Goal: Information Seeking & Learning: Find specific fact

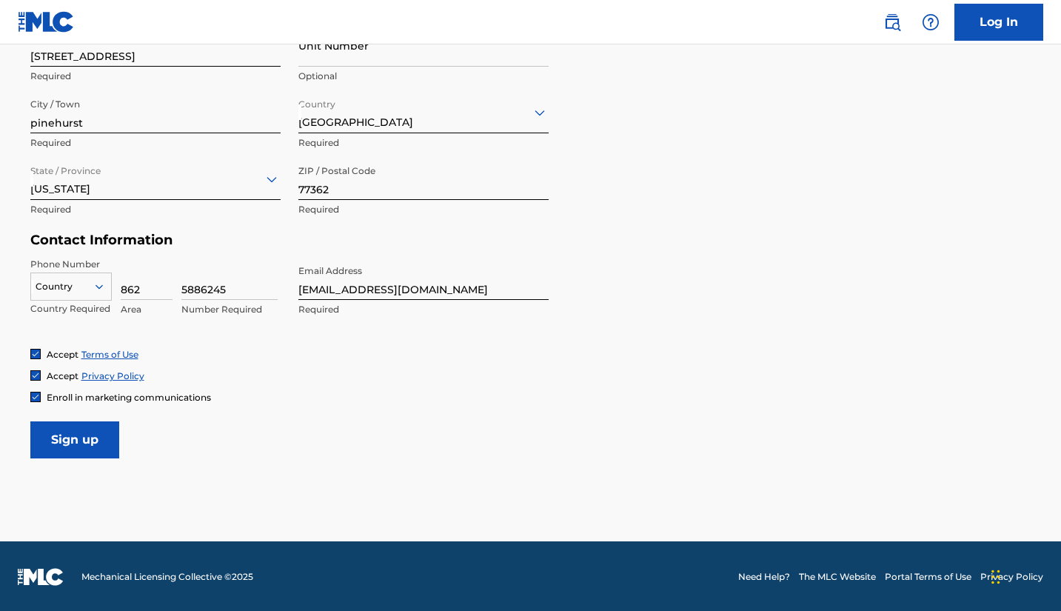
scroll to position [546, 0]
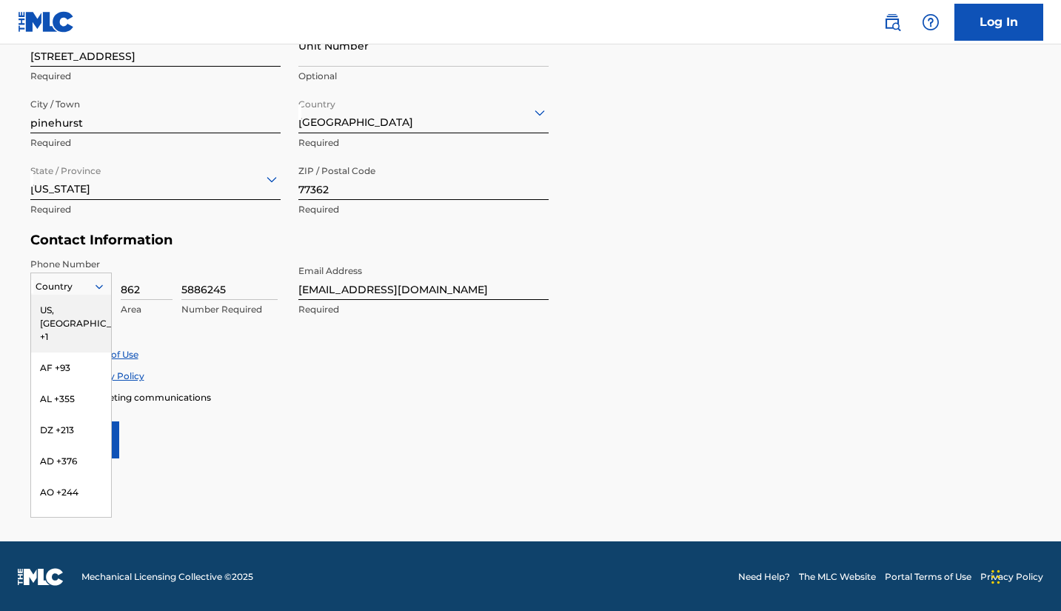
click at [87, 291] on div at bounding box center [71, 286] width 80 height 16
click at [84, 306] on div "US, [GEOGRAPHIC_DATA] +1" at bounding box center [71, 324] width 80 height 58
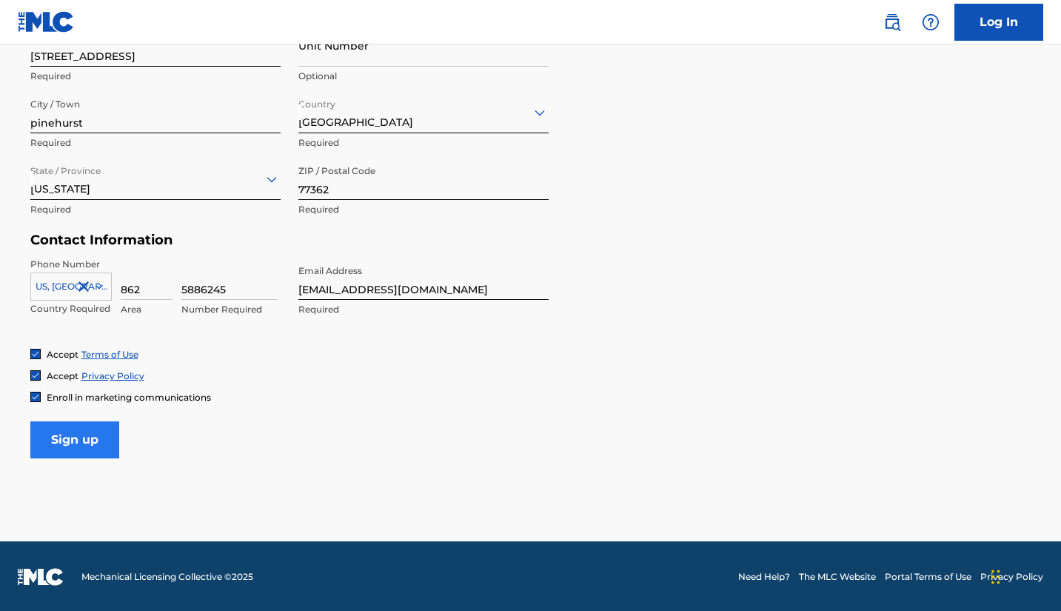
click at [74, 438] on input "Sign up" at bounding box center [74, 439] width 89 height 37
click at [202, 290] on input "5886245" at bounding box center [229, 279] width 96 height 42
click at [84, 433] on input "Sign up" at bounding box center [74, 439] width 89 height 37
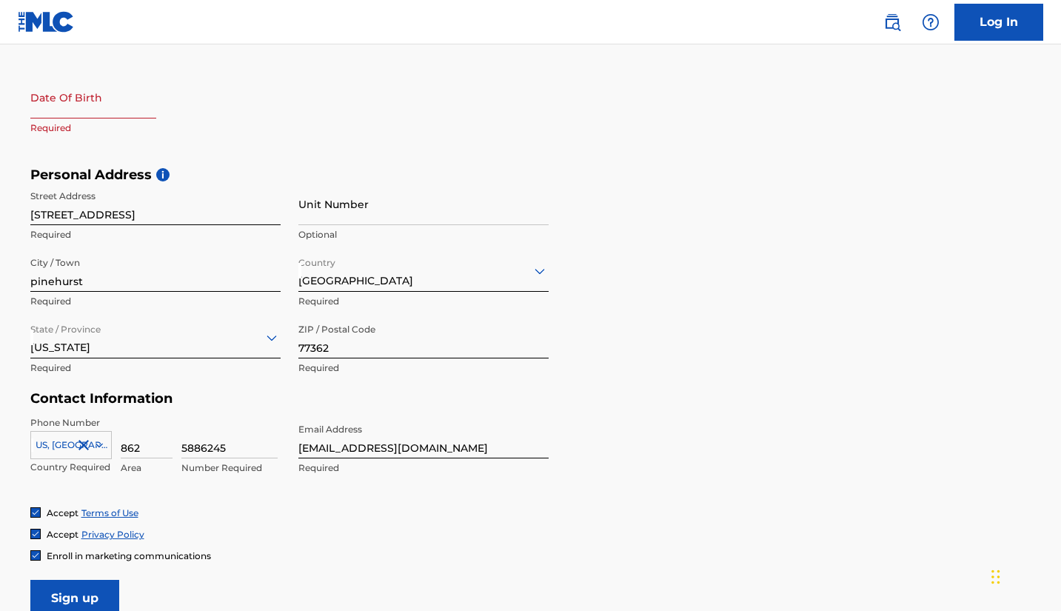
scroll to position [384, 0]
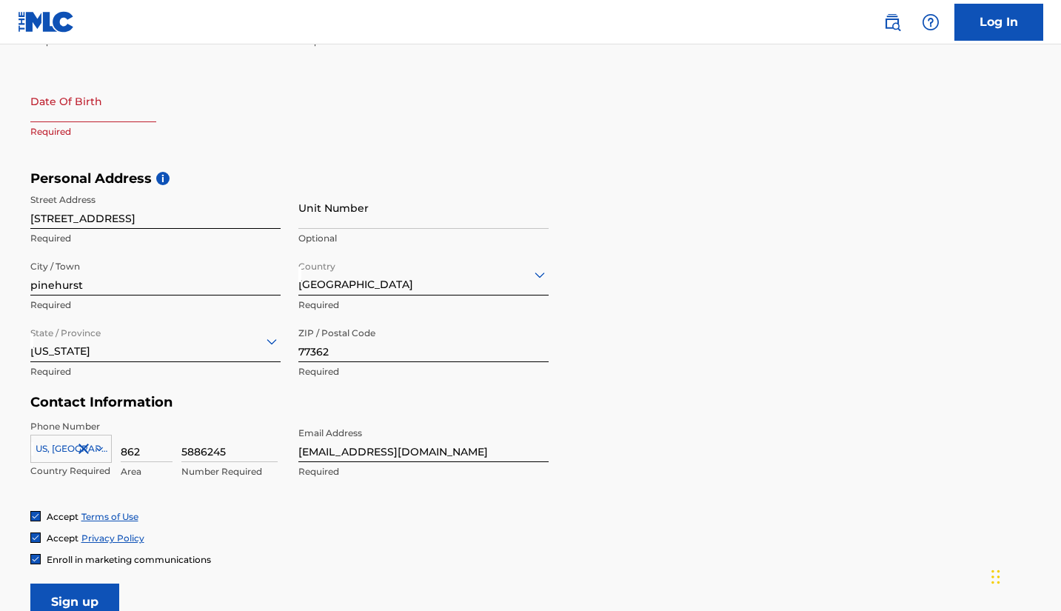
type input "5886245"
select select "8"
select select "2025"
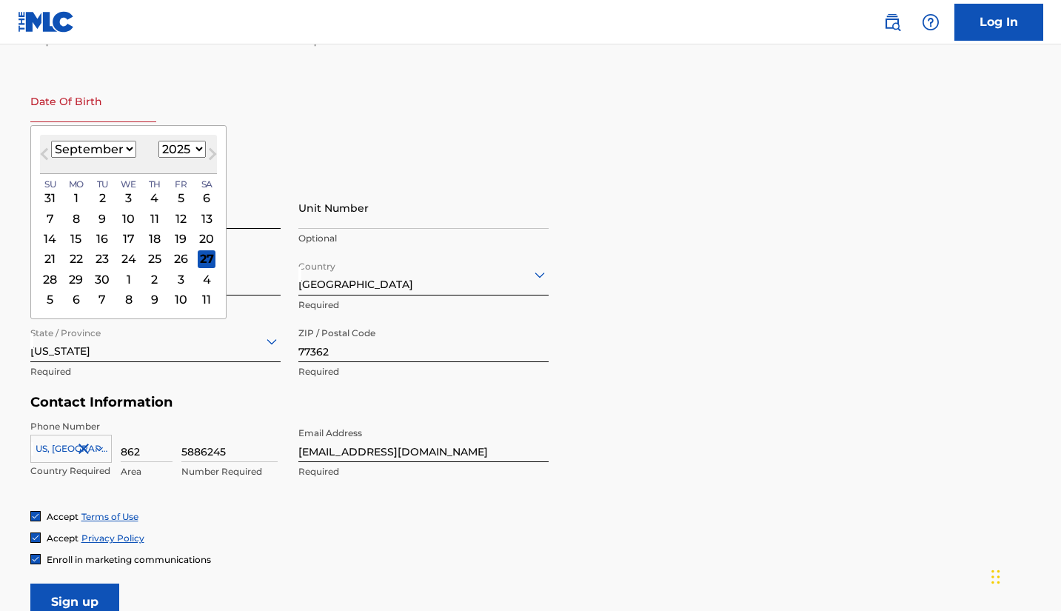
click at [56, 121] on input "text" at bounding box center [93, 101] width 126 height 42
click at [81, 238] on div "15" at bounding box center [76, 239] width 18 height 18
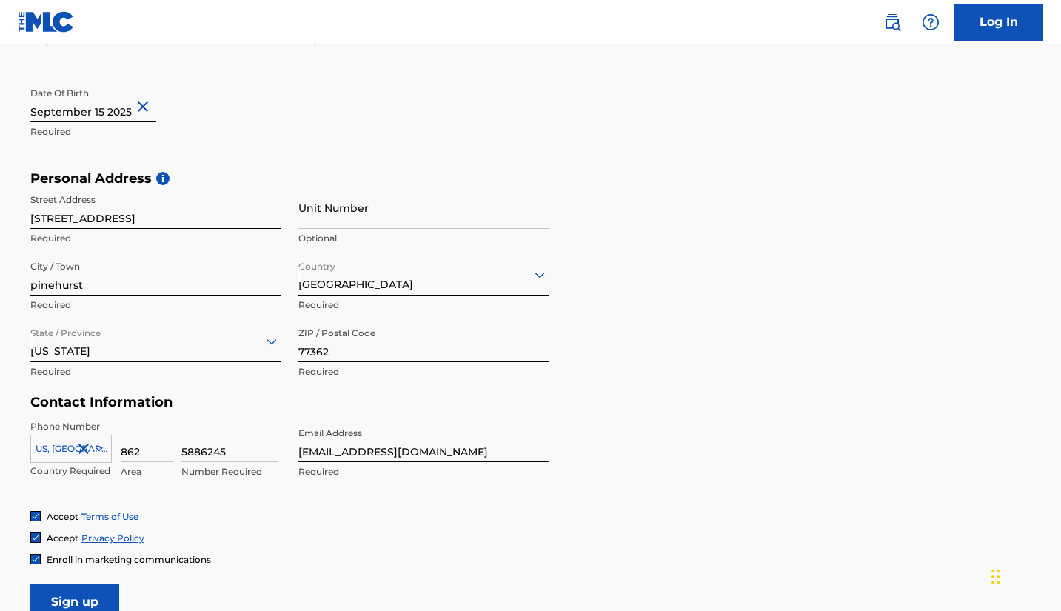
click at [132, 113] on input "text" at bounding box center [93, 101] width 126 height 42
select select "8"
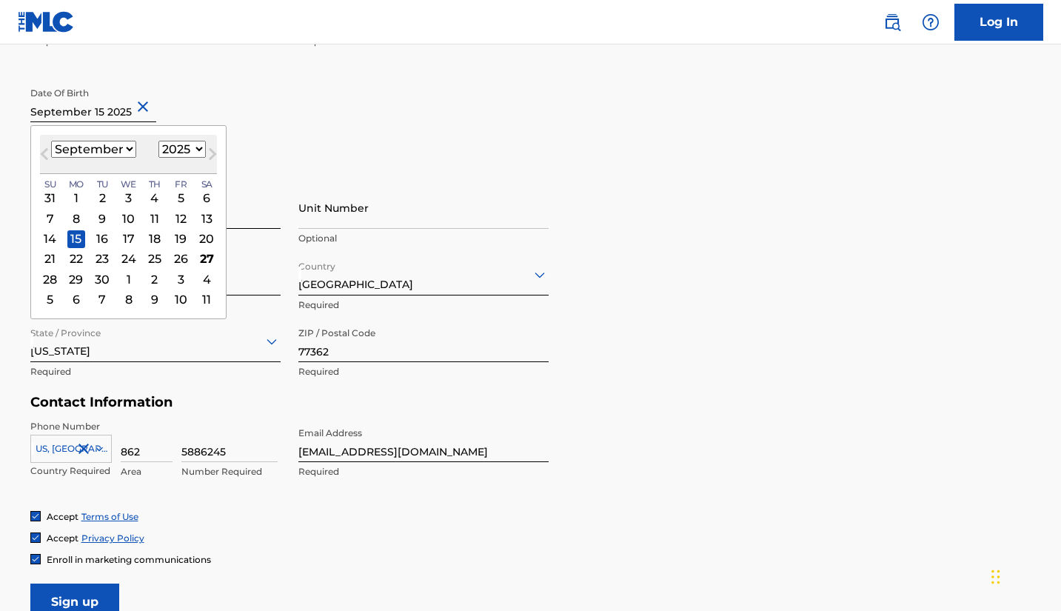
select select "1995"
click at [172, 239] on div "15" at bounding box center [181, 239] width 18 height 18
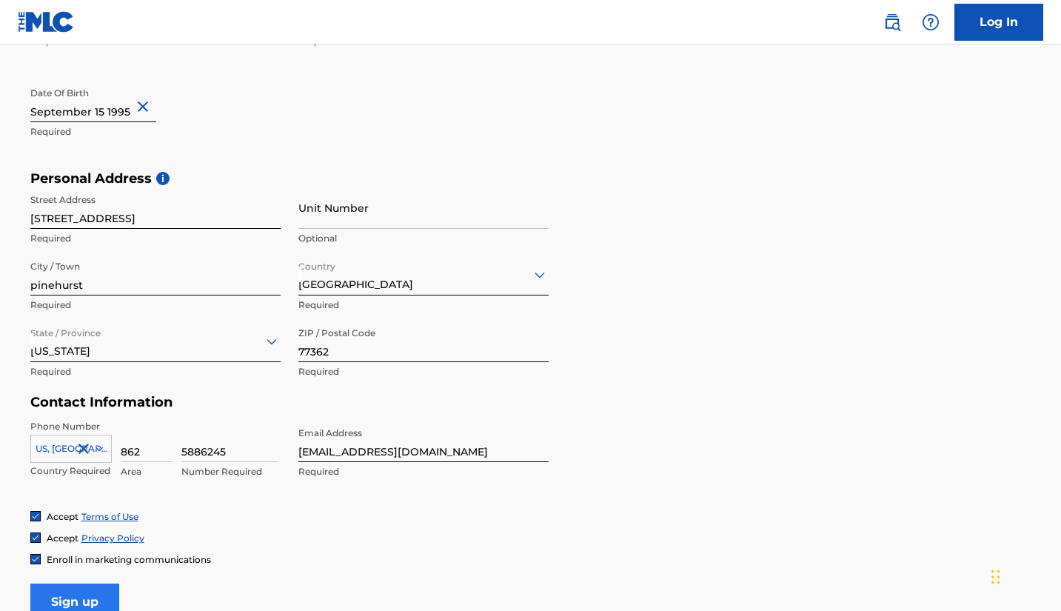
click at [72, 594] on input "Sign up" at bounding box center [74, 602] width 89 height 37
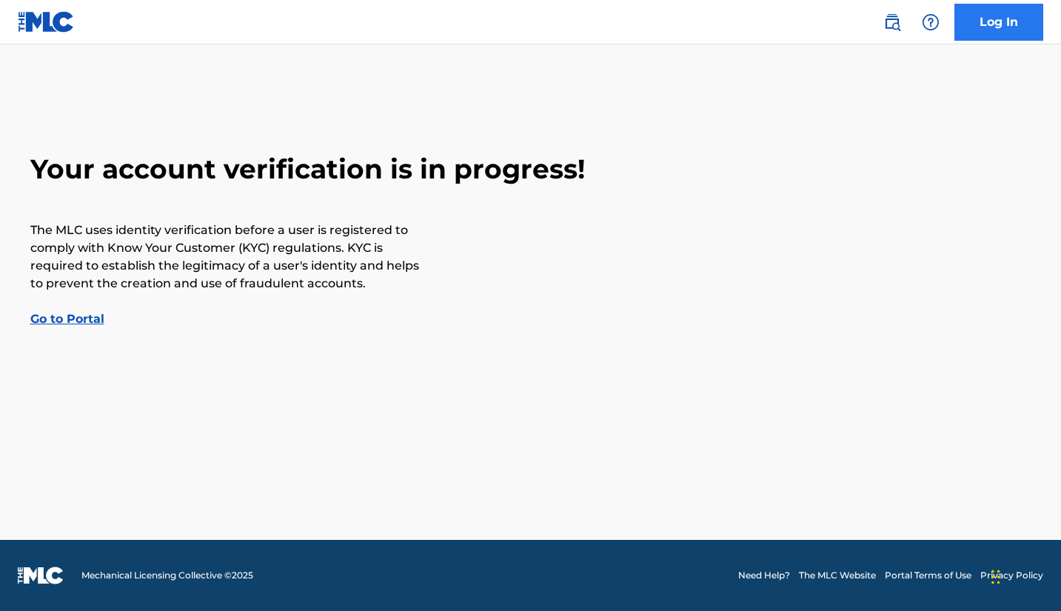
click at [1005, 27] on link "Log In" at bounding box center [998, 22] width 89 height 37
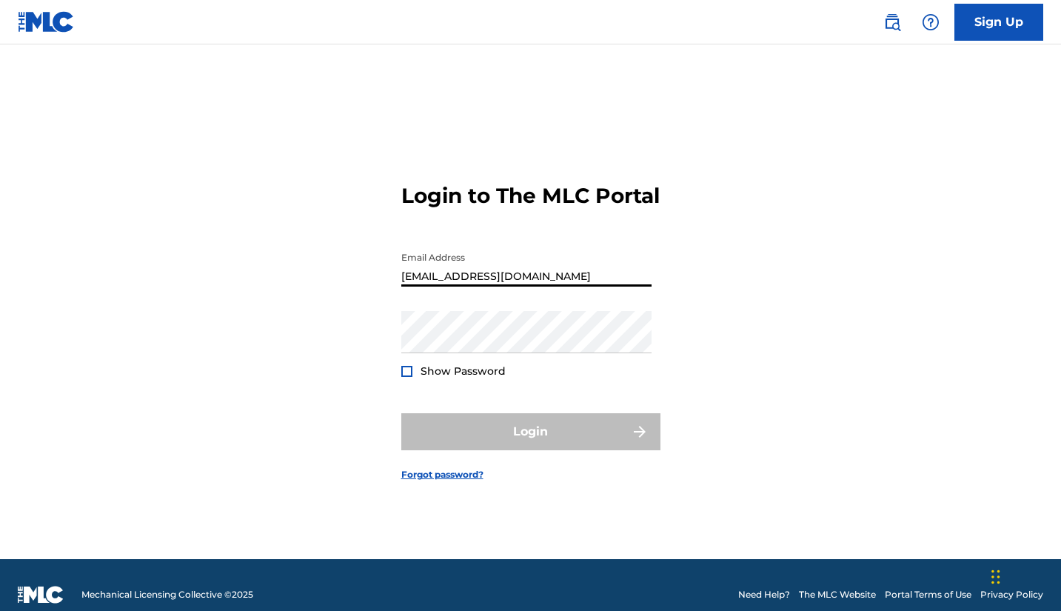
type input "[EMAIL_ADDRESS][DOMAIN_NAME]"
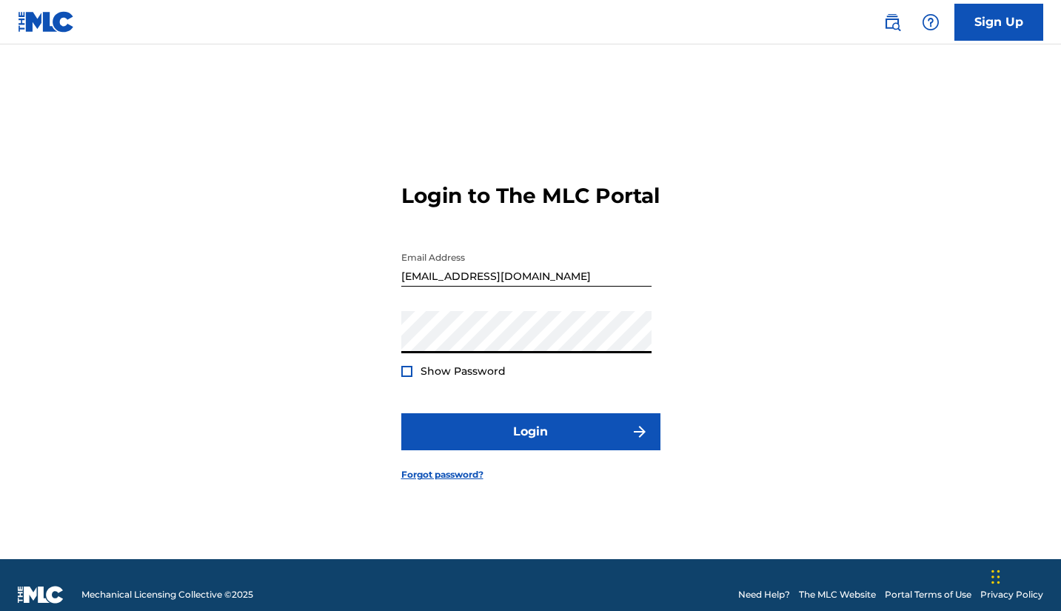
click at [530, 444] on button "Login" at bounding box center [530, 431] width 259 height 37
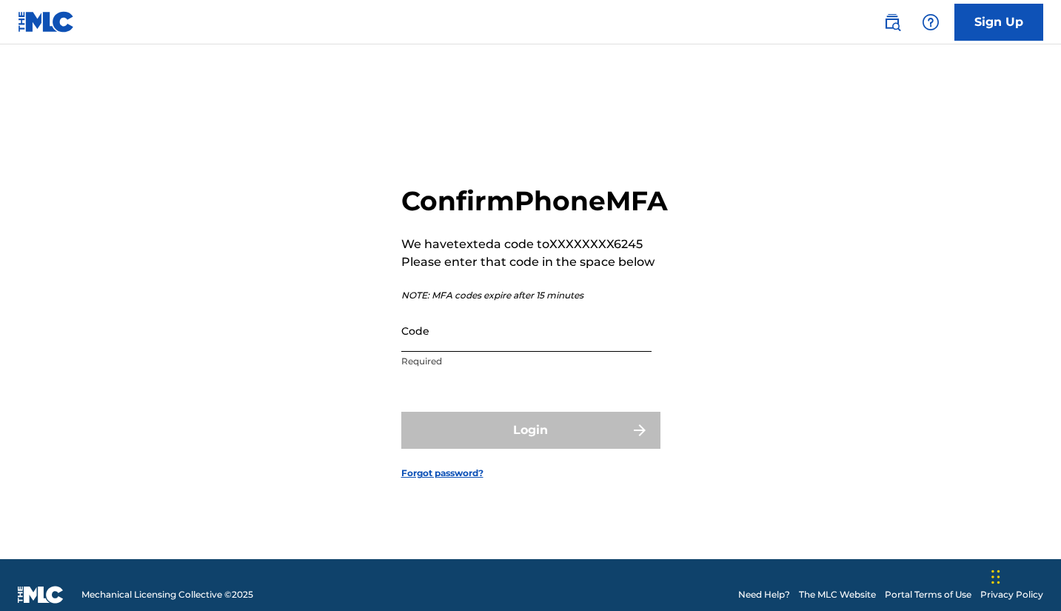
click at [476, 346] on input "Code" at bounding box center [526, 331] width 250 height 42
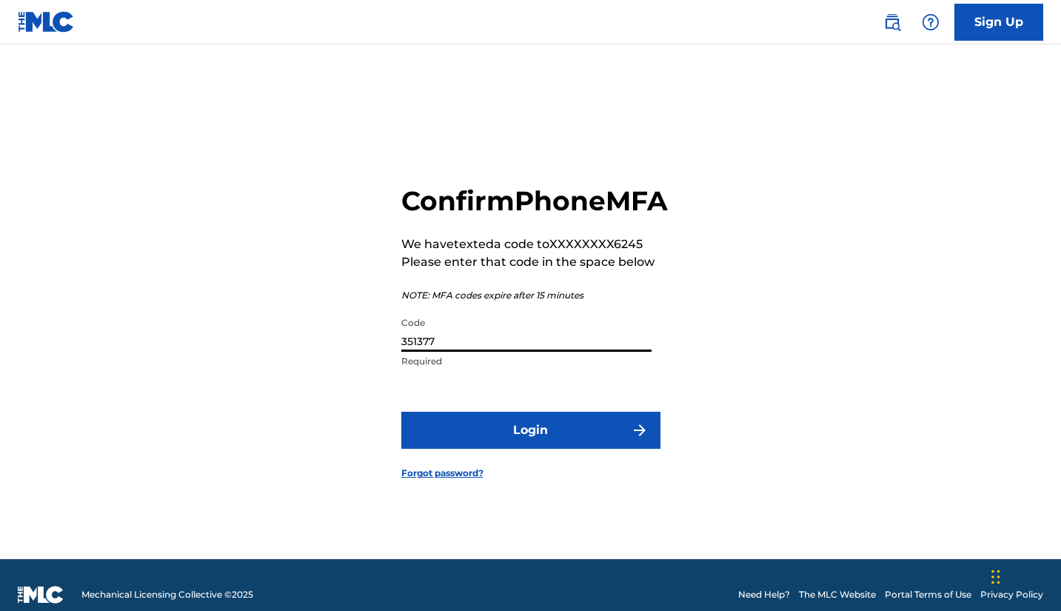
type input "351377"
click at [530, 447] on button "Login" at bounding box center [530, 430] width 259 height 37
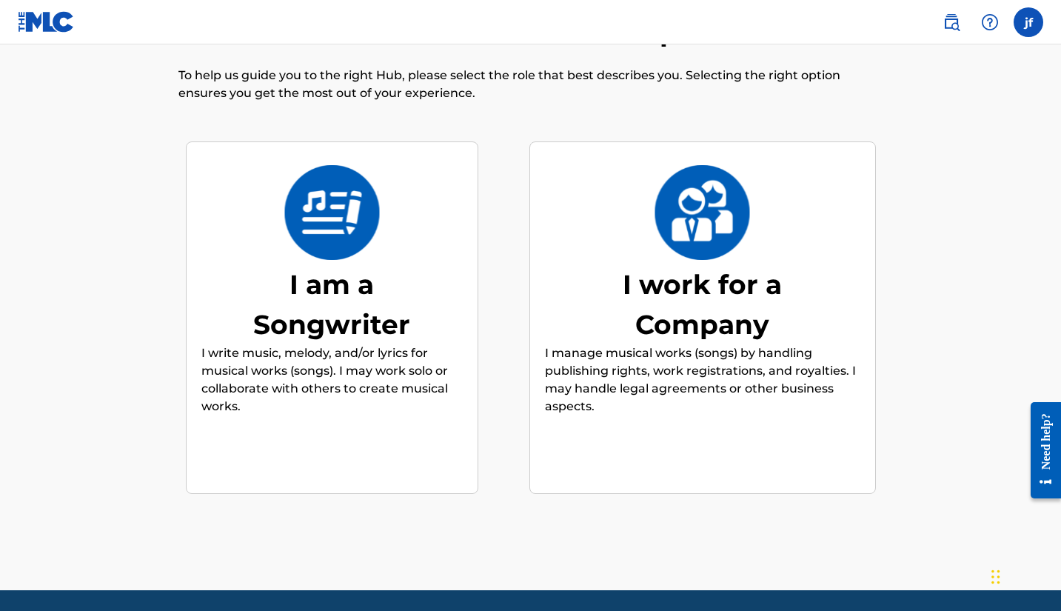
click at [413, 293] on div "I am a Songwriter" at bounding box center [332, 304] width 222 height 80
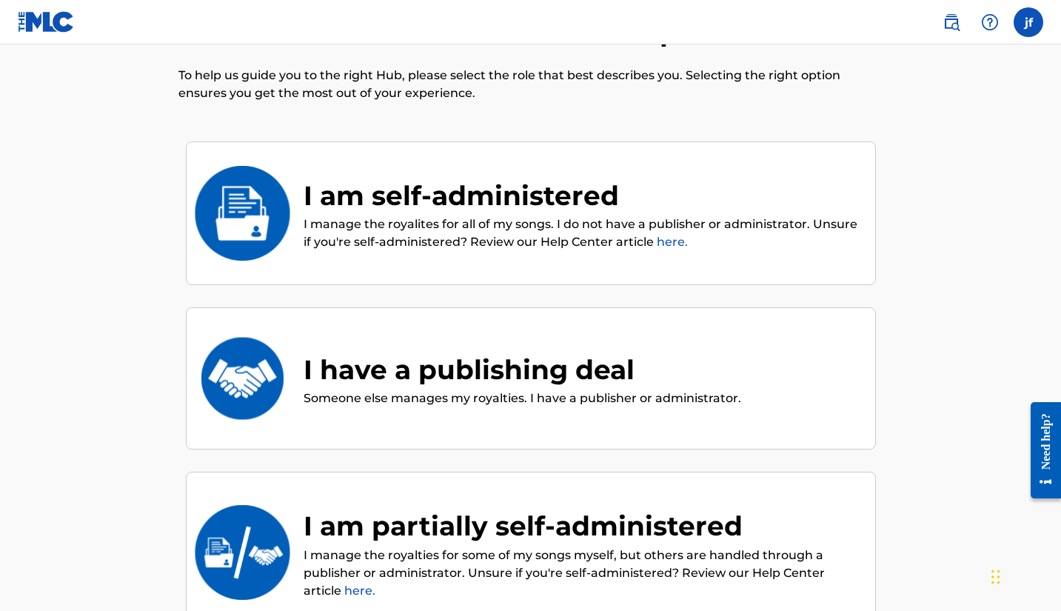
click at [435, 223] on p "I manage the royalites for all of my songs. I do not have a publisher or admini…" at bounding box center [582, 233] width 557 height 36
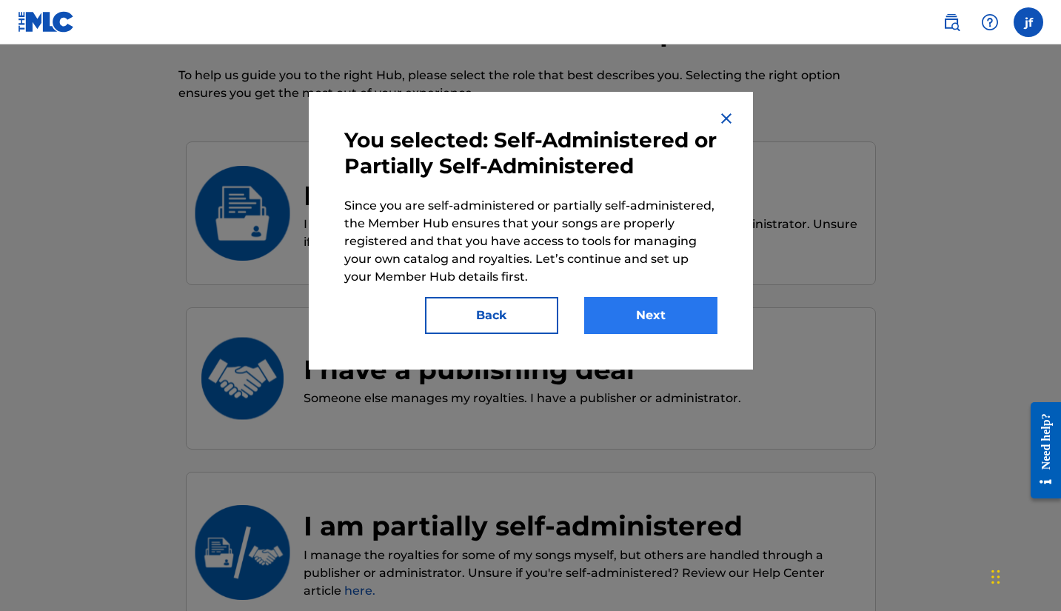
click at [620, 329] on button "Next" at bounding box center [650, 315] width 133 height 37
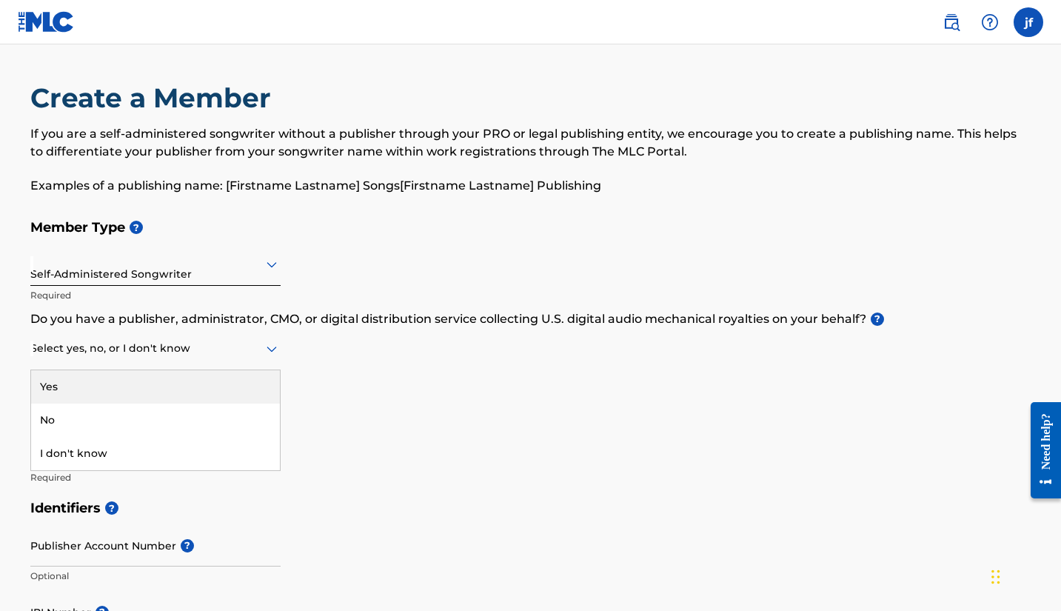
click at [133, 352] on div at bounding box center [155, 348] width 250 height 19
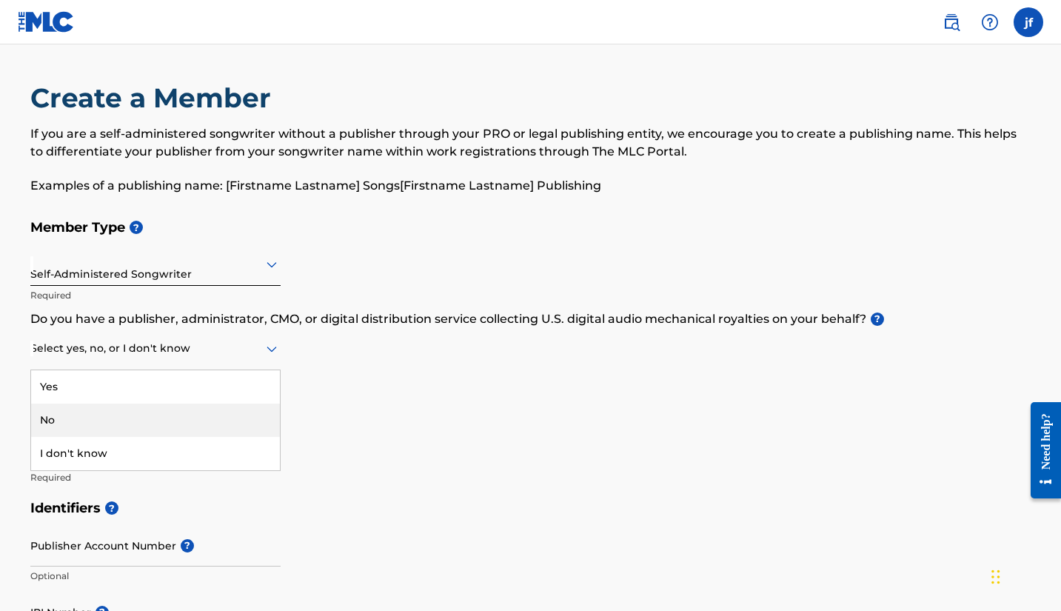
click at [96, 423] on div "No" at bounding box center [155, 420] width 249 height 33
click at [121, 357] on div at bounding box center [155, 348] width 250 height 19
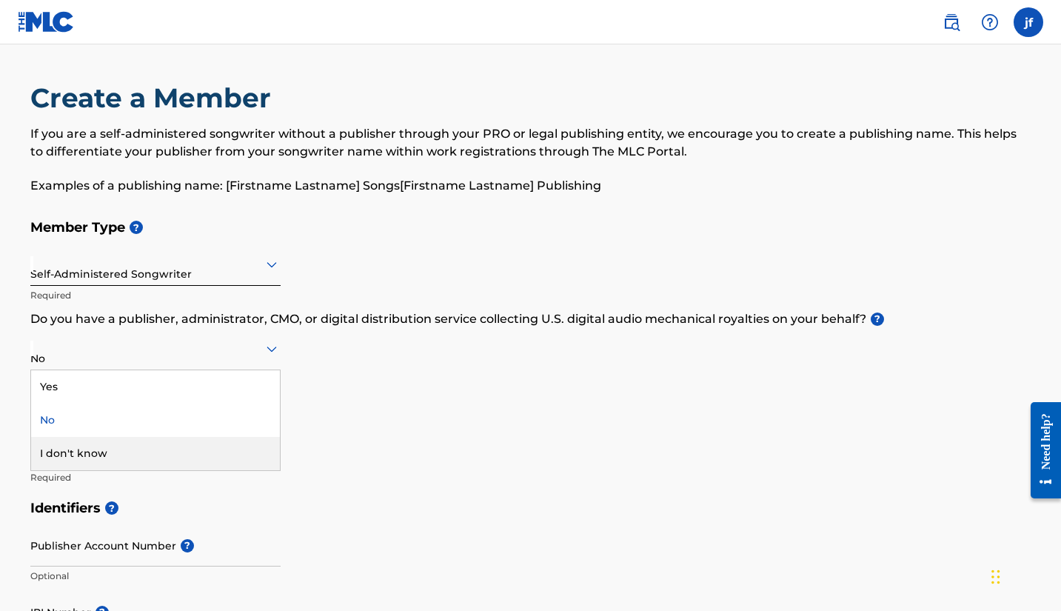
click at [82, 451] on div "I don't know" at bounding box center [155, 453] width 249 height 33
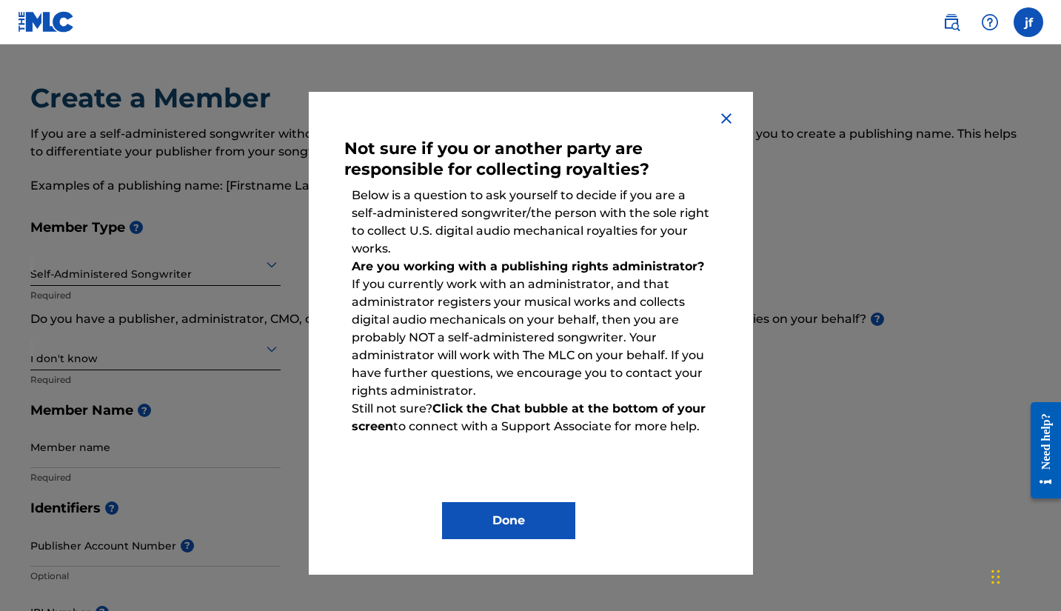
click at [729, 115] on img at bounding box center [727, 119] width 18 height 18
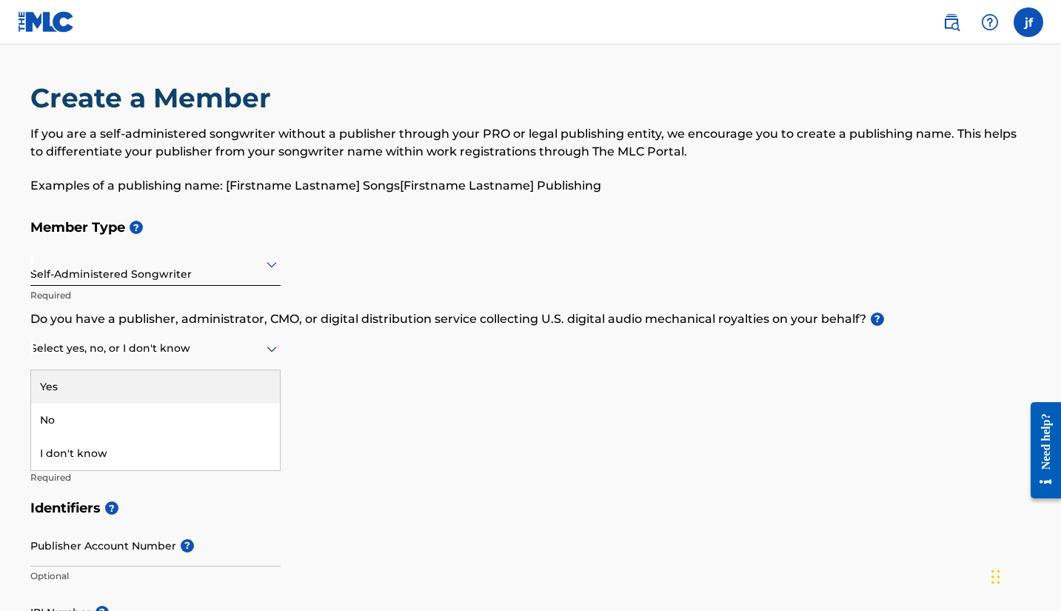
click at [206, 352] on div at bounding box center [155, 348] width 250 height 19
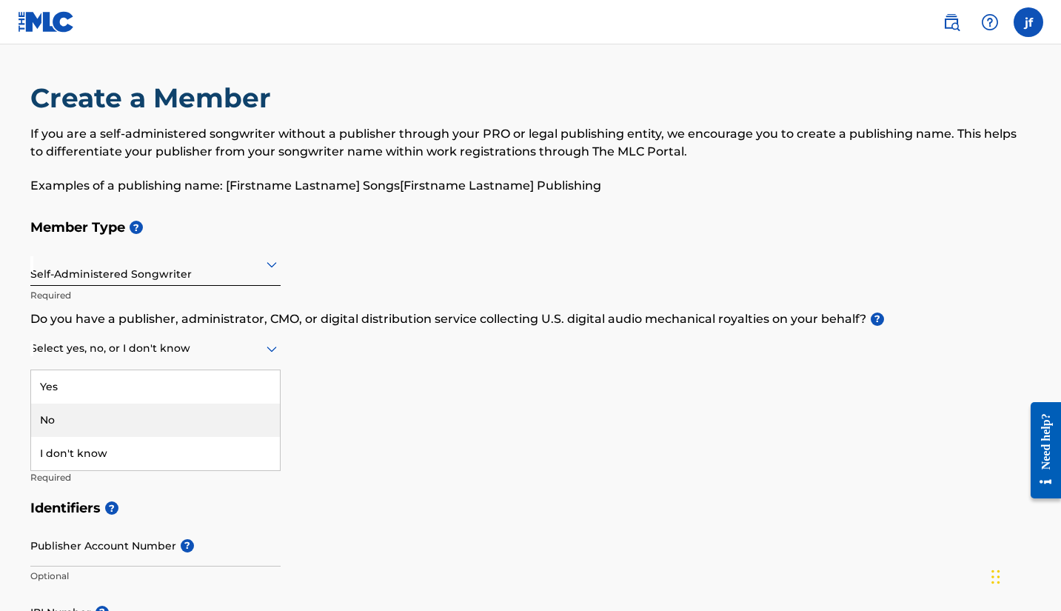
click at [161, 410] on div "No" at bounding box center [155, 420] width 249 height 33
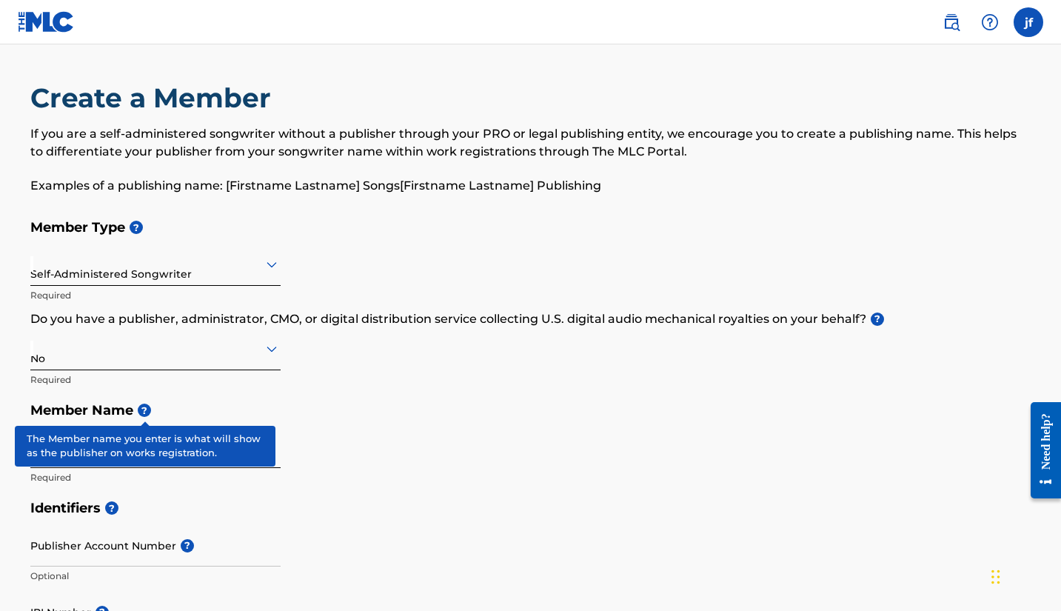
click at [141, 407] on span "?" at bounding box center [144, 410] width 13 height 13
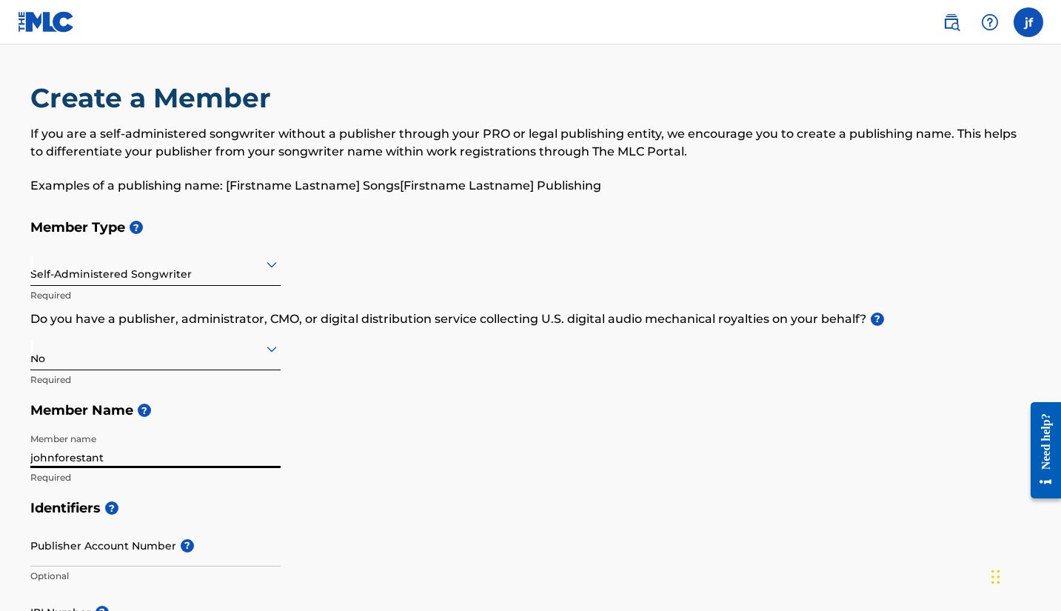
click at [54, 455] on input "johnforestant" at bounding box center [155, 447] width 250 height 42
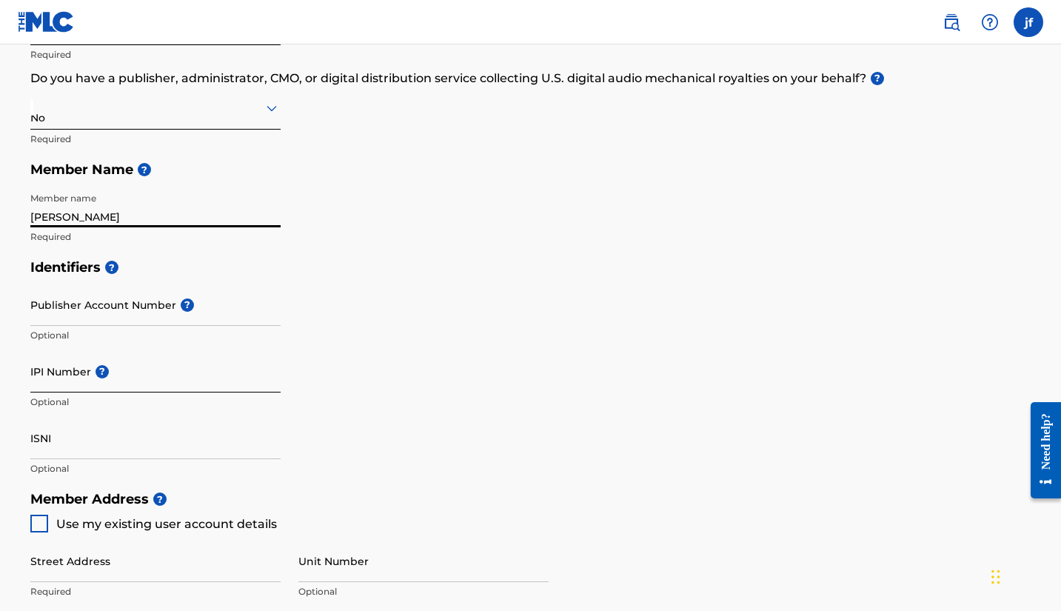
scroll to position [245, 0]
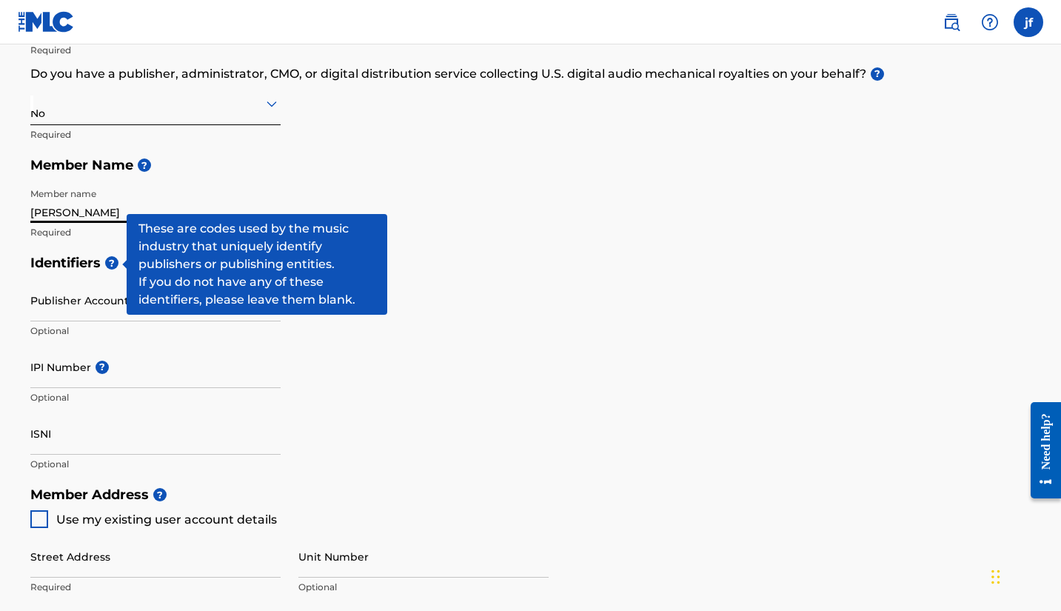
type input "[PERSON_NAME]"
click at [115, 261] on span "?" at bounding box center [111, 262] width 13 height 13
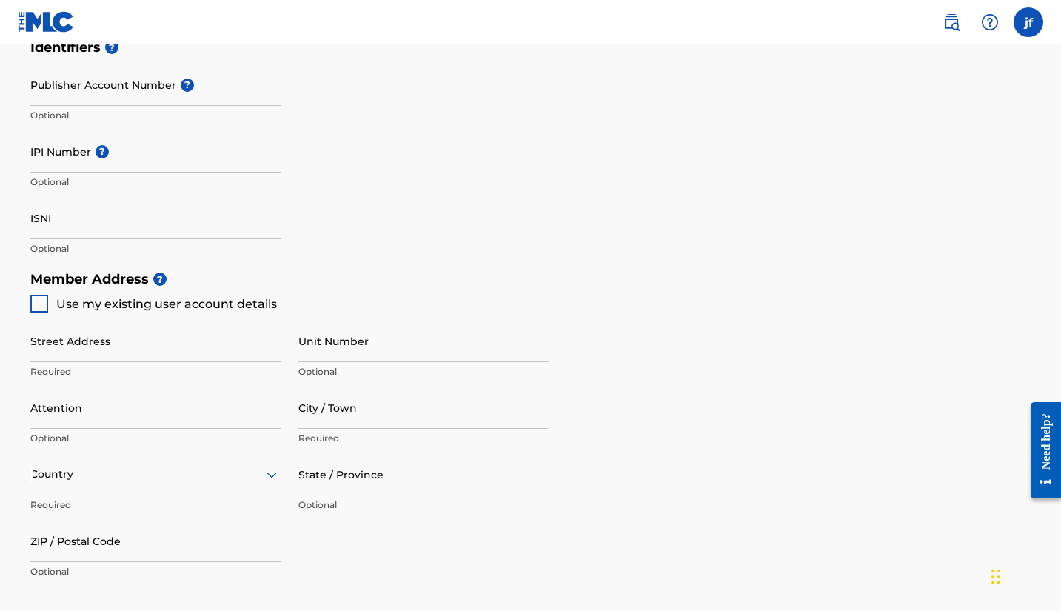
scroll to position [462, 0]
click at [33, 301] on div at bounding box center [39, 302] width 18 height 18
type input "[STREET_ADDRESS]"
type input "pinehurst"
type input "77362"
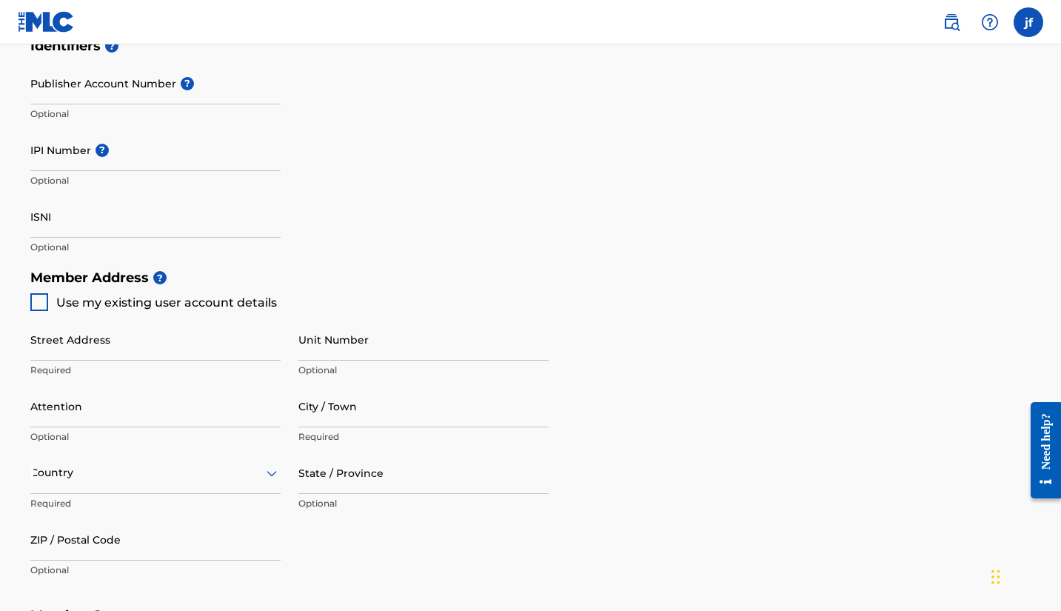
type input "862"
type input "5886245"
type input "[EMAIL_ADDRESS][DOMAIN_NAME]"
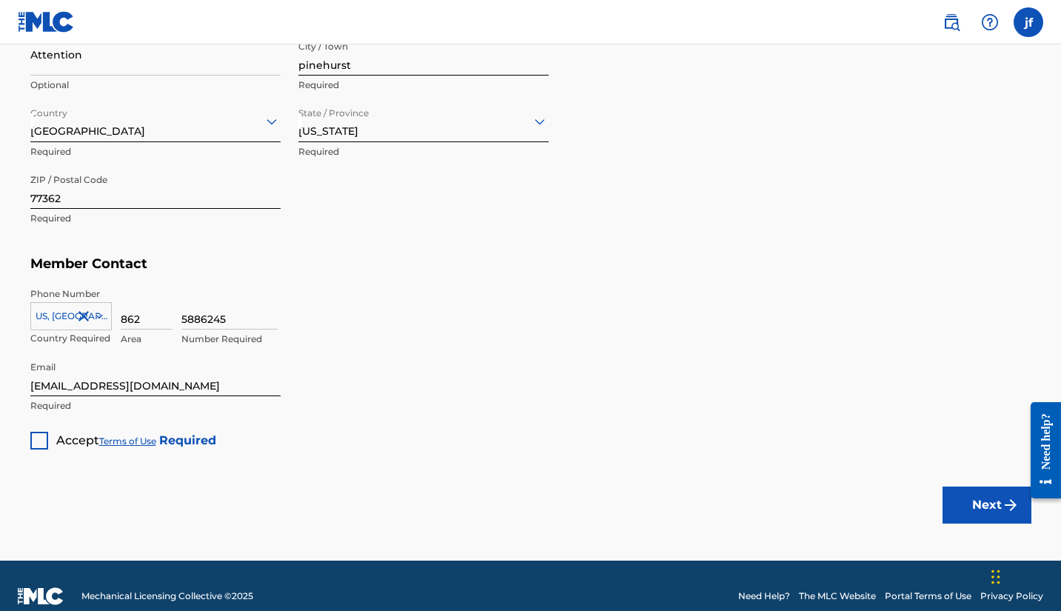
scroll to position [823, 0]
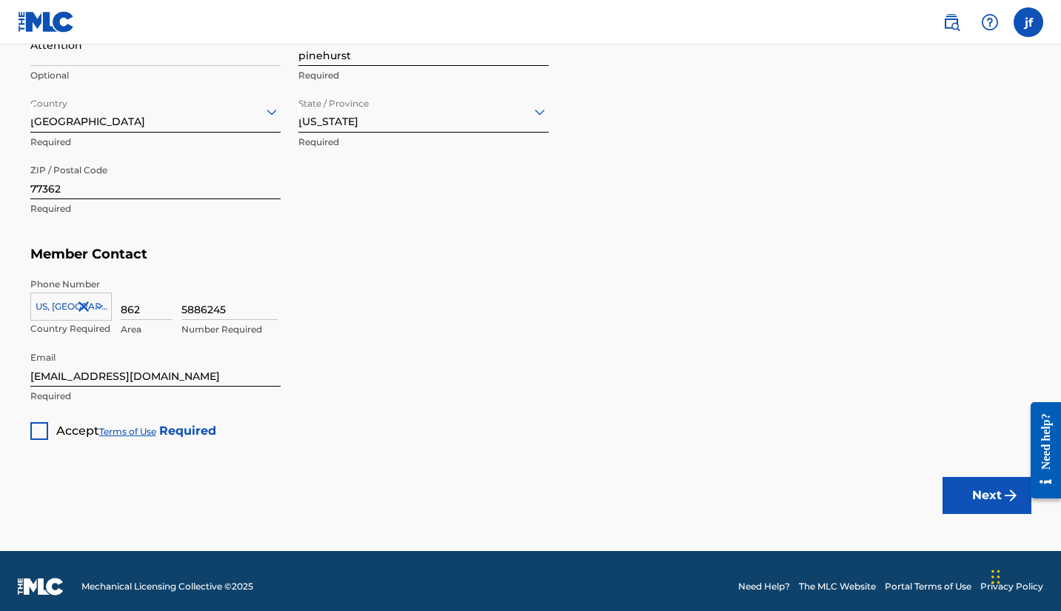
click at [41, 428] on div at bounding box center [39, 431] width 18 height 18
click at [966, 498] on button "Next" at bounding box center [987, 495] width 89 height 37
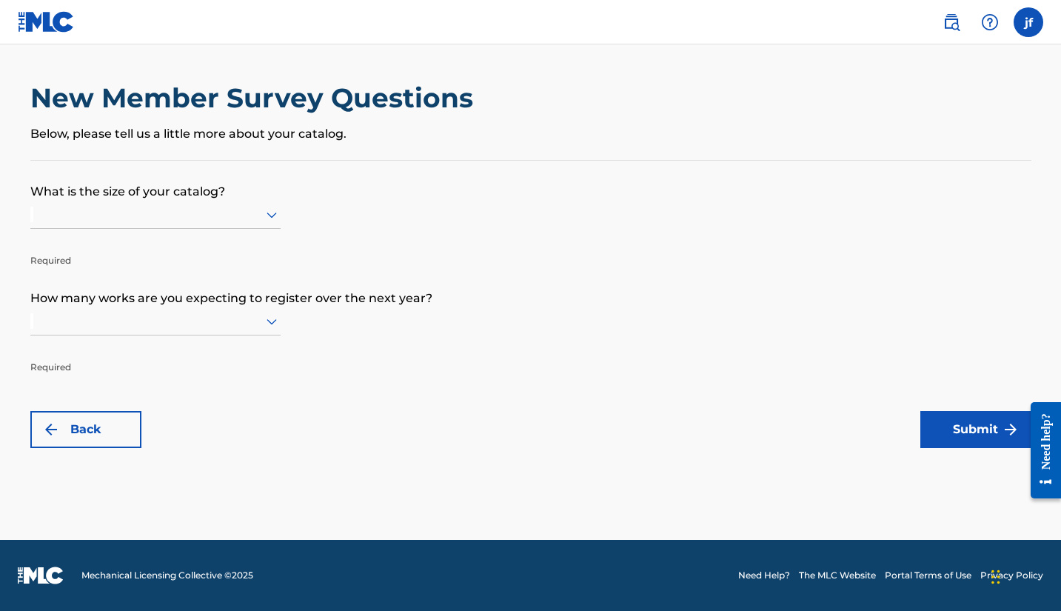
click at [132, 229] on div at bounding box center [155, 215] width 250 height 28
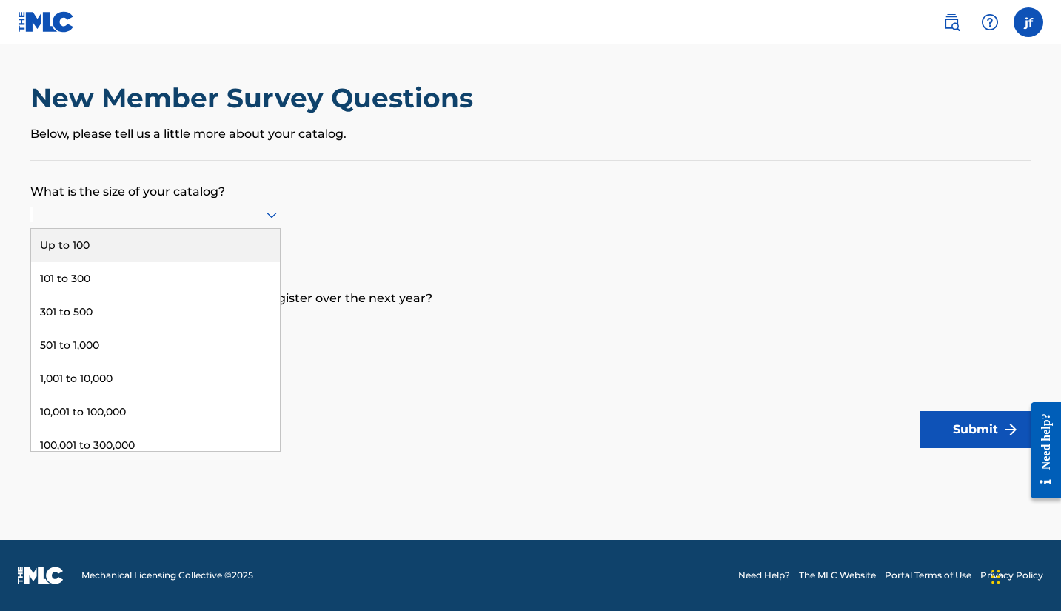
click at [138, 261] on div "Up to 100" at bounding box center [155, 245] width 249 height 33
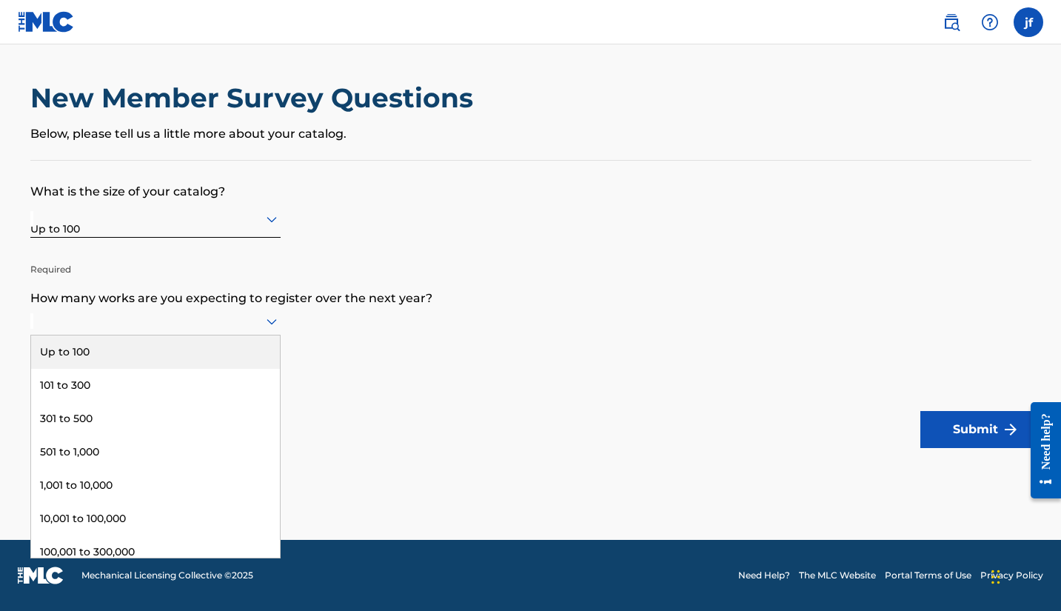
click at [127, 330] on div at bounding box center [155, 321] width 250 height 19
click at [117, 369] on div "Up to 100" at bounding box center [155, 351] width 249 height 33
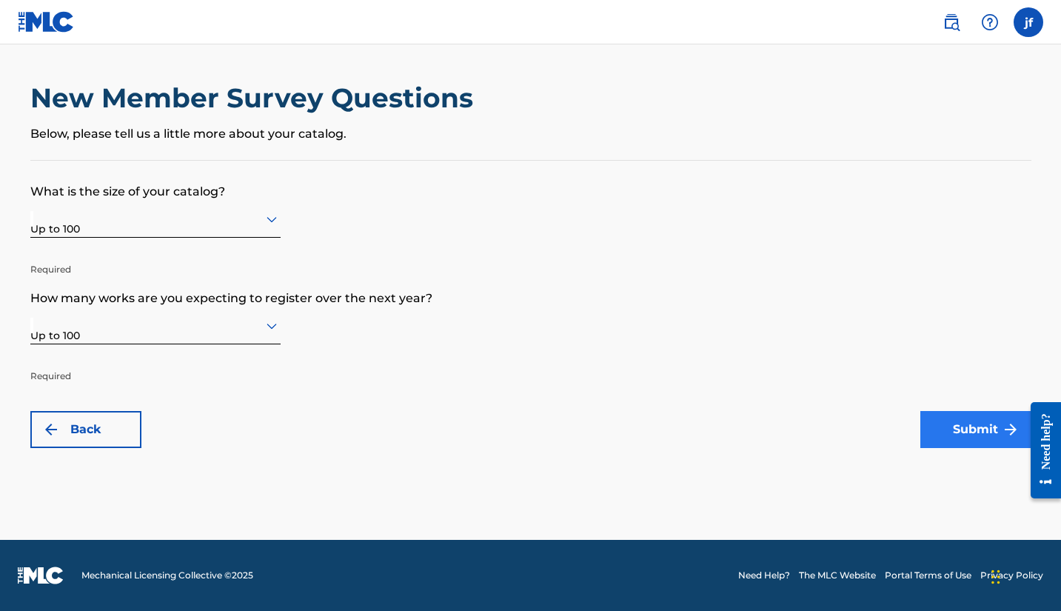
click at [983, 427] on button "Submit" at bounding box center [975, 429] width 111 height 37
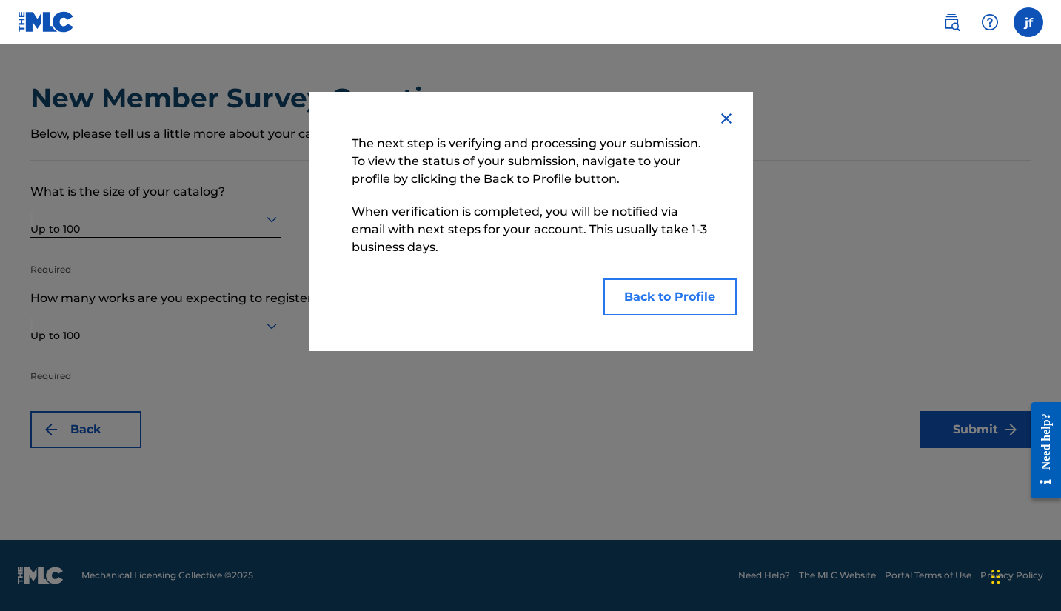
click at [690, 294] on button "Back to Profile" at bounding box center [670, 296] width 133 height 37
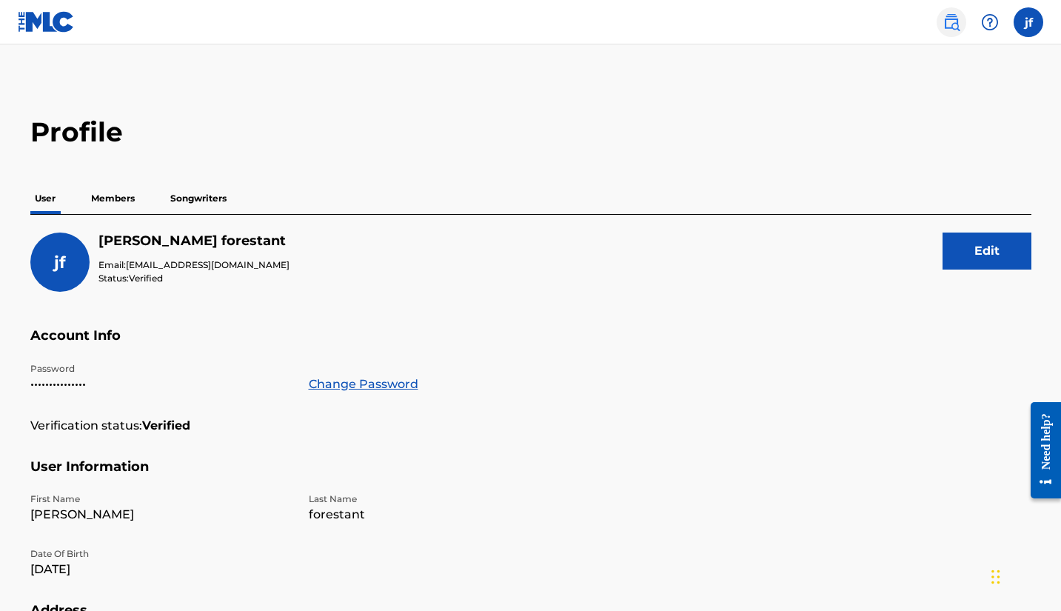
click at [953, 23] on img at bounding box center [952, 22] width 18 height 18
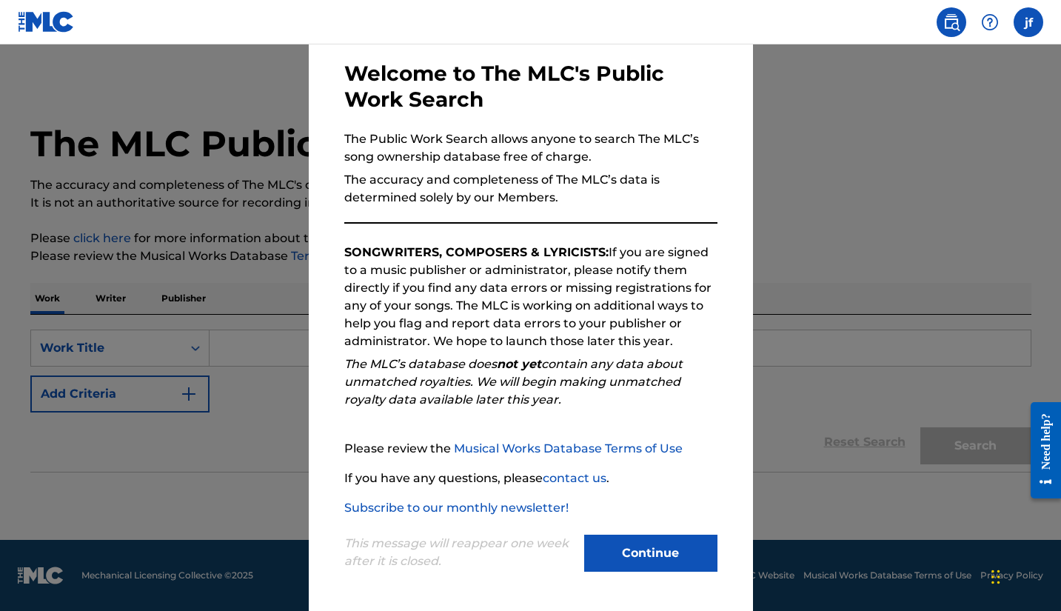
scroll to position [67, 0]
click at [638, 551] on button "Continue" at bounding box center [650, 553] width 133 height 37
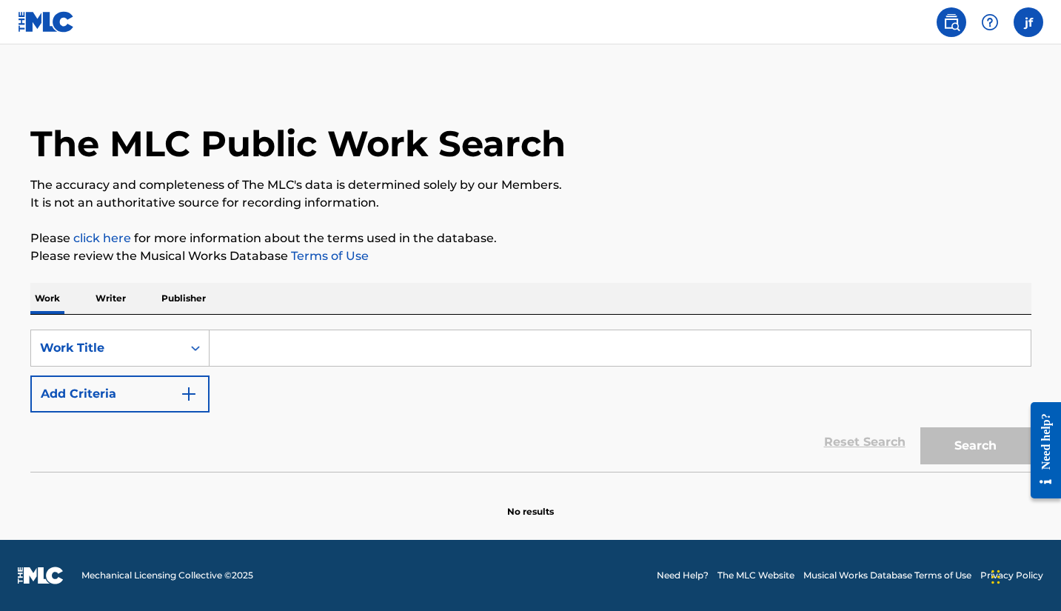
click at [236, 346] on input "Search Form" at bounding box center [620, 348] width 821 height 36
click at [666, 449] on div "Reset Search Search" at bounding box center [530, 441] width 1001 height 59
click at [952, 445] on button "Search" at bounding box center [975, 445] width 111 height 37
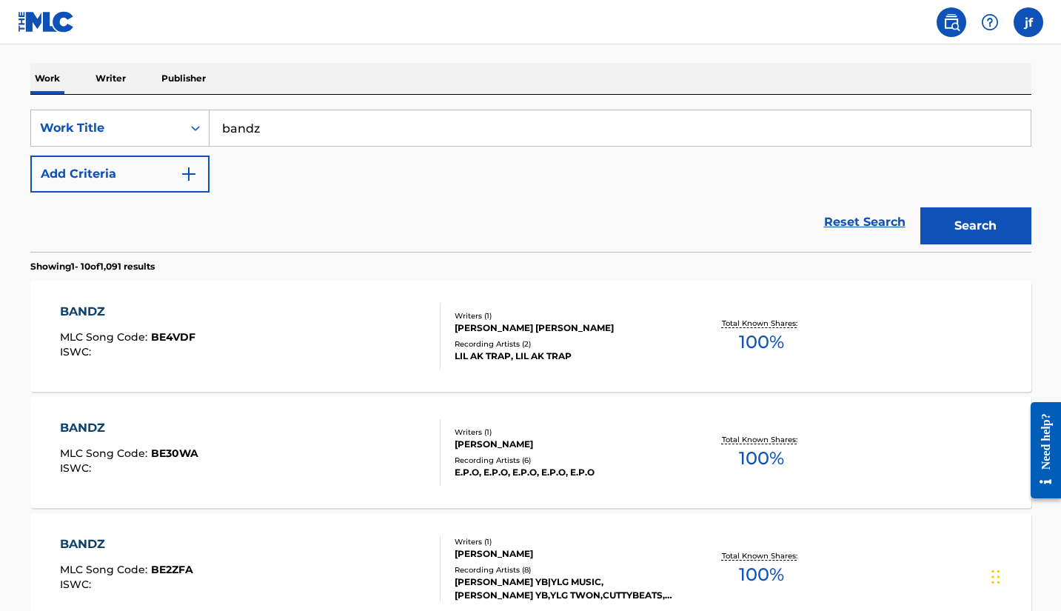
scroll to position [221, 0]
click at [507, 129] on input "bandz" at bounding box center [620, 128] width 821 height 36
click at [975, 225] on button "Search" at bounding box center [975, 225] width 111 height 37
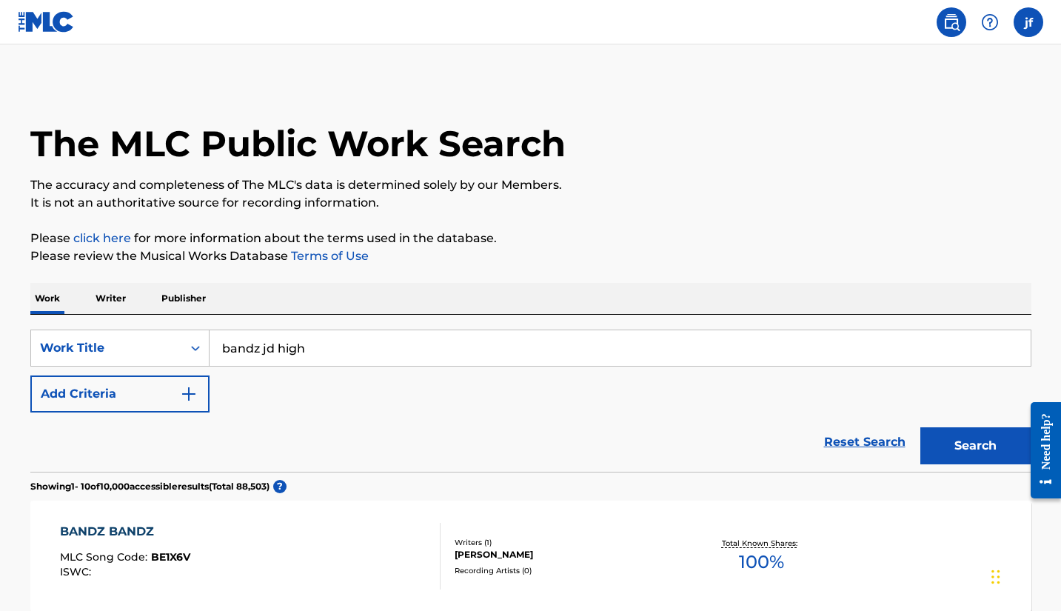
scroll to position [0, 0]
click at [311, 350] on input "bandz jd high" at bounding box center [620, 348] width 821 height 36
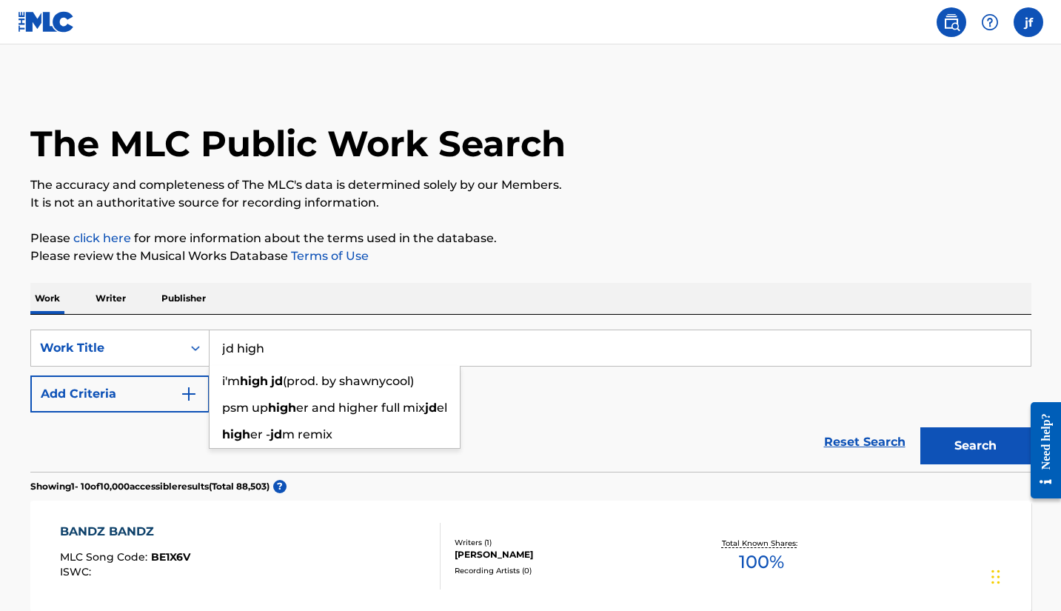
type input "jd high"
click at [975, 446] on button "Search" at bounding box center [975, 445] width 111 height 37
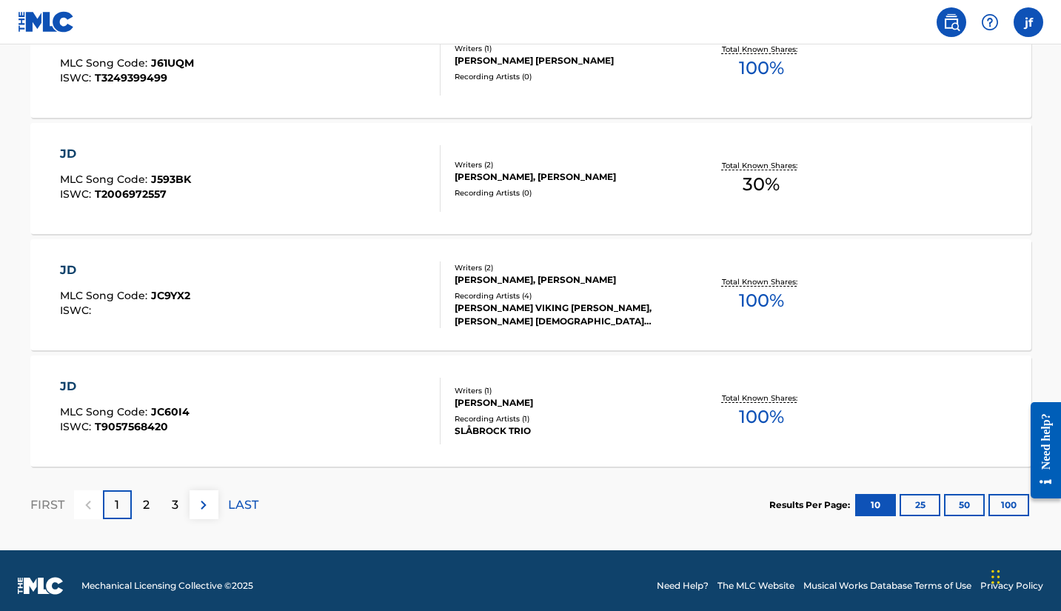
scroll to position [1191, 0]
click at [155, 502] on div "2" at bounding box center [146, 504] width 29 height 29
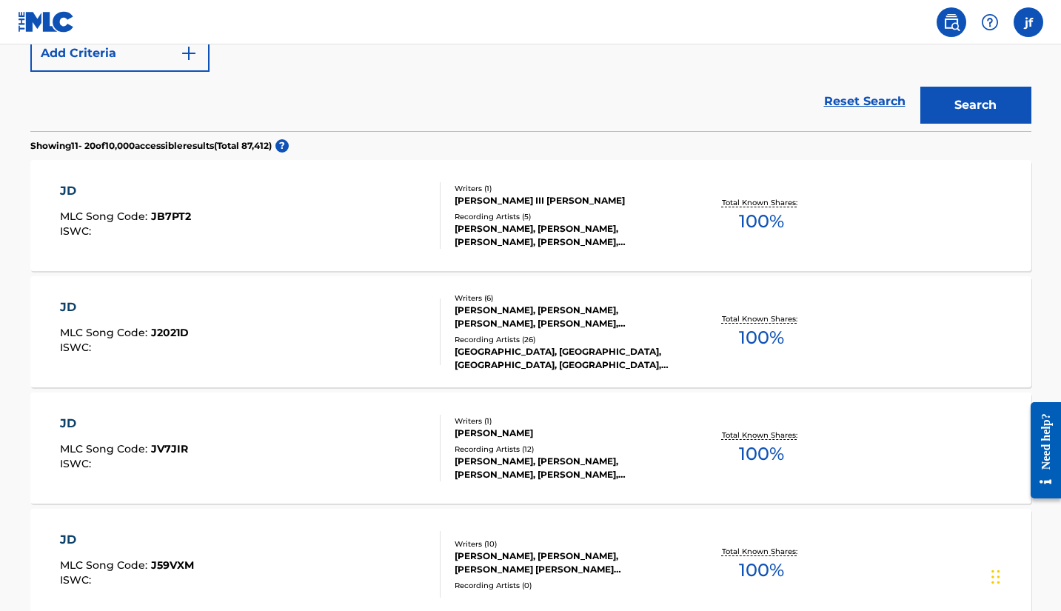
scroll to position [354, 0]
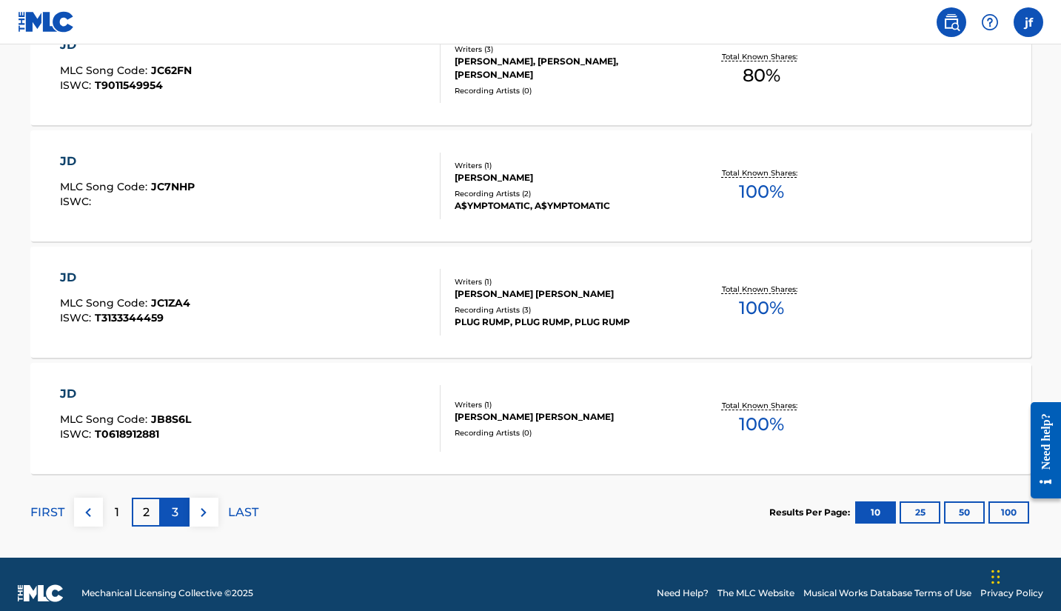
click at [172, 507] on p "3" at bounding box center [175, 513] width 7 height 18
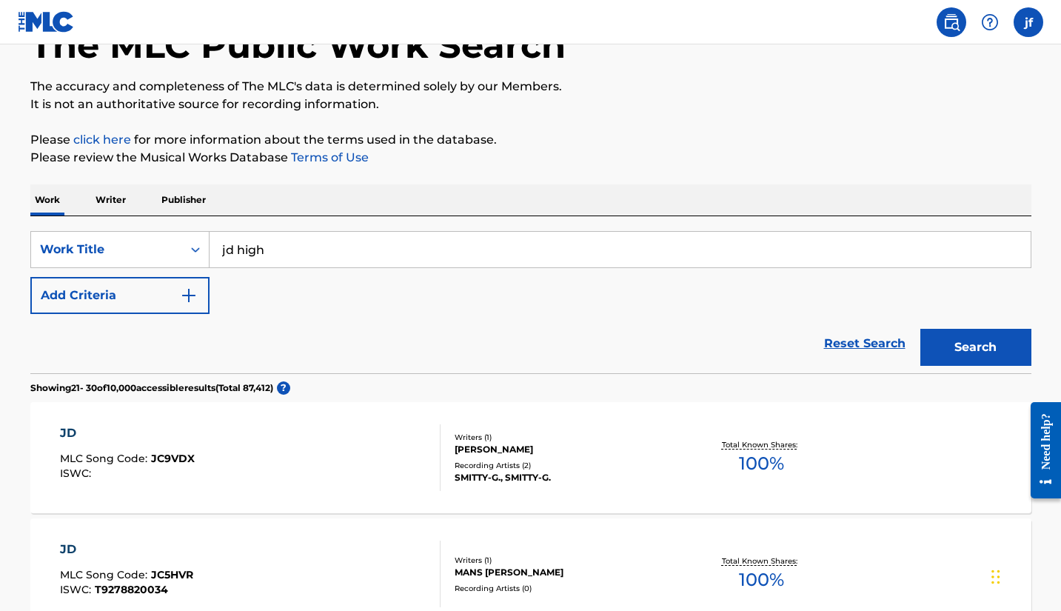
scroll to position [95, 0]
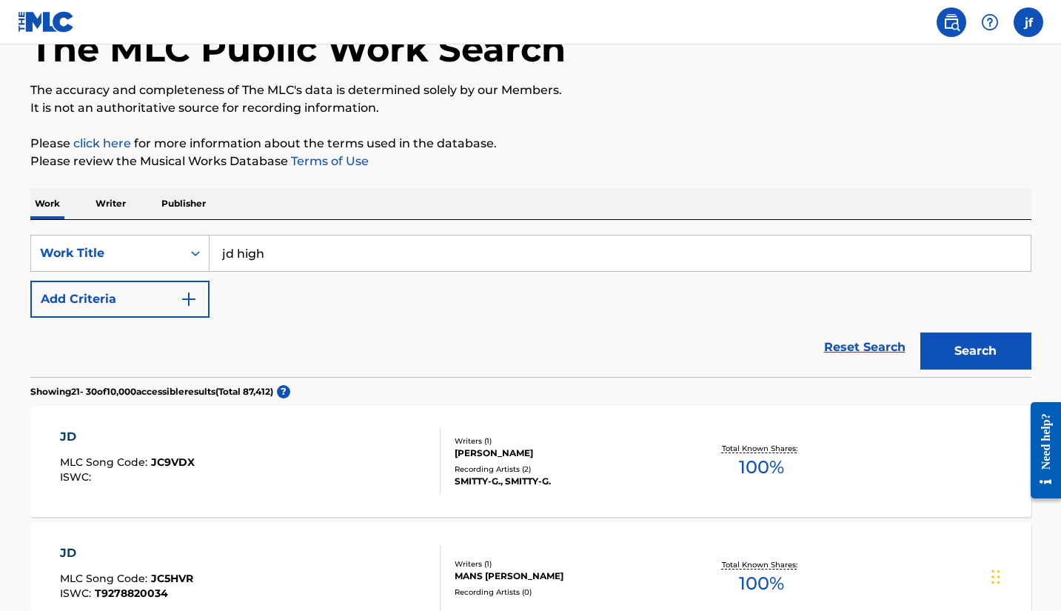
click at [116, 196] on p "Writer" at bounding box center [110, 203] width 39 height 31
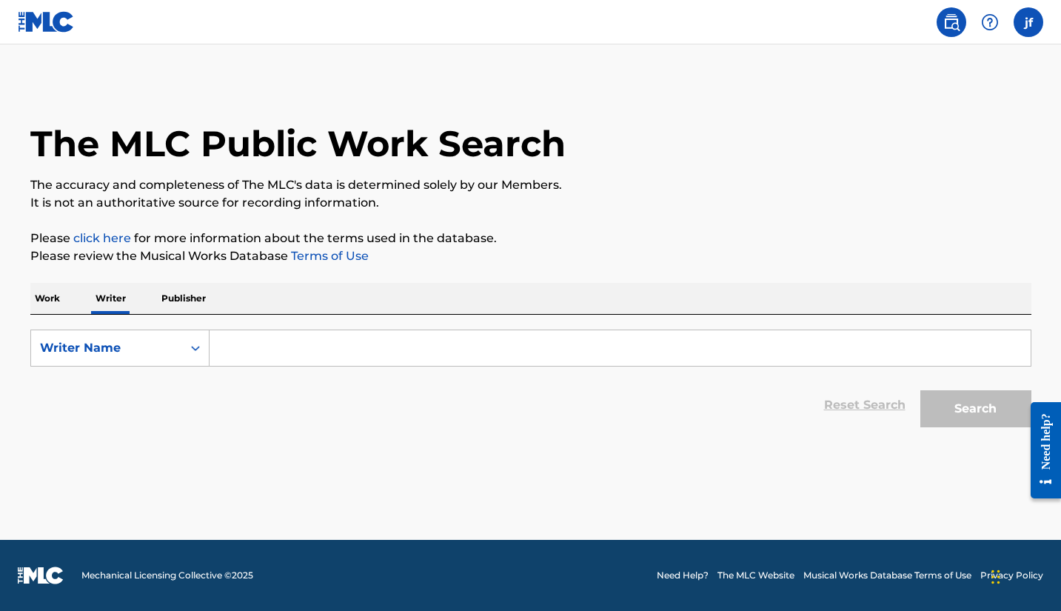
click at [270, 352] on input "Search Form" at bounding box center [620, 348] width 821 height 36
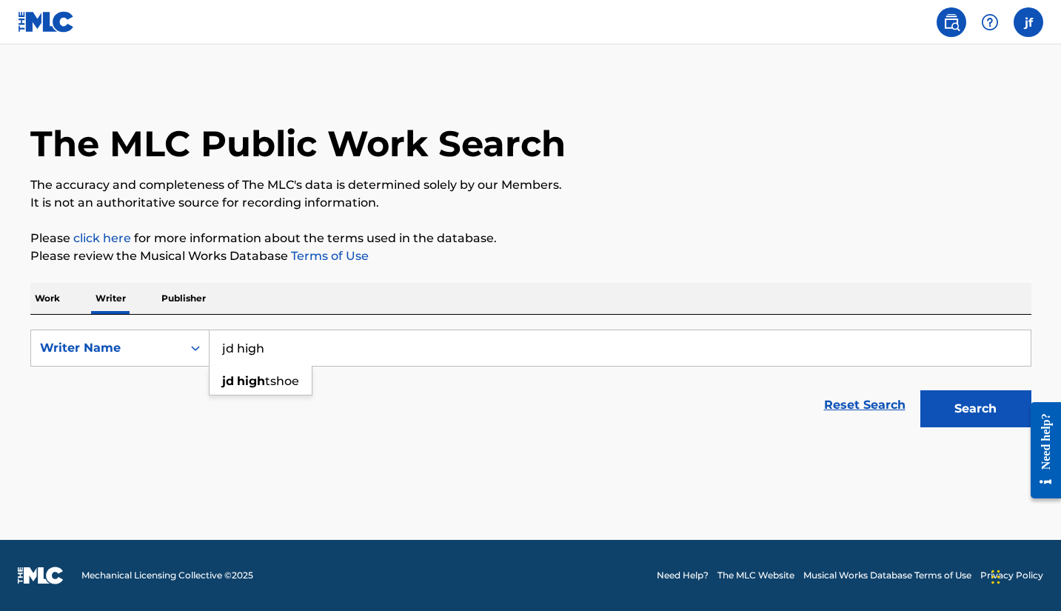
type input "jd high"
click at [975, 409] on button "Search" at bounding box center [975, 408] width 111 height 37
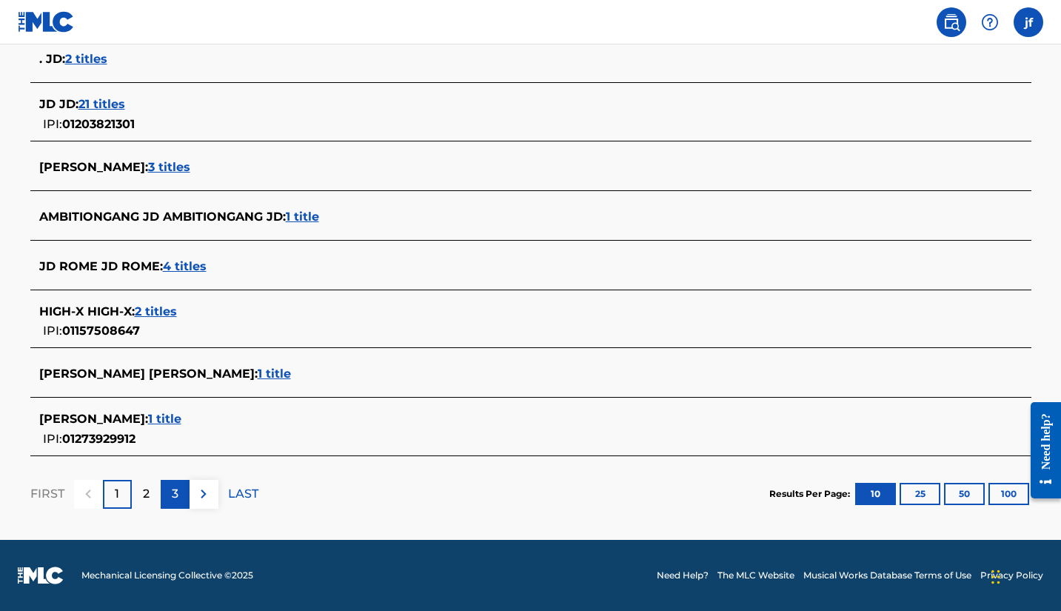
scroll to position [524, 0]
click at [151, 493] on div "2" at bounding box center [146, 494] width 29 height 29
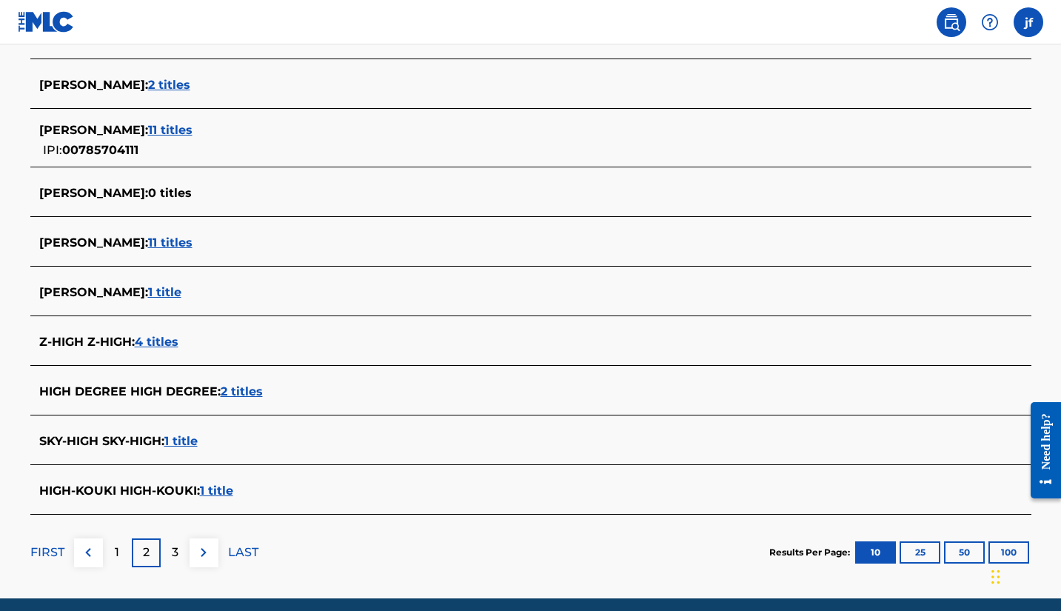
scroll to position [457, 0]
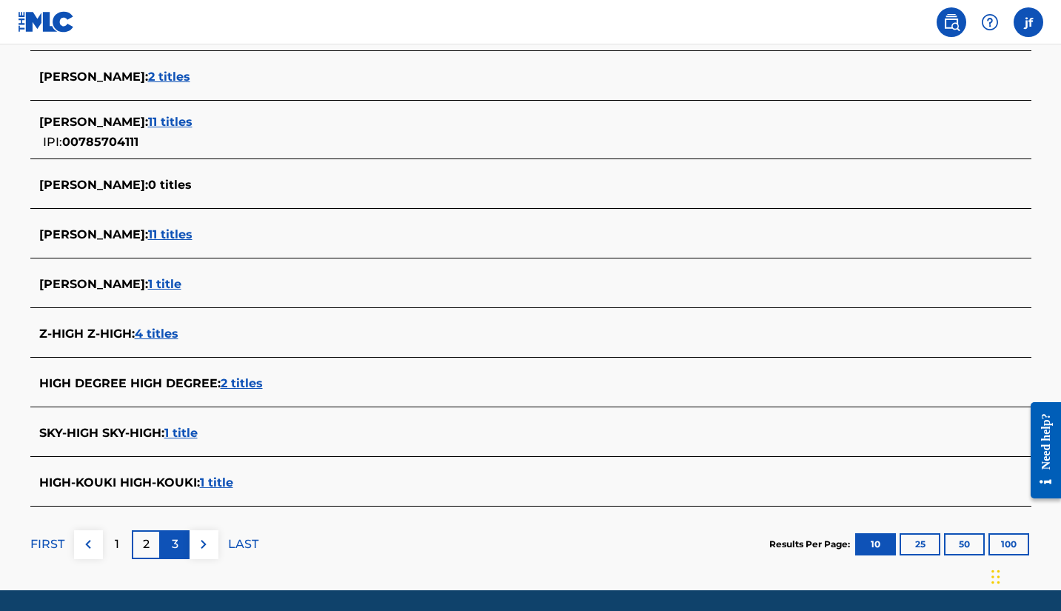
click at [170, 538] on div "3" at bounding box center [175, 544] width 29 height 29
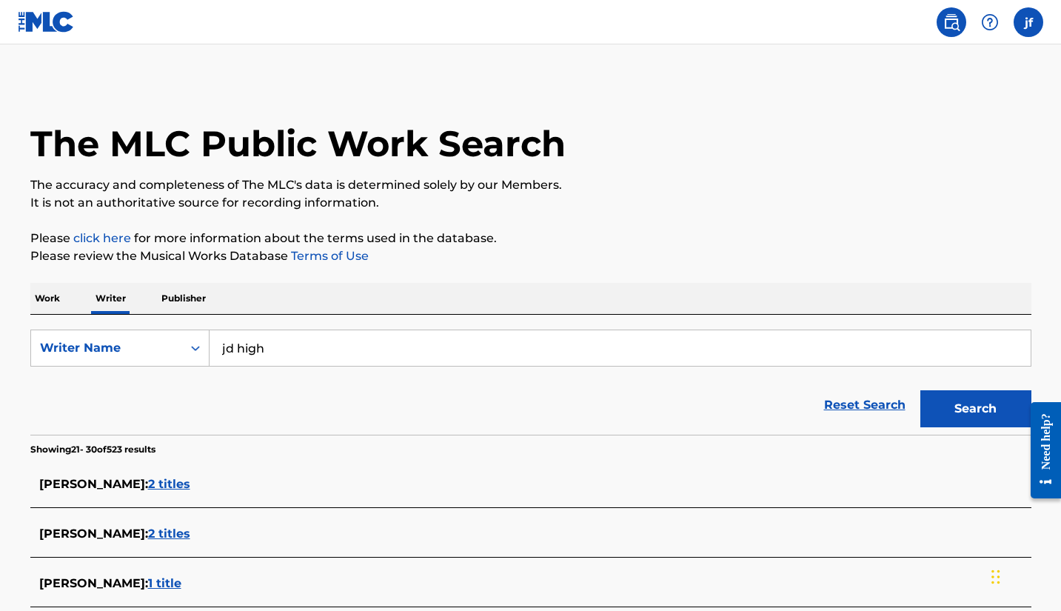
click at [54, 292] on p "Work" at bounding box center [47, 298] width 34 height 31
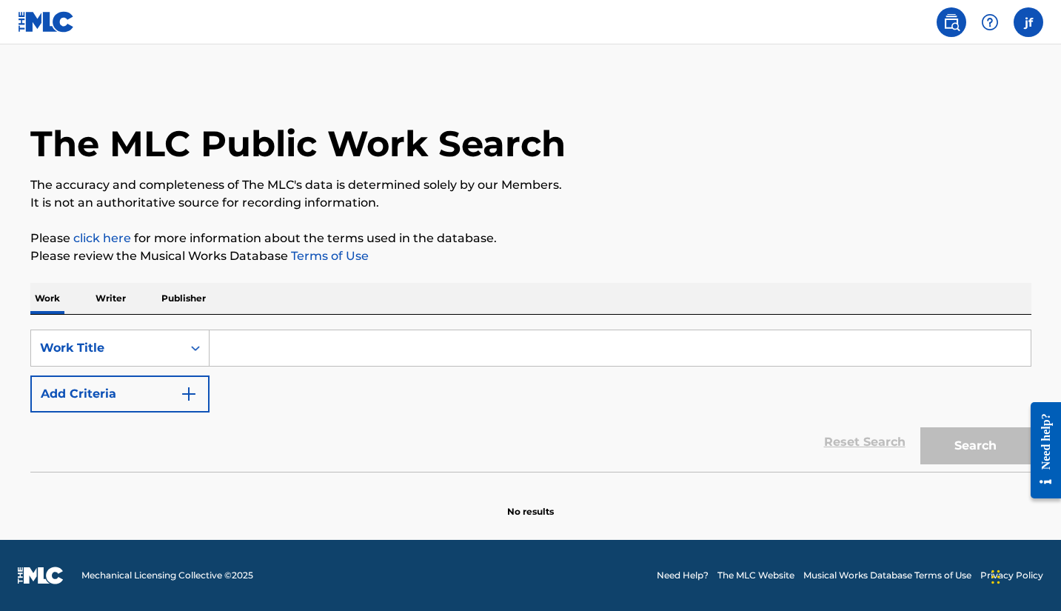
click at [244, 347] on input "Search Form" at bounding box center [620, 348] width 821 height 36
click at [975, 446] on button "Search" at bounding box center [975, 445] width 111 height 37
type input "vagabond"
click at [966, 444] on button "Search" at bounding box center [975, 445] width 111 height 37
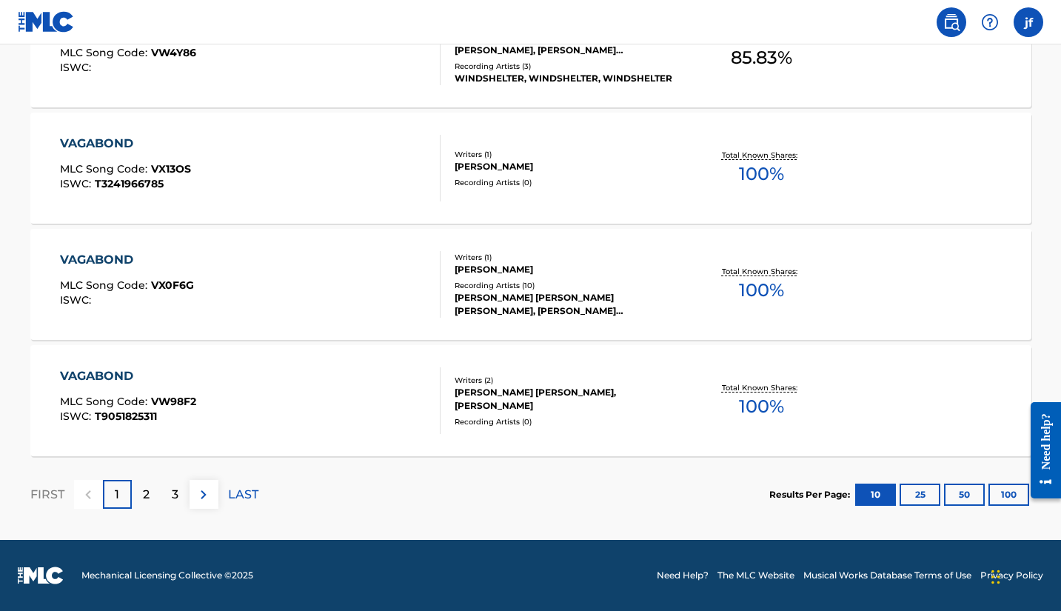
scroll to position [1202, 0]
click at [153, 499] on div "2" at bounding box center [146, 494] width 29 height 29
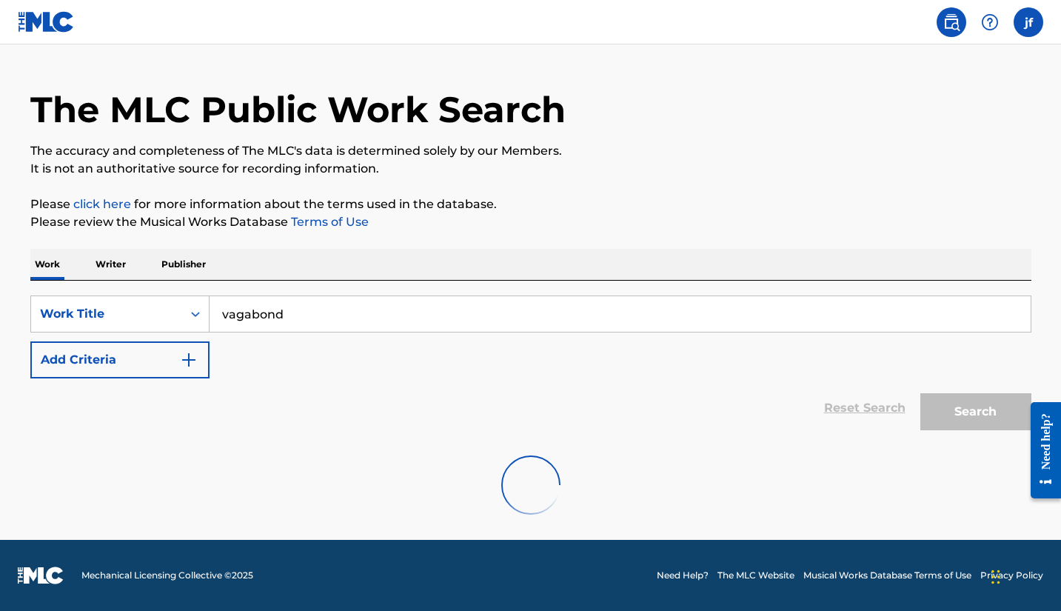
scroll to position [34, 0]
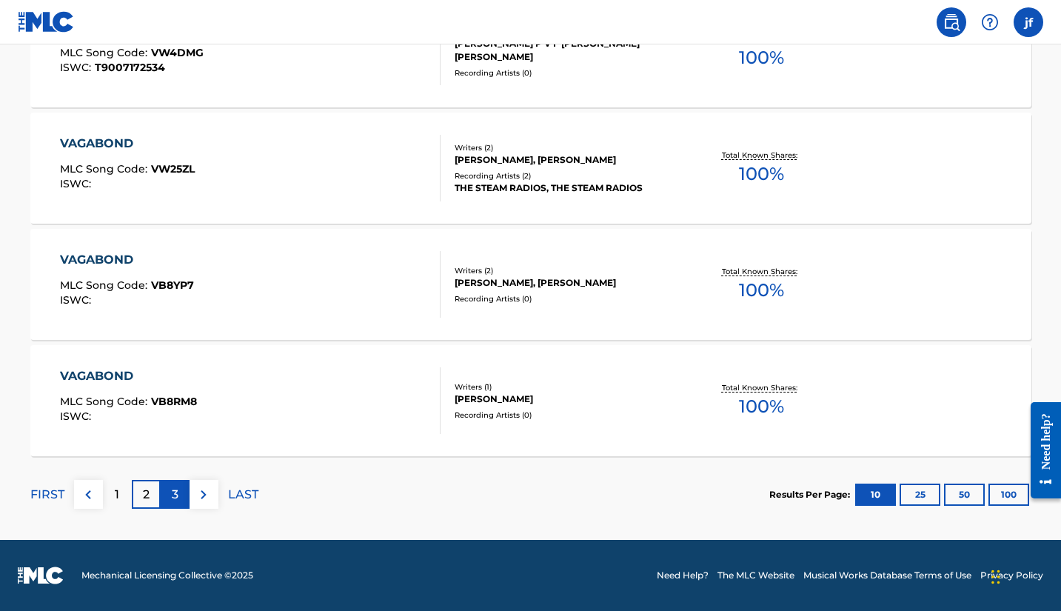
click at [167, 492] on div "3" at bounding box center [175, 494] width 29 height 29
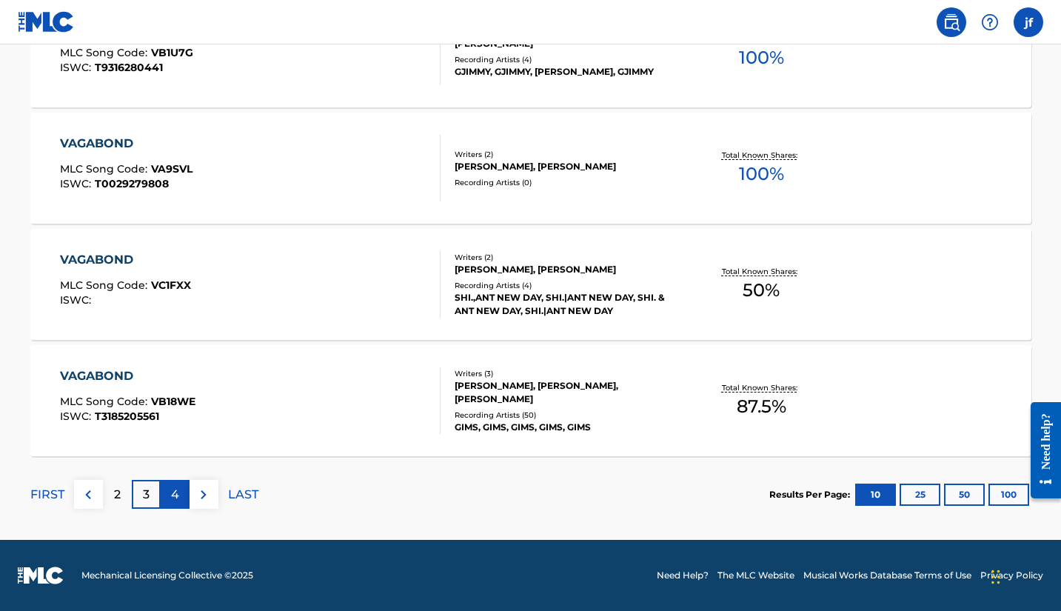
click at [173, 493] on p "4" at bounding box center [175, 495] width 8 height 18
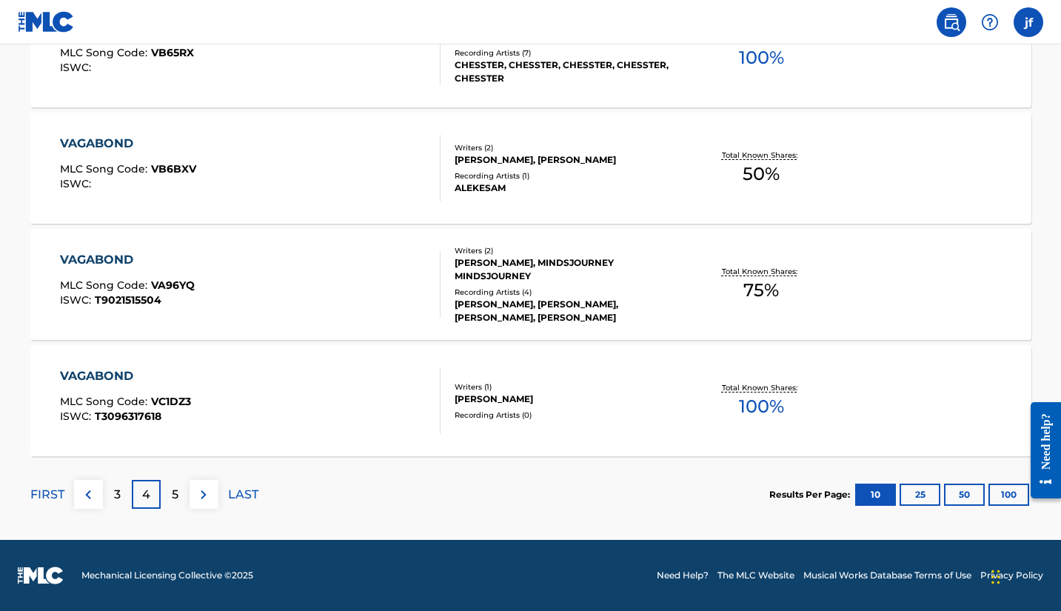
scroll to position [1202, 0]
click at [172, 495] on p "5" at bounding box center [175, 495] width 7 height 18
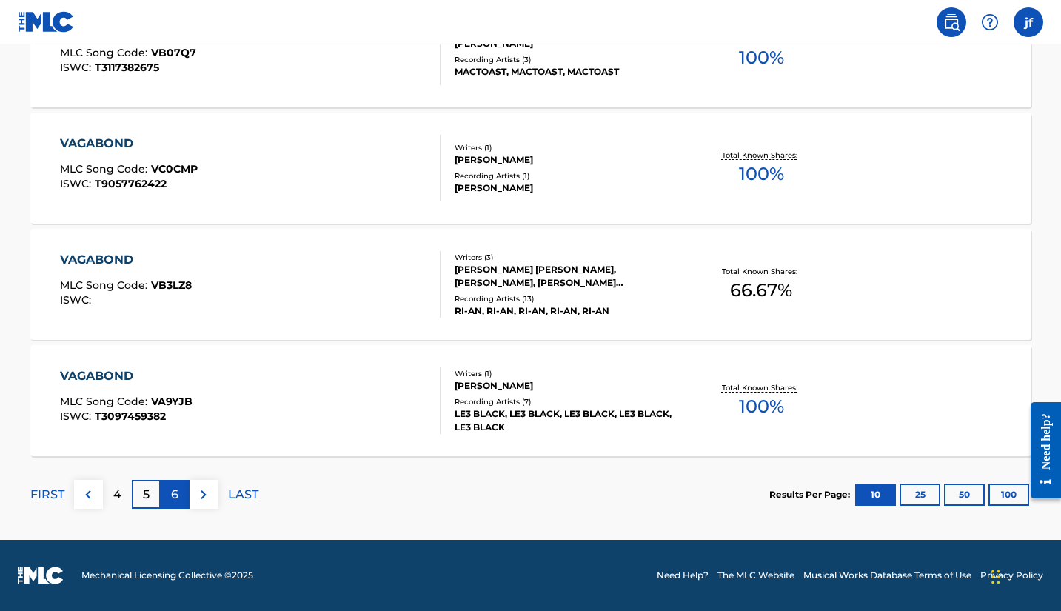
click at [178, 497] on div "6" at bounding box center [175, 494] width 29 height 29
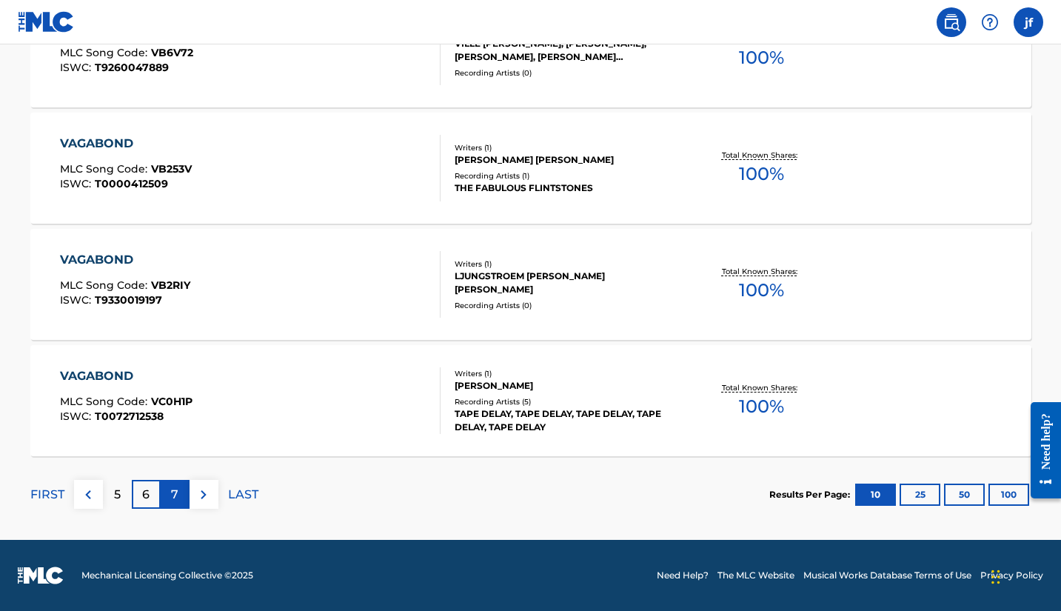
click at [179, 495] on div "7" at bounding box center [175, 494] width 29 height 29
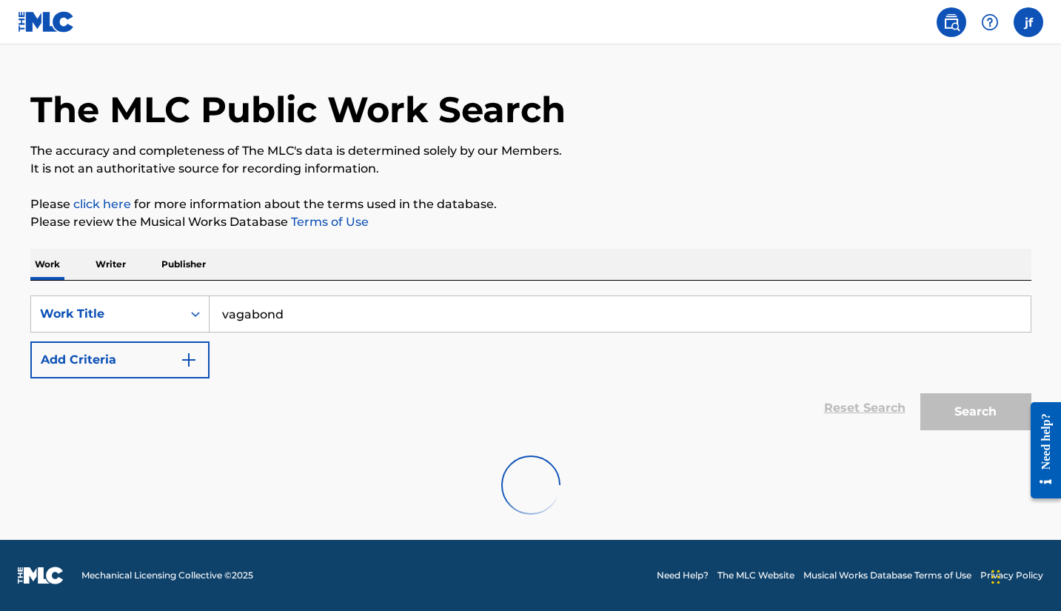
scroll to position [34, 0]
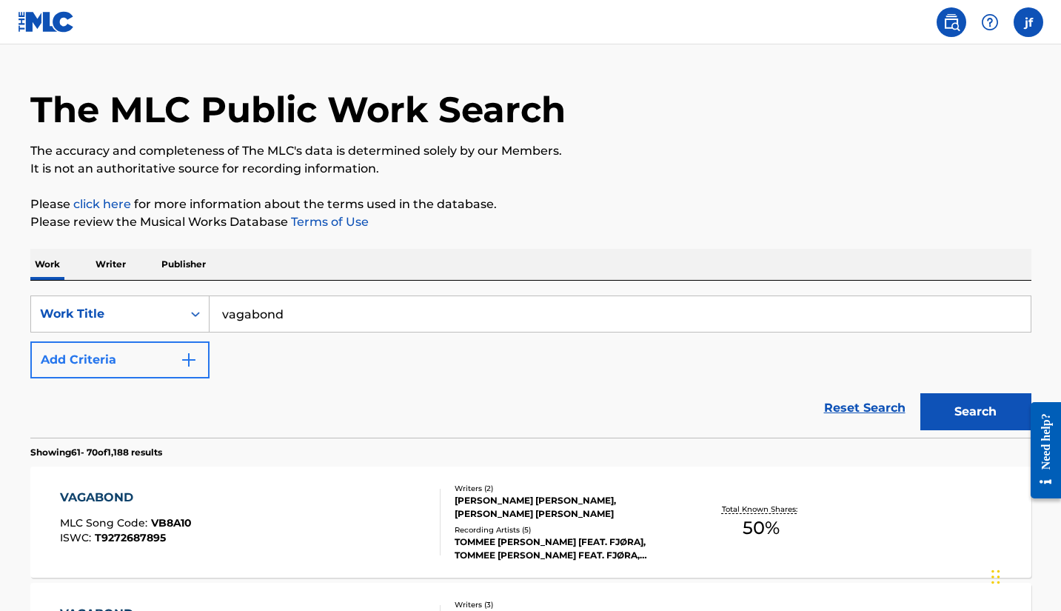
click at [187, 351] on img "Search Form" at bounding box center [189, 360] width 18 height 18
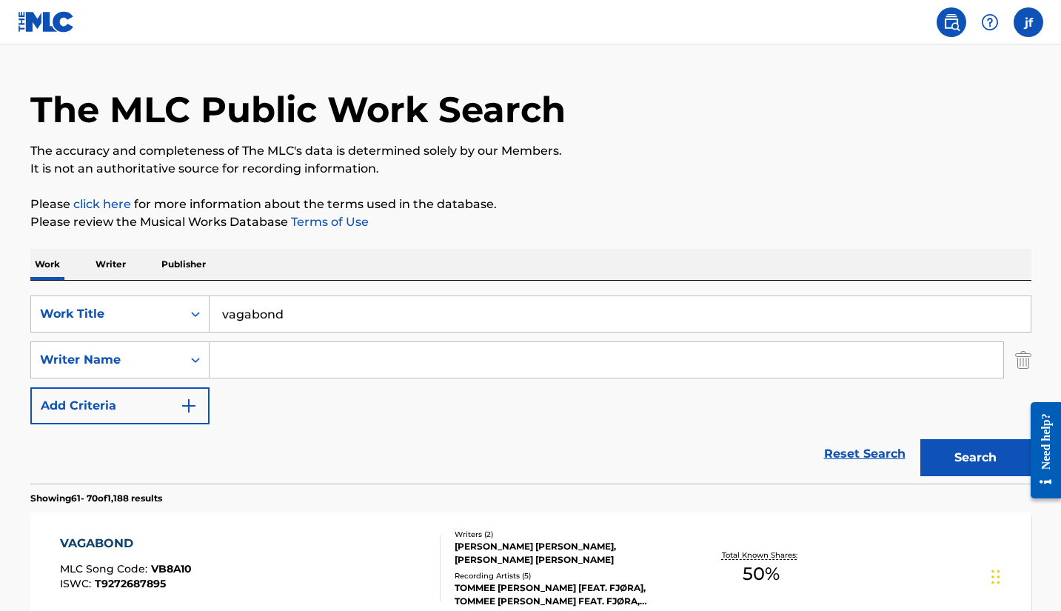
click at [219, 360] on input "Search Form" at bounding box center [607, 360] width 794 height 36
click at [975, 458] on button "Search" at bounding box center [975, 457] width 111 height 37
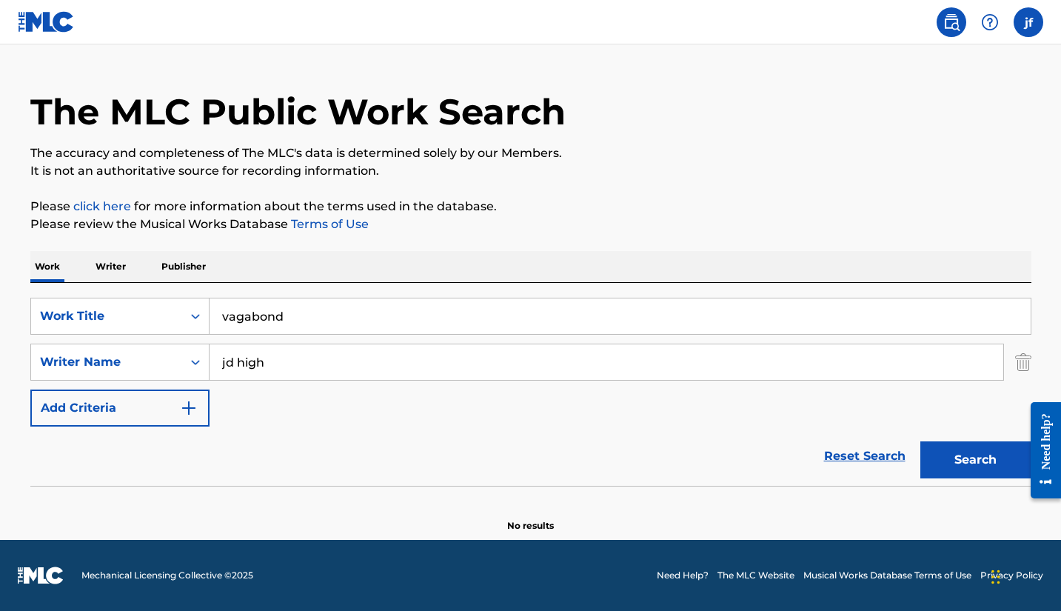
scroll to position [32, 0]
type input "[PERSON_NAME]"
click at [975, 460] on button "Search" at bounding box center [975, 459] width 111 height 37
click at [316, 310] on input "vagabond" at bounding box center [620, 316] width 821 height 36
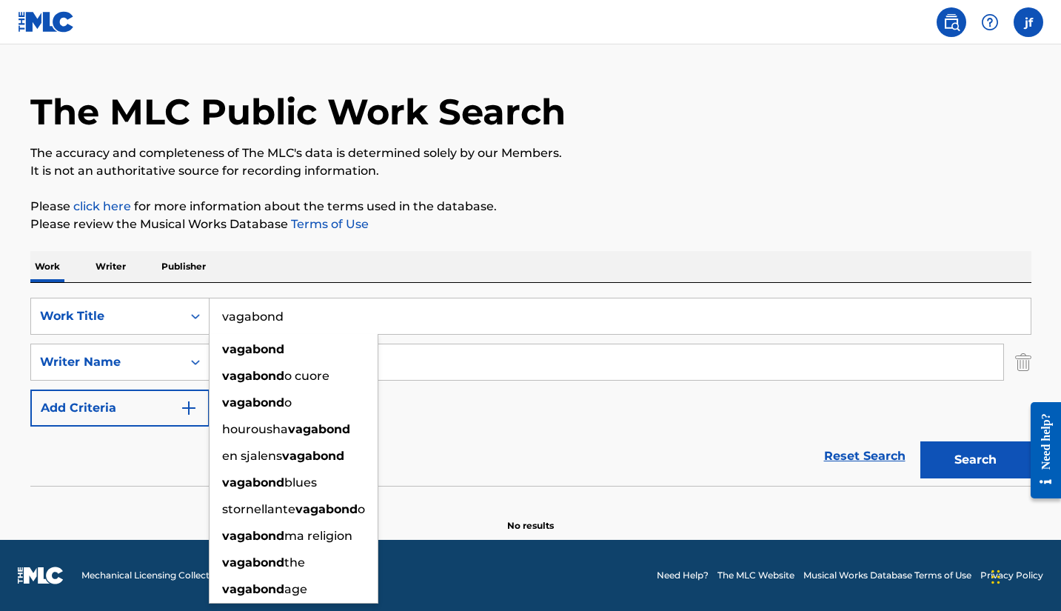
click at [316, 310] on input "vagabond" at bounding box center [620, 316] width 821 height 36
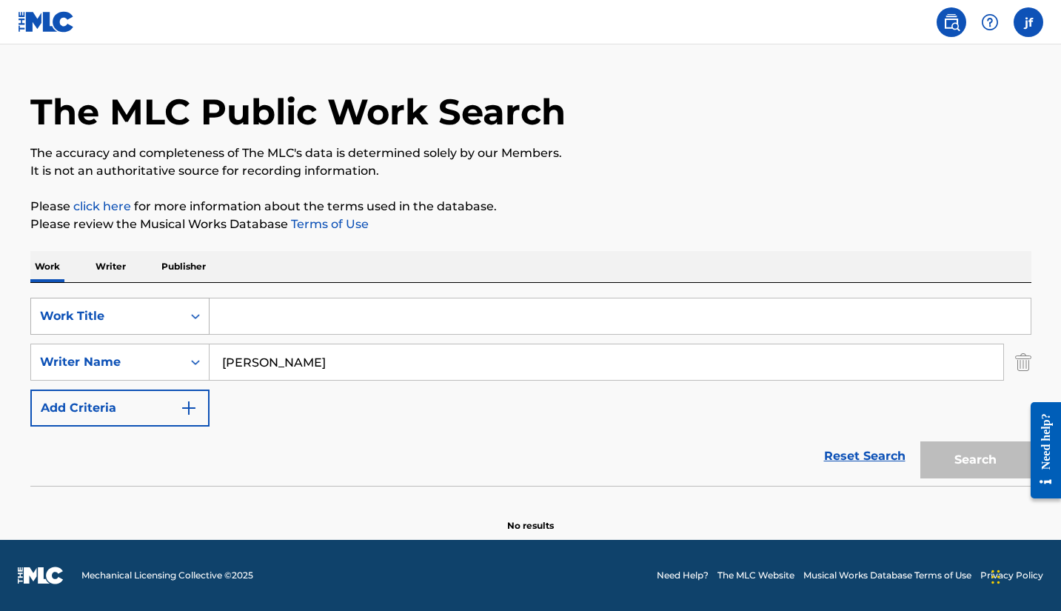
click at [196, 323] on icon "Search Form" at bounding box center [195, 316] width 15 height 15
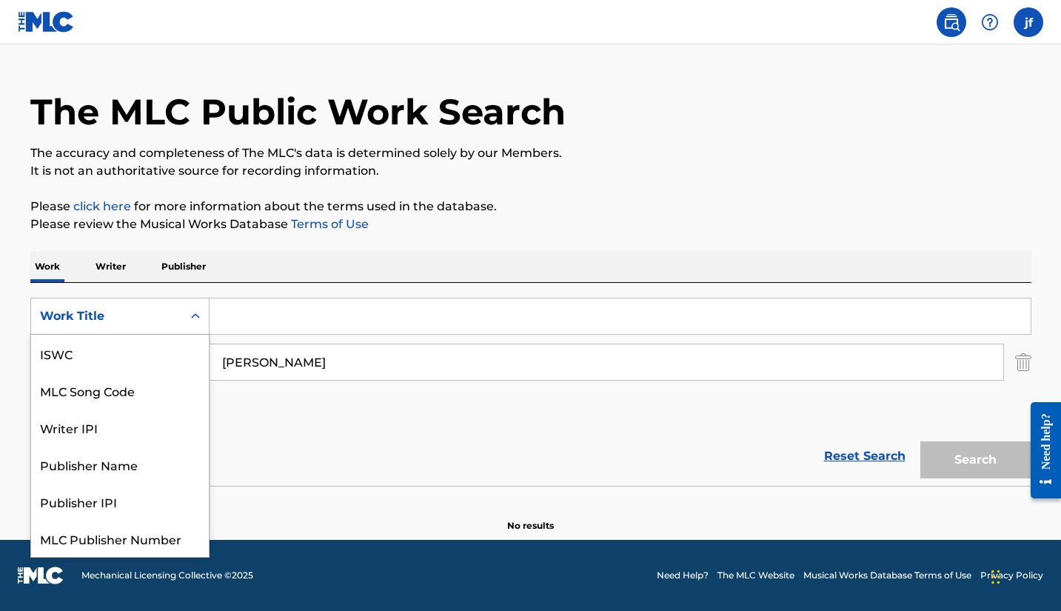
scroll to position [37, 0]
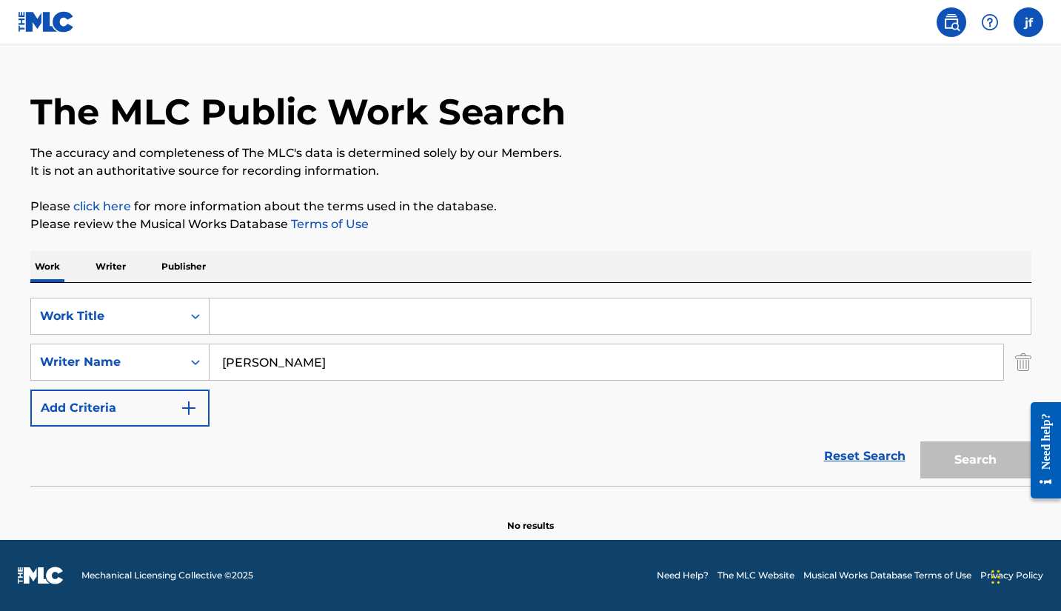
click at [304, 401] on div "SearchWithCriteria4230c426-7705-49c1-825a-76d8d8e1093c Work Title SearchWithCri…" at bounding box center [530, 362] width 1001 height 129
click at [268, 359] on input "[PERSON_NAME]" at bounding box center [607, 362] width 794 height 36
click at [264, 301] on input "Search Form" at bounding box center [620, 316] width 821 height 36
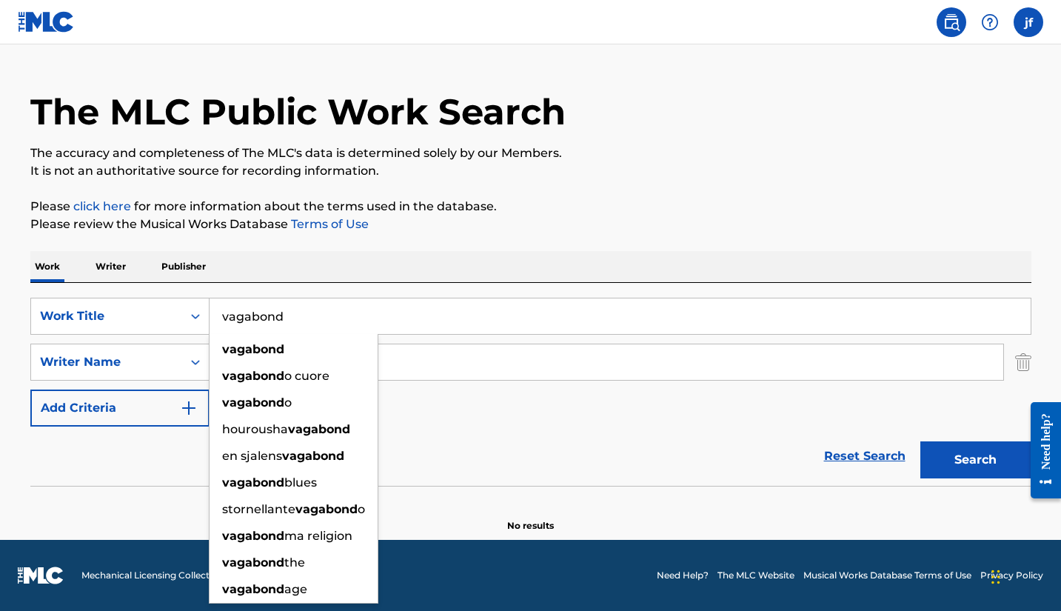
click at [975, 460] on button "Search" at bounding box center [975, 459] width 111 height 37
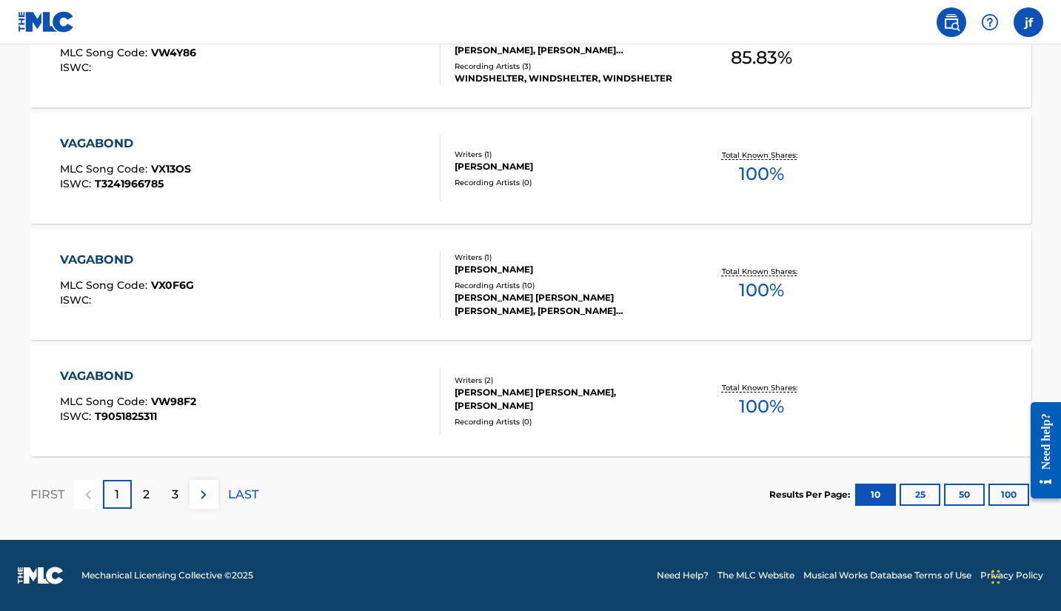
scroll to position [1248, 0]
click at [241, 492] on p "LAST" at bounding box center [243, 495] width 30 height 18
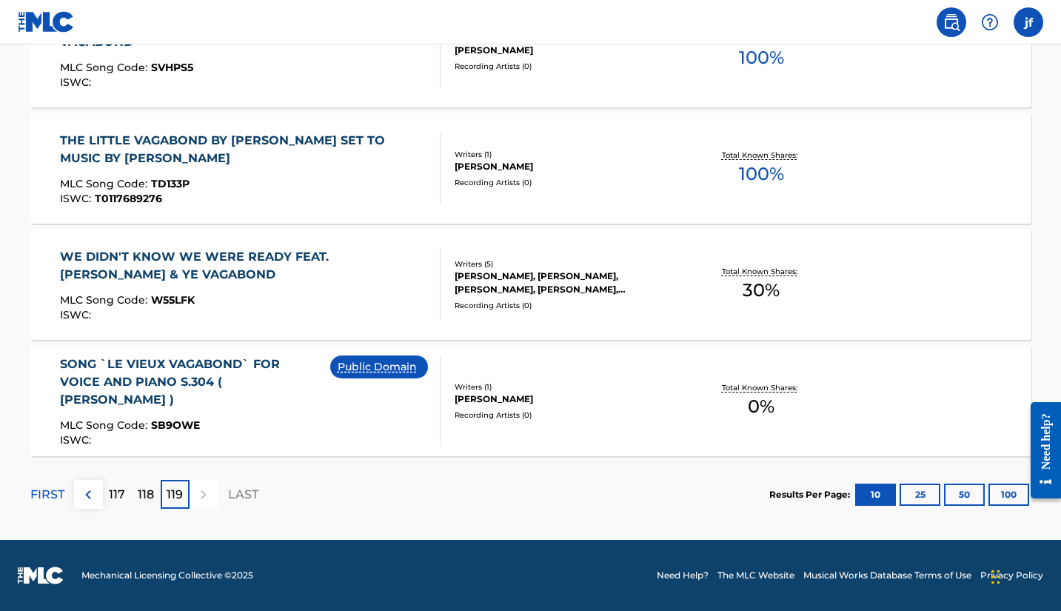
scroll to position [1015, 0]
click at [147, 495] on p "118" at bounding box center [146, 495] width 16 height 18
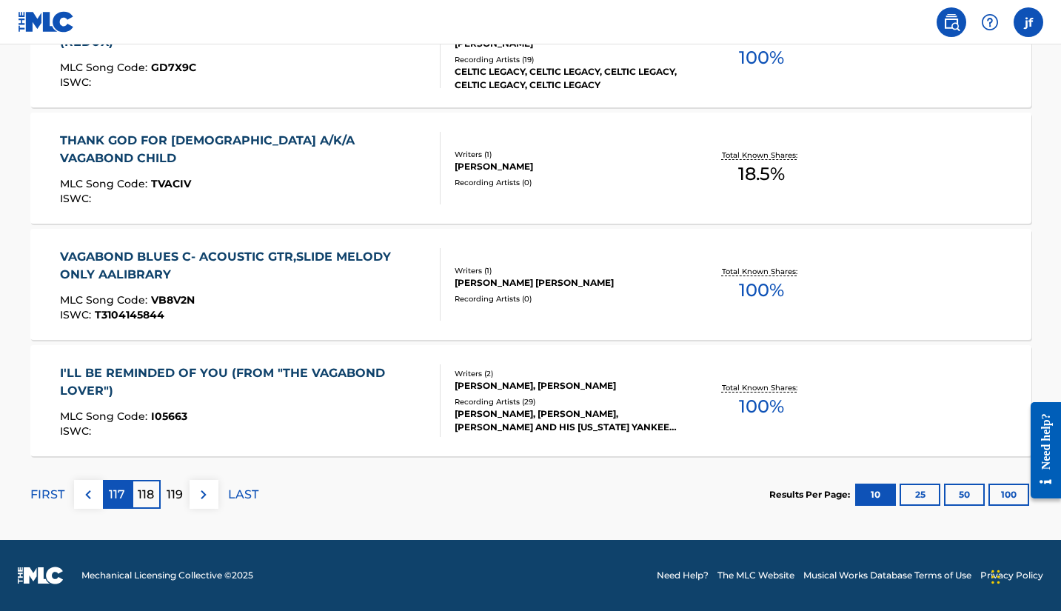
click at [116, 499] on p "117" at bounding box center [117, 495] width 16 height 18
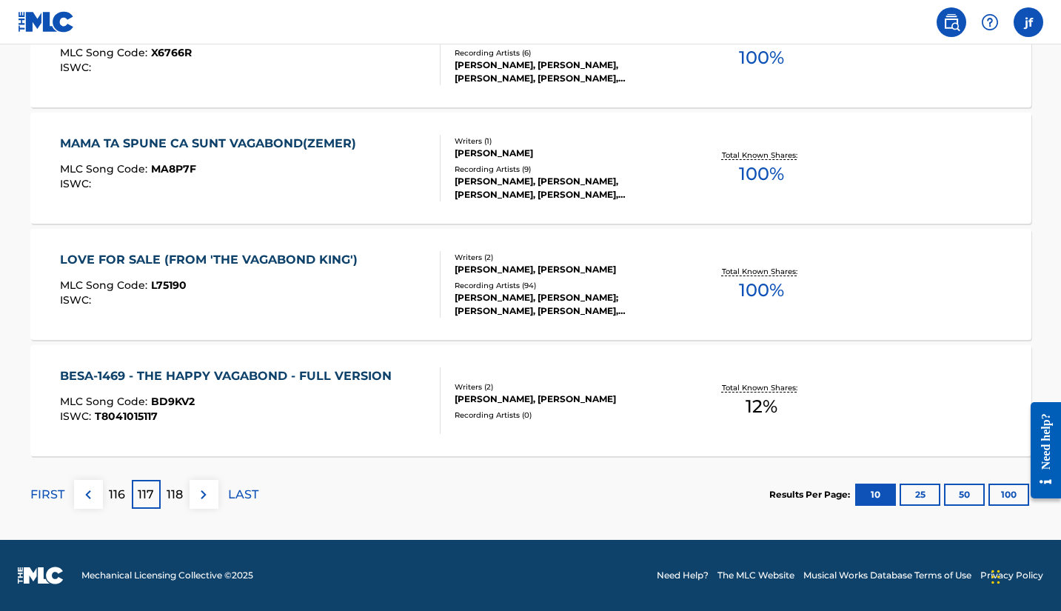
scroll to position [1248, 0]
click at [95, 496] on img at bounding box center [88, 495] width 18 height 18
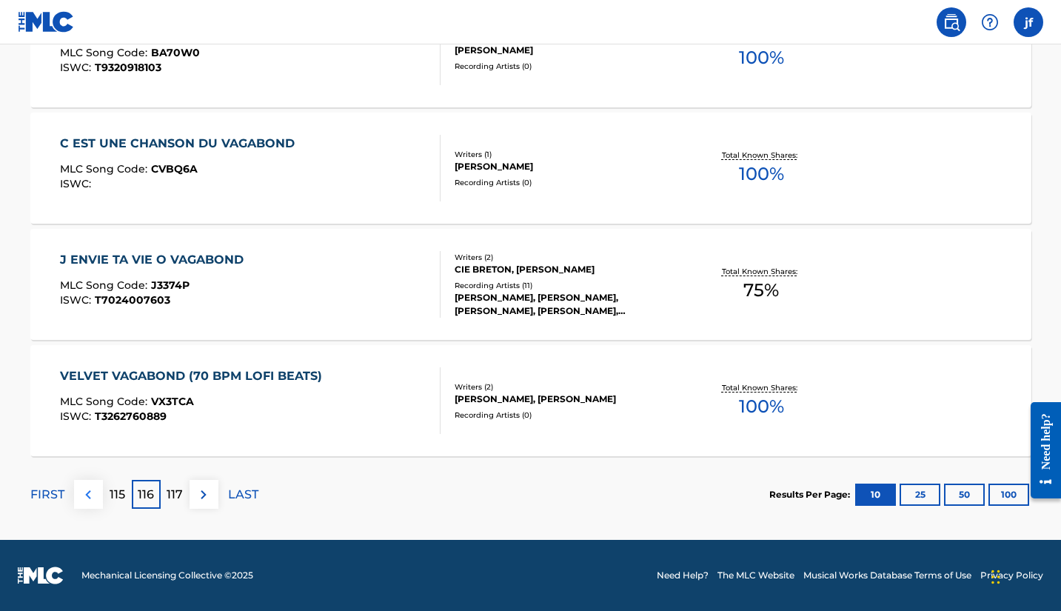
click at [95, 496] on img at bounding box center [88, 495] width 18 height 18
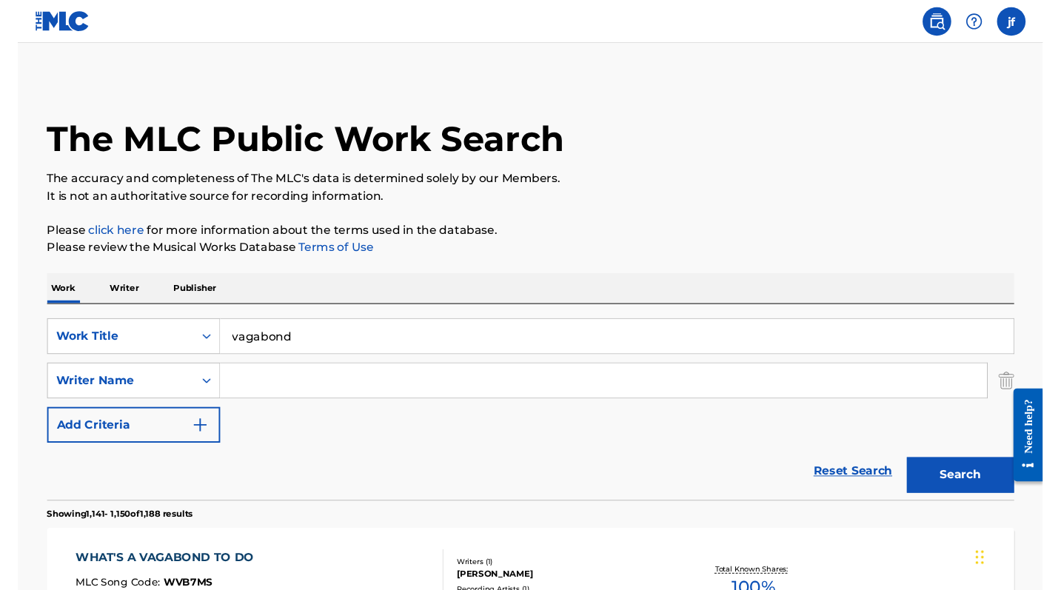
scroll to position [0, 0]
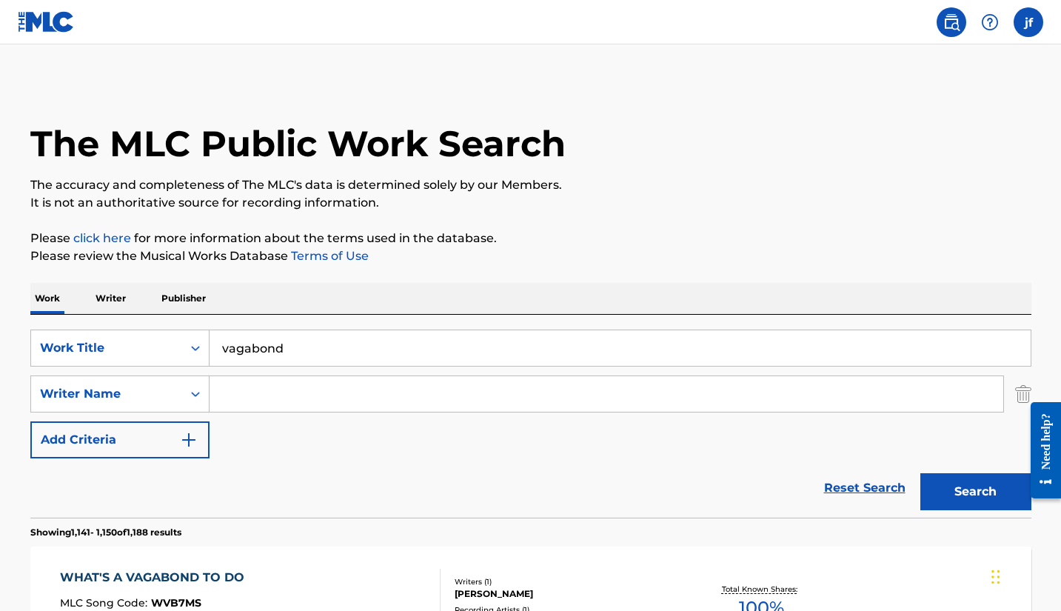
click at [307, 340] on input "vagabond" at bounding box center [620, 348] width 821 height 36
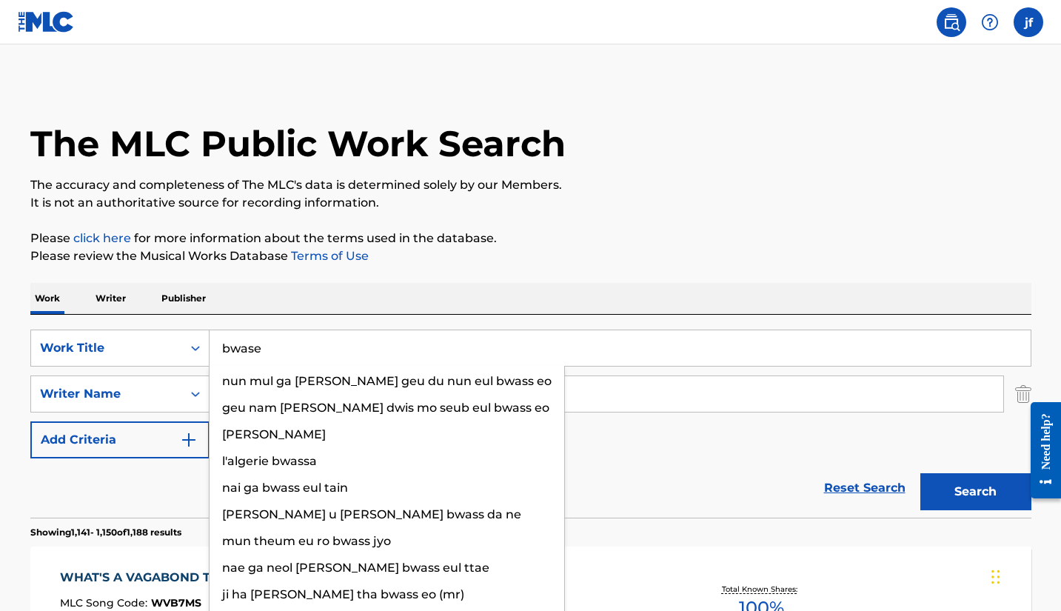
type input "bwase"
click at [975, 492] on button "Search" at bounding box center [975, 491] width 111 height 37
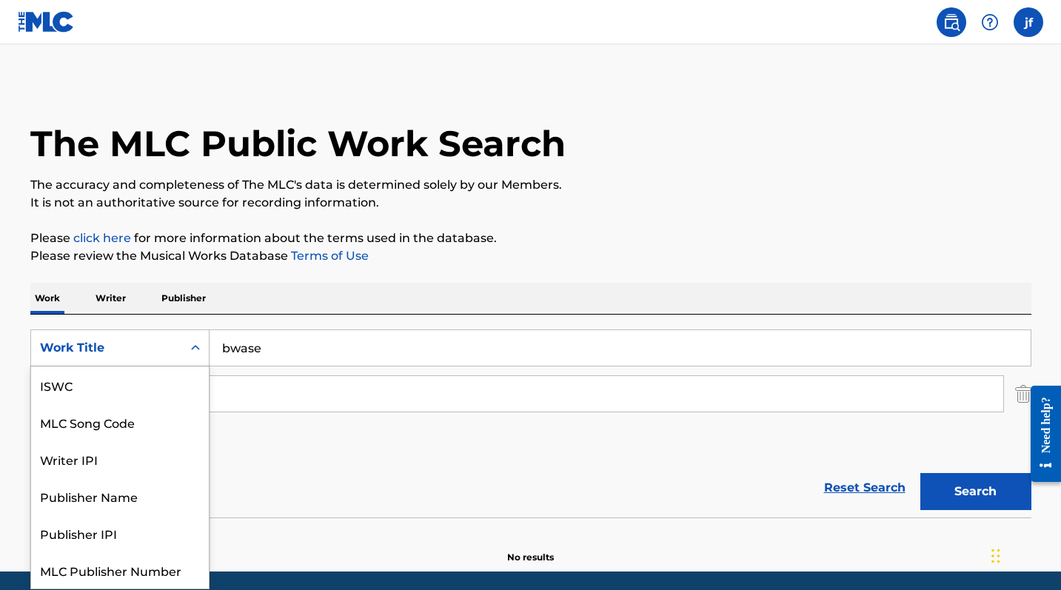
click at [187, 336] on div "Search Form" at bounding box center [195, 348] width 27 height 27
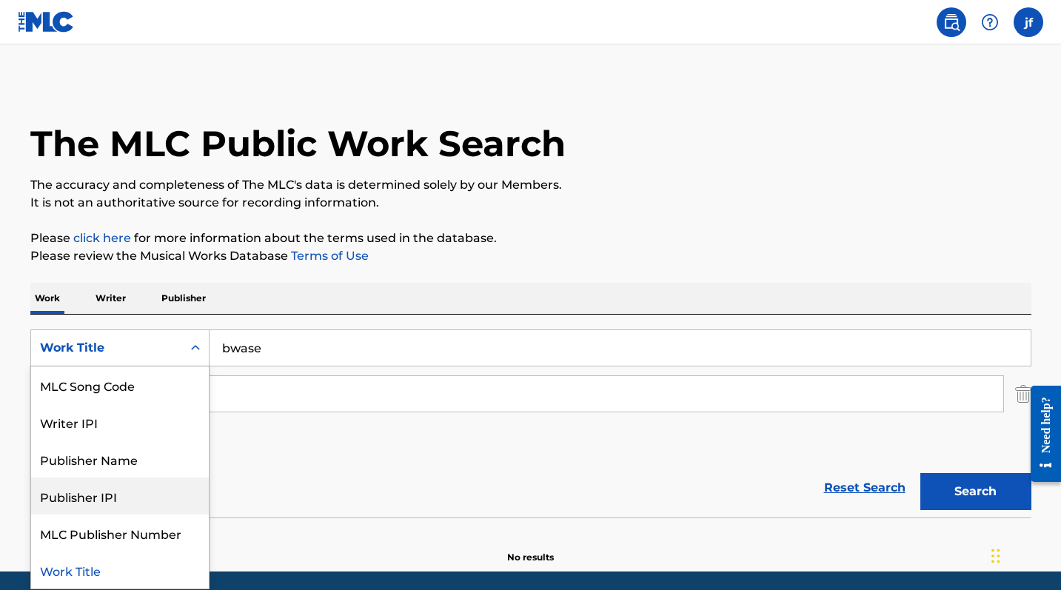
click at [148, 487] on div "Publisher IPI" at bounding box center [120, 496] width 178 height 37
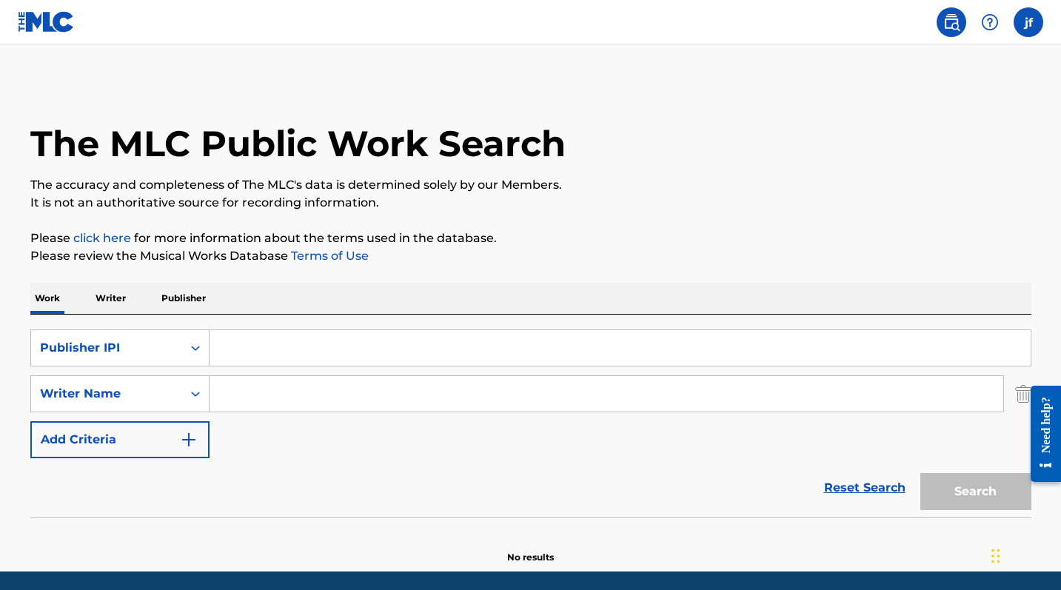
click at [238, 344] on input "Search Form" at bounding box center [620, 348] width 821 height 36
paste input "196814844722"
type input "196814844722"
click at [980, 488] on button "Search" at bounding box center [975, 491] width 111 height 37
click at [184, 351] on div "Search Form" at bounding box center [195, 348] width 27 height 27
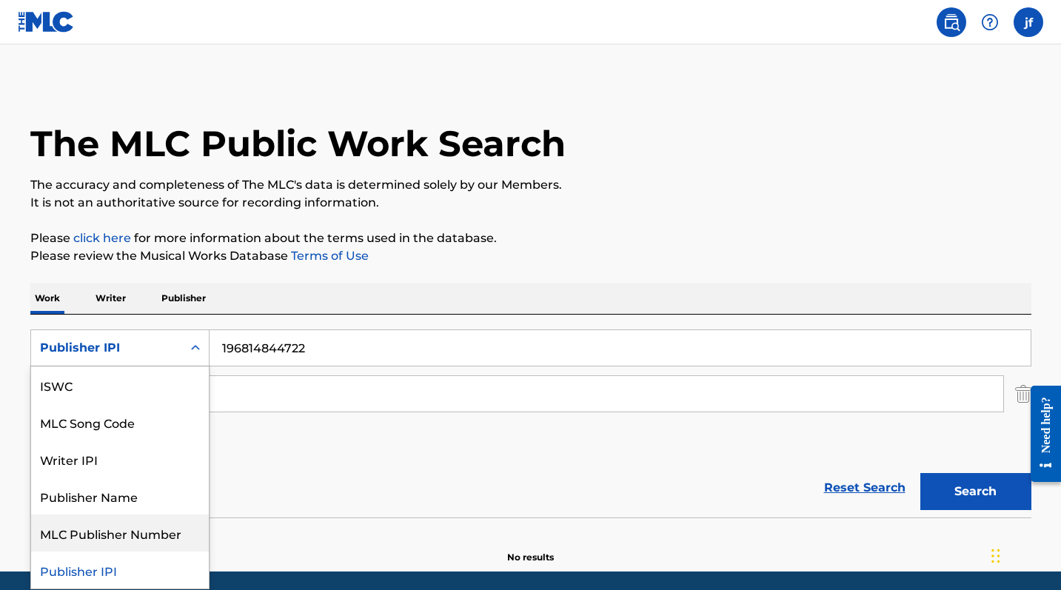
click at [161, 529] on div "MLC Publisher Number" at bounding box center [120, 533] width 178 height 37
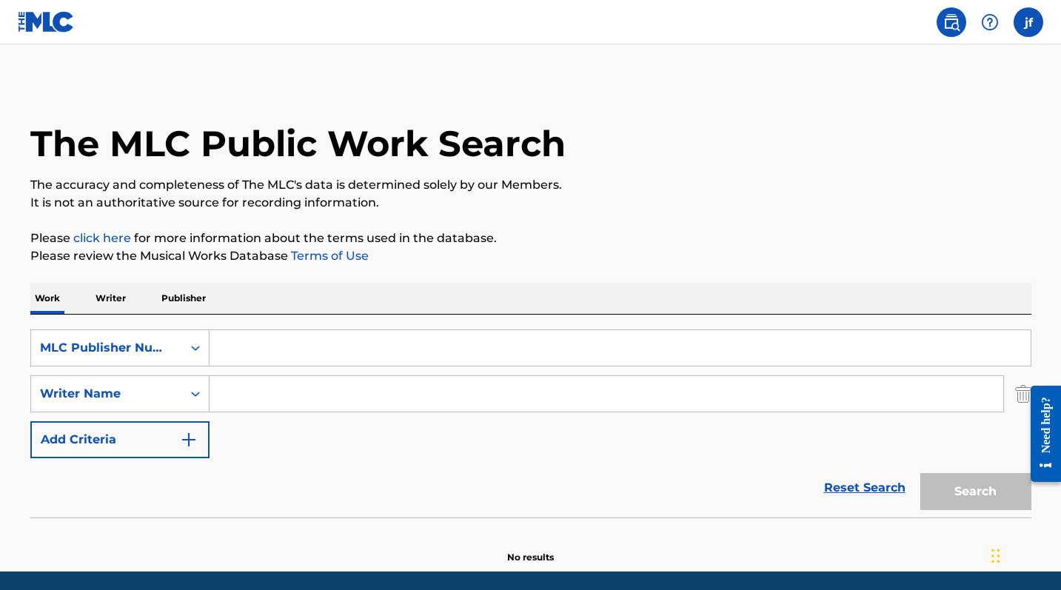
click at [192, 296] on p "Publisher" at bounding box center [183, 298] width 53 height 31
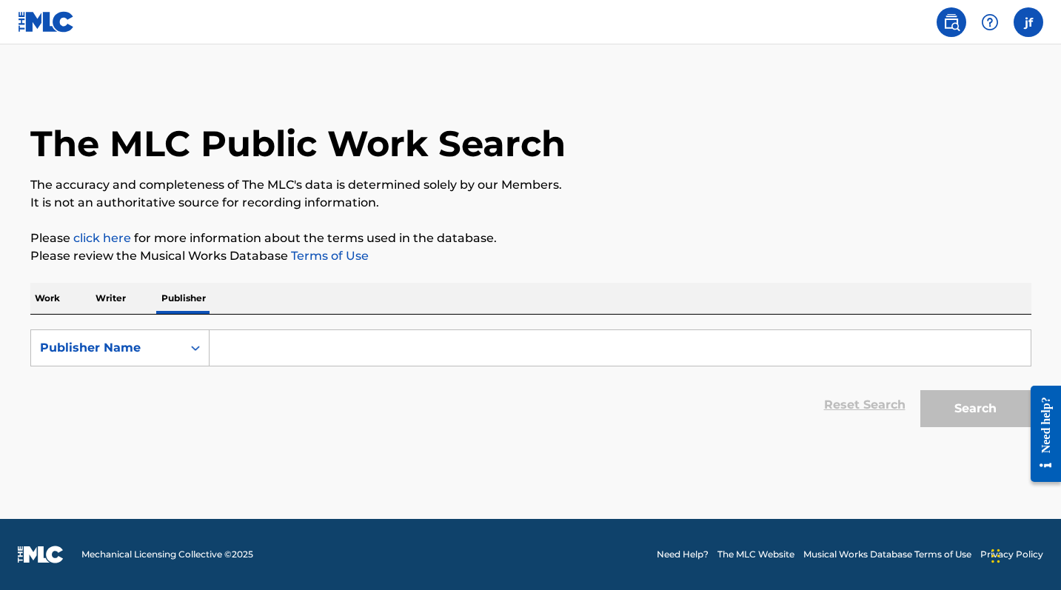
click at [122, 301] on p "Writer" at bounding box center [110, 298] width 39 height 31
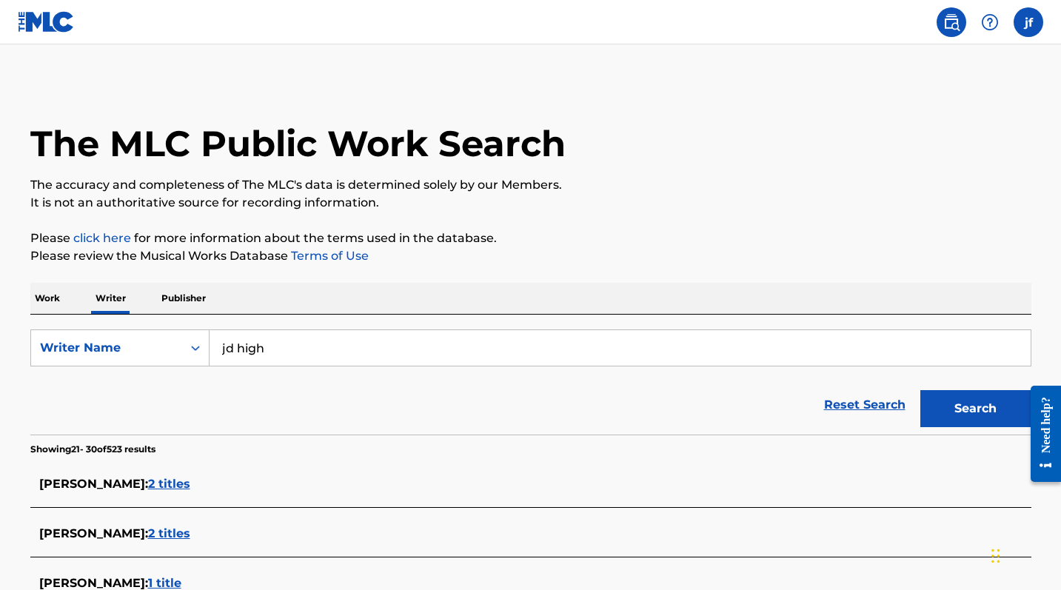
click at [56, 299] on p "Work" at bounding box center [47, 298] width 34 height 31
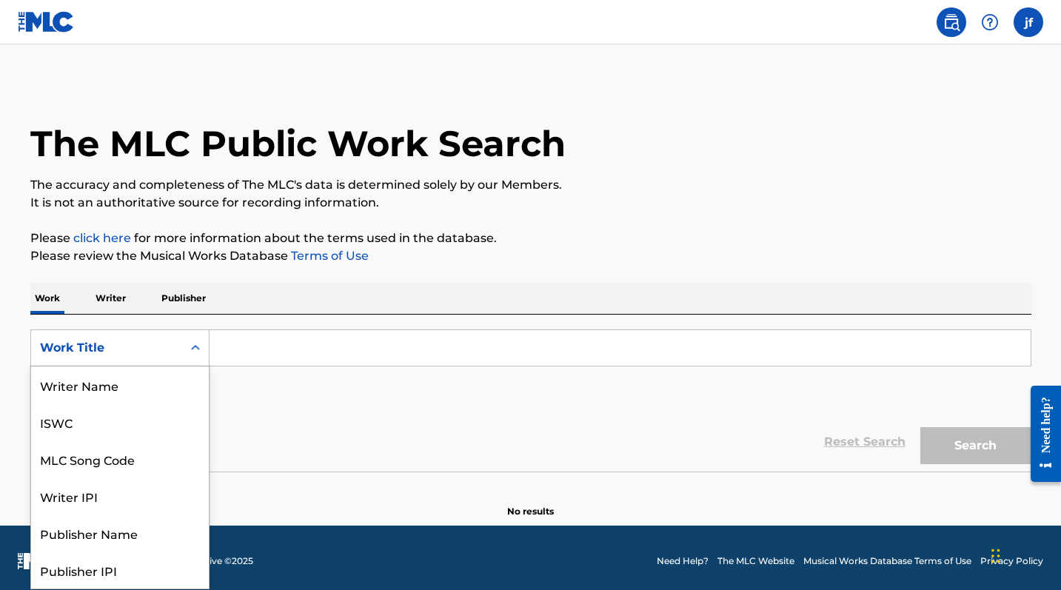
click at [186, 350] on div "Search Form" at bounding box center [195, 348] width 27 height 27
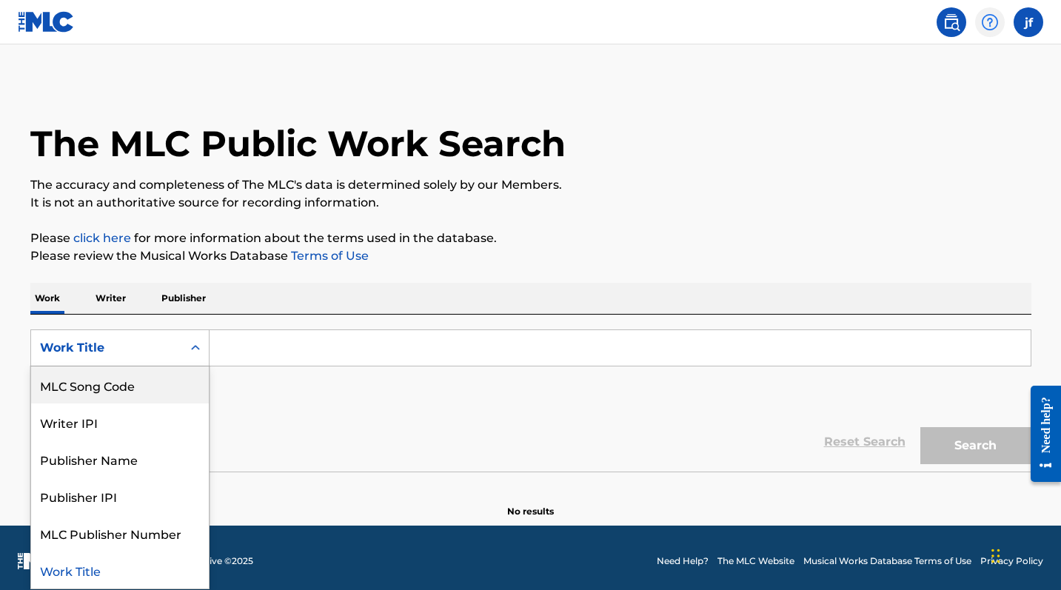
click at [986, 24] on img at bounding box center [990, 22] width 18 height 18
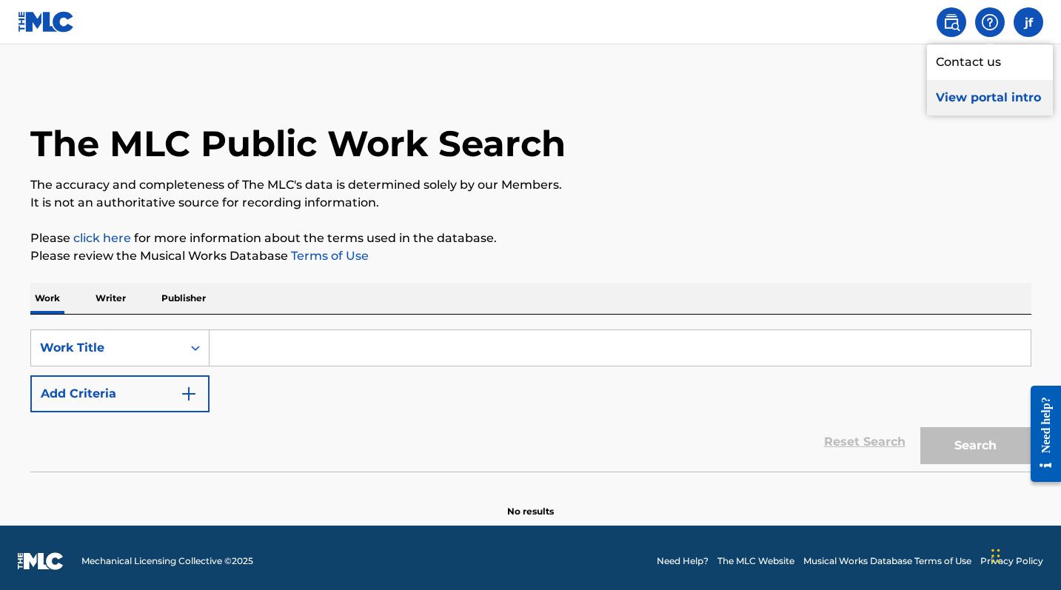
click at [972, 106] on p "View portal intro" at bounding box center [990, 98] width 126 height 36
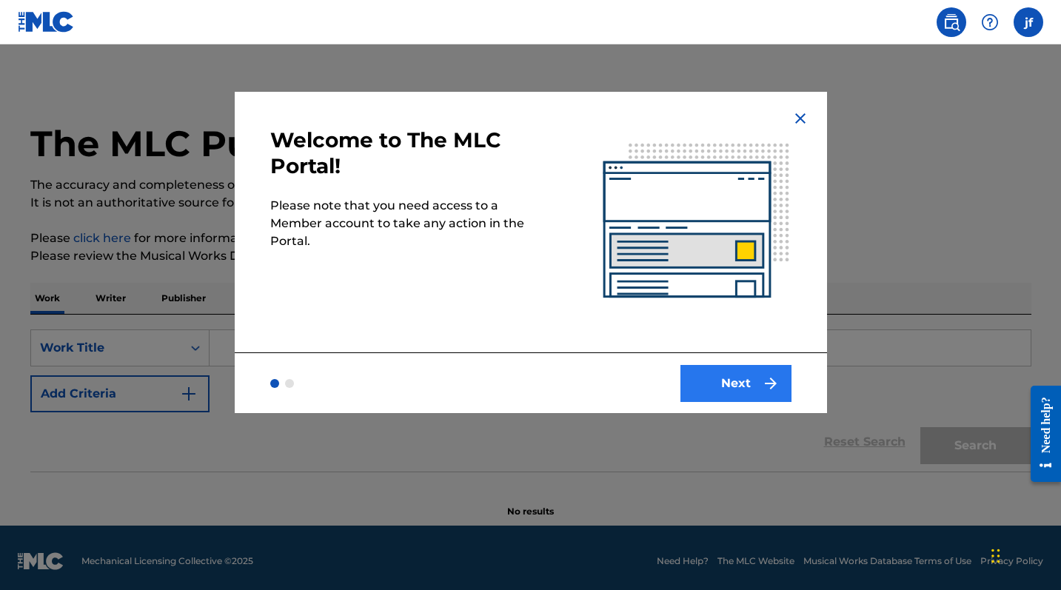
click at [767, 380] on img "submit" at bounding box center [771, 384] width 18 height 18
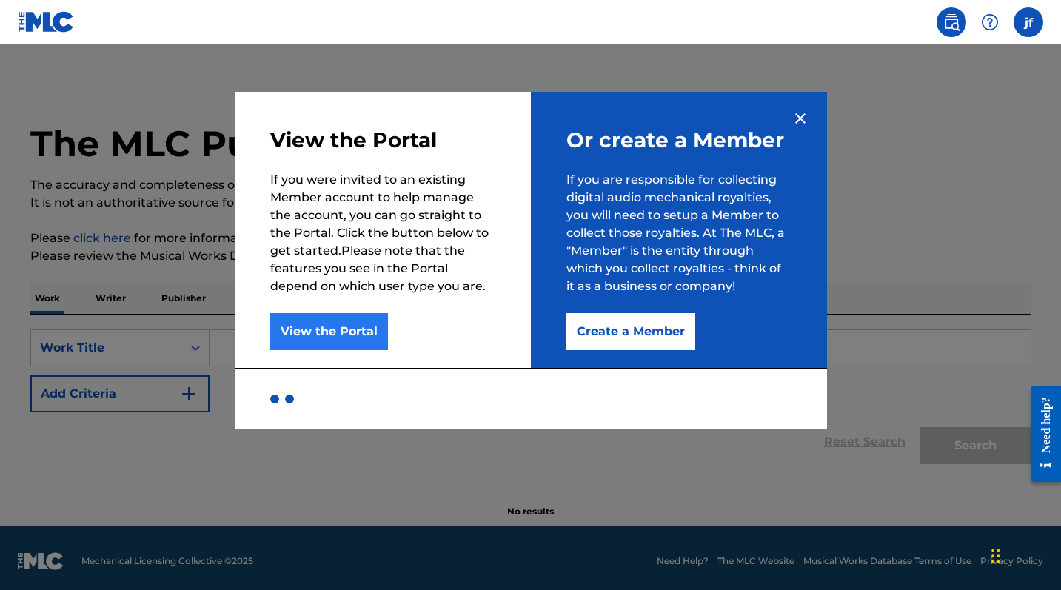
click at [335, 326] on button "View the Portal" at bounding box center [329, 331] width 118 height 37
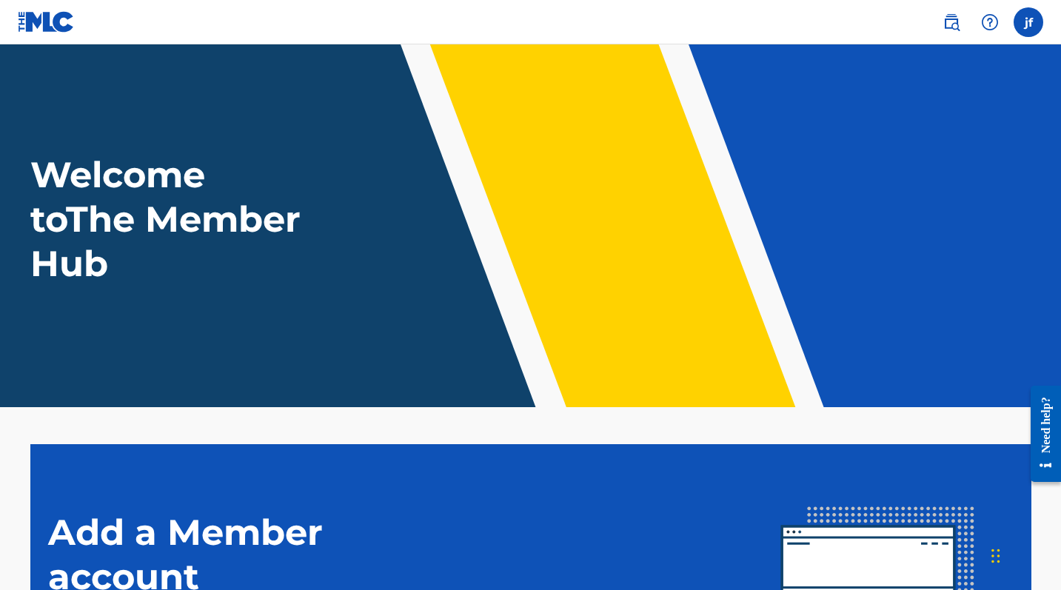
click at [59, 17] on img at bounding box center [46, 21] width 57 height 21
click at [1029, 30] on label at bounding box center [1029, 22] width 30 height 30
click at [1029, 22] on input "[PERSON_NAME] [EMAIL_ADDRESS][DOMAIN_NAME] Notification Preferences Profile Log…" at bounding box center [1029, 22] width 0 height 0
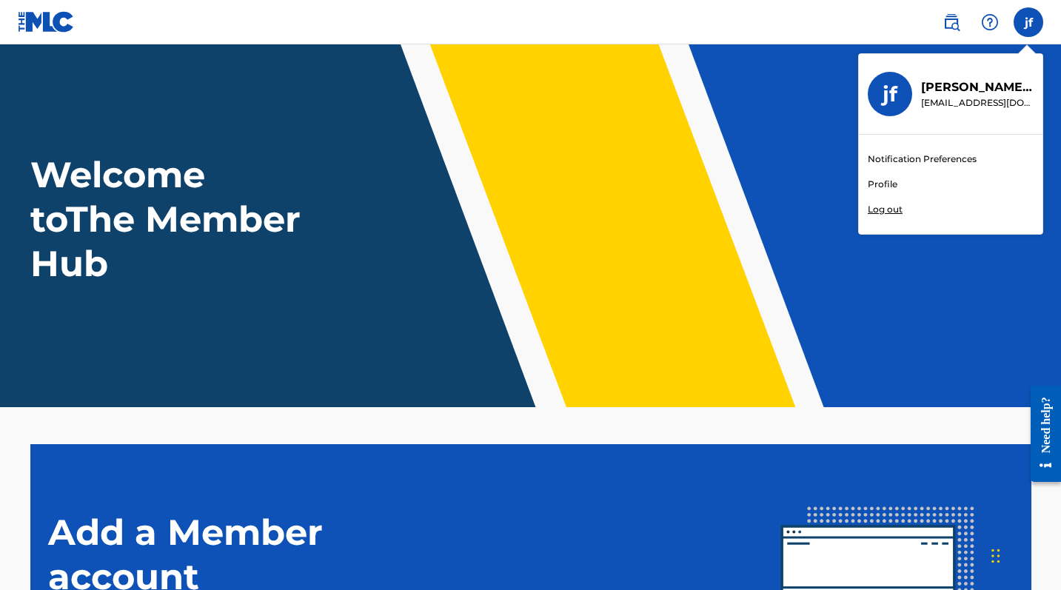
click at [882, 184] on link "Profile" at bounding box center [883, 184] width 30 height 13
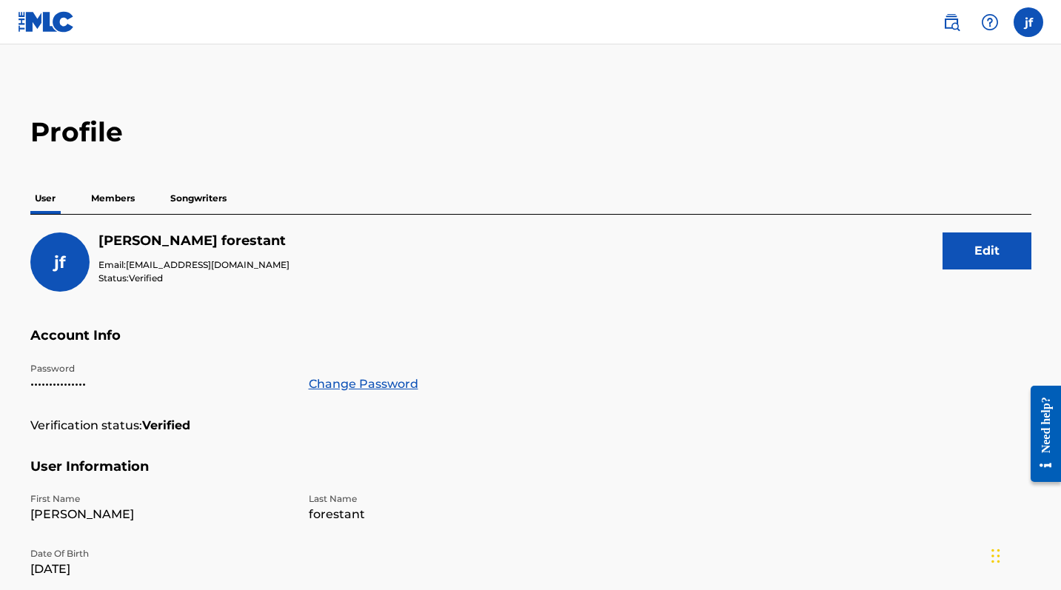
click at [210, 198] on p "Songwriters" at bounding box center [198, 198] width 65 height 31
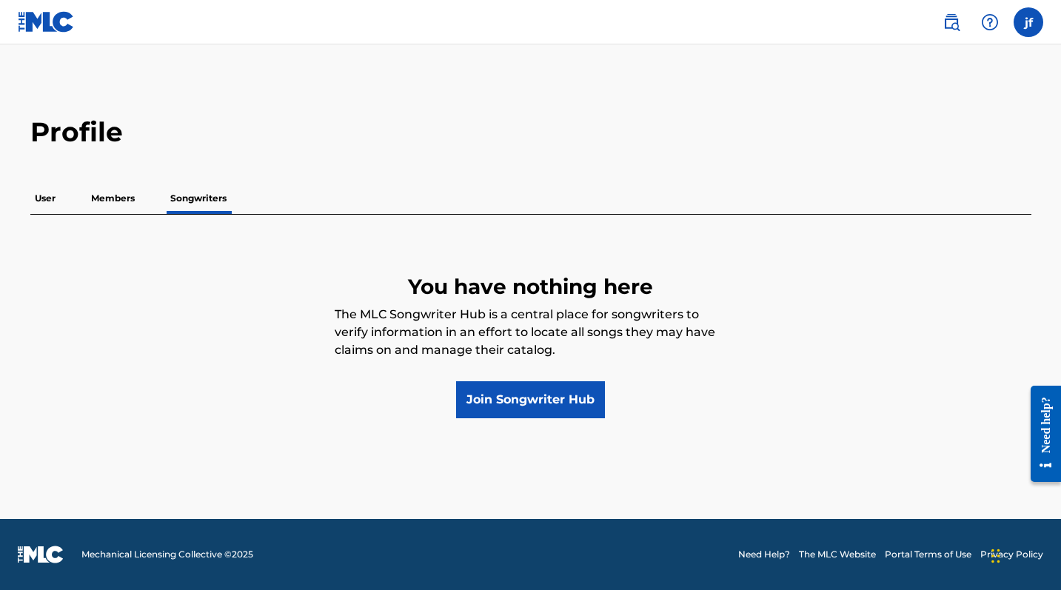
click at [104, 195] on p "Members" at bounding box center [113, 198] width 53 height 31
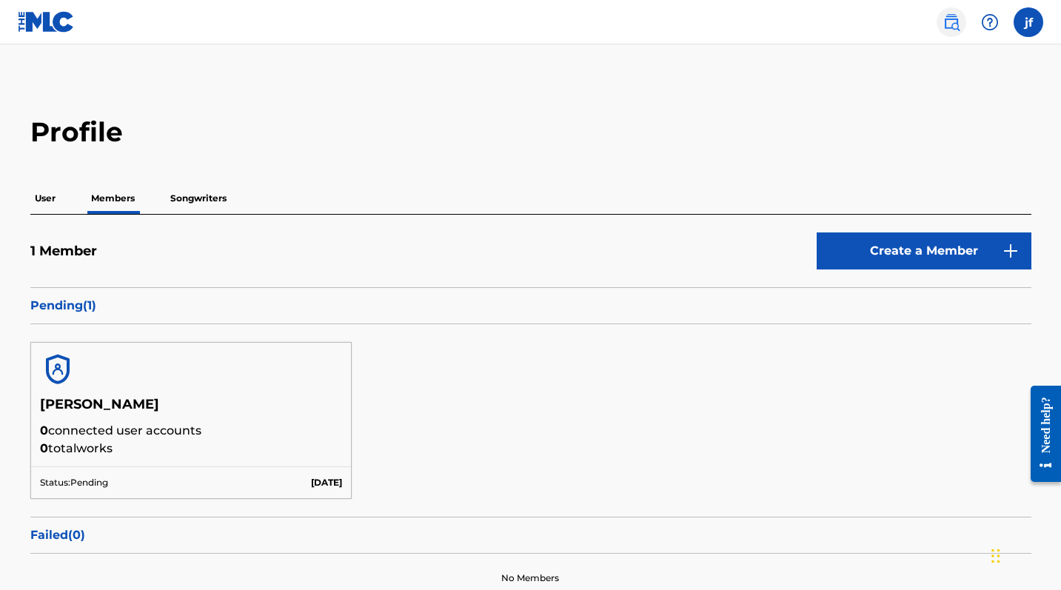
click at [956, 21] on img at bounding box center [952, 22] width 18 height 18
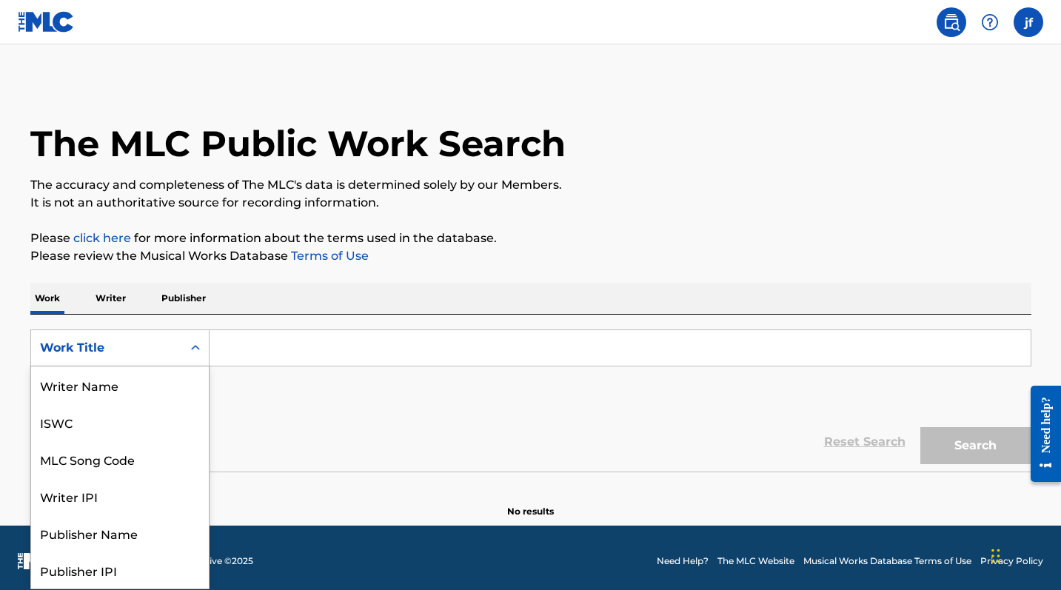
click at [196, 340] on div "Search Form" at bounding box center [195, 348] width 27 height 27
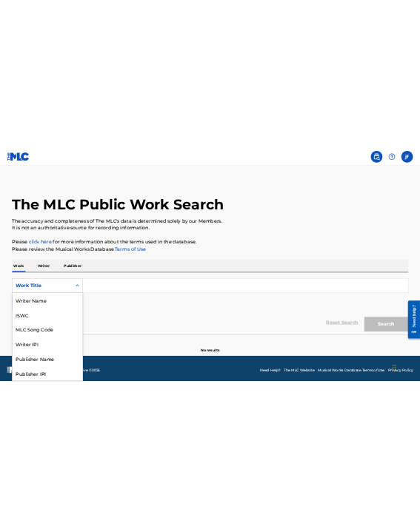
scroll to position [74, 0]
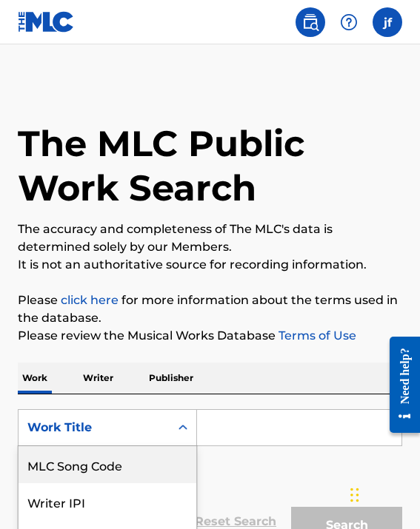
click at [102, 373] on p "Writer" at bounding box center [97, 378] width 39 height 31
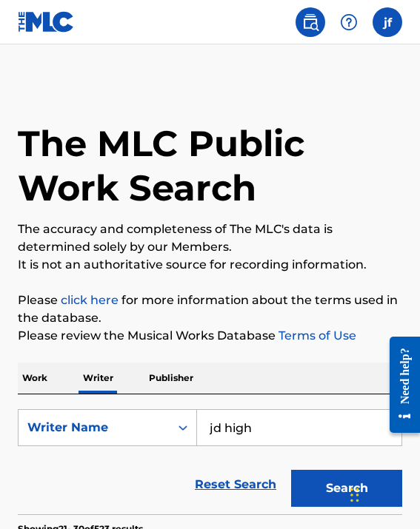
click at [250, 427] on input "jd high" at bounding box center [299, 428] width 204 height 36
type input "j"
type input "[PERSON_NAME]"
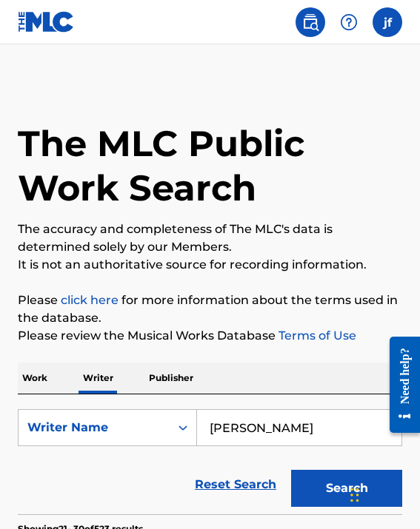
click at [347, 489] on button "Search" at bounding box center [346, 488] width 111 height 37
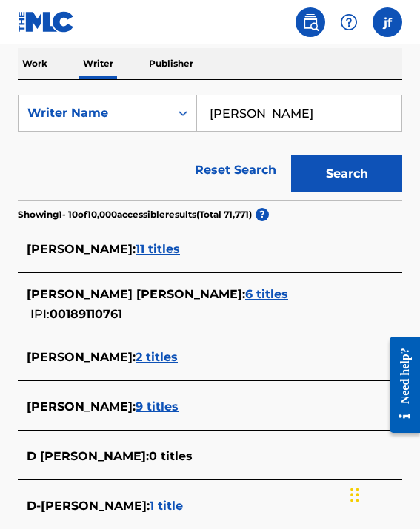
scroll to position [316, 0]
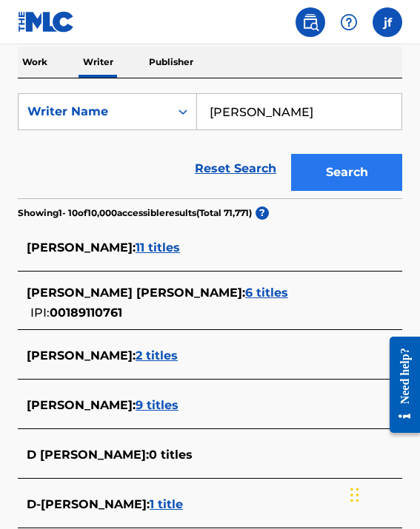
click at [352, 169] on button "Search" at bounding box center [346, 172] width 111 height 37
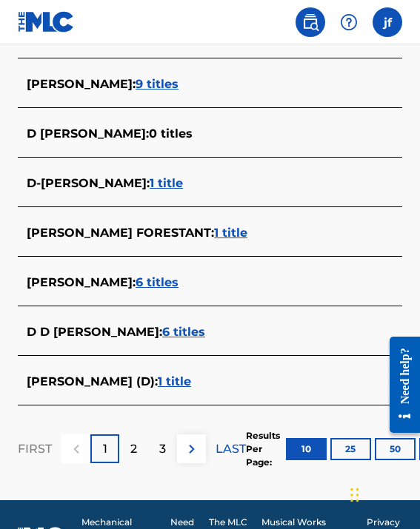
scroll to position [647, 0]
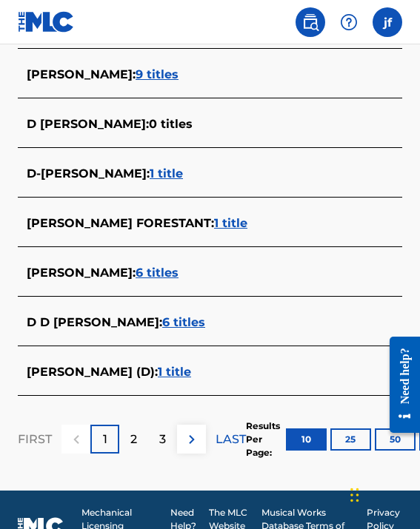
click at [136, 274] on span "6 titles" at bounding box center [157, 273] width 43 height 14
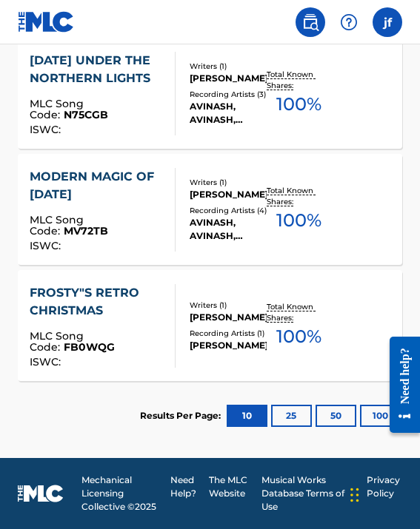
scroll to position [876, 0]
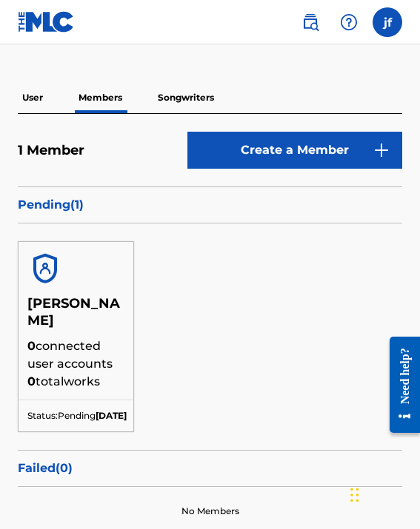
scroll to position [87, 0]
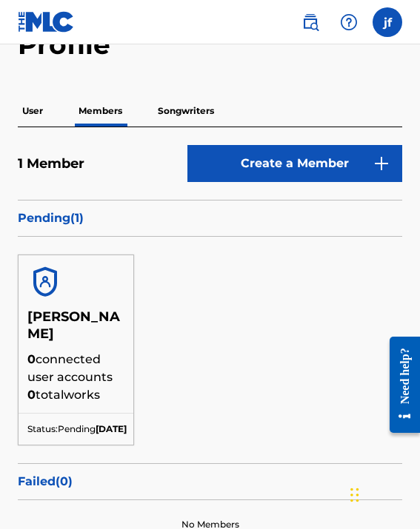
click at [198, 111] on p "Songwriters" at bounding box center [185, 111] width 65 height 31
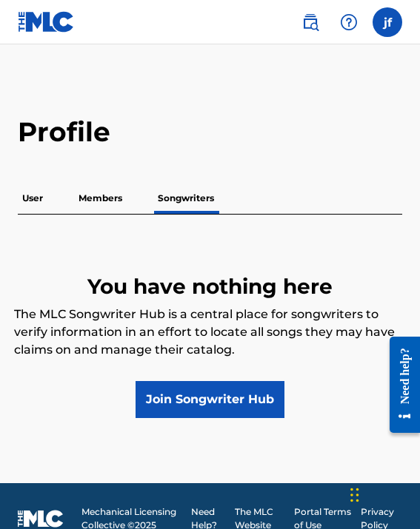
click at [107, 200] on p "Members" at bounding box center [100, 198] width 53 height 31
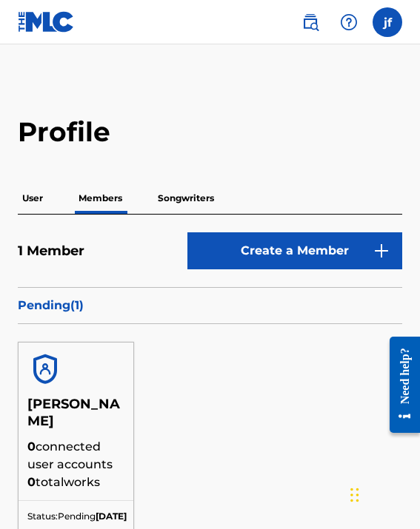
click at [36, 201] on p "User" at bounding box center [33, 198] width 30 height 31
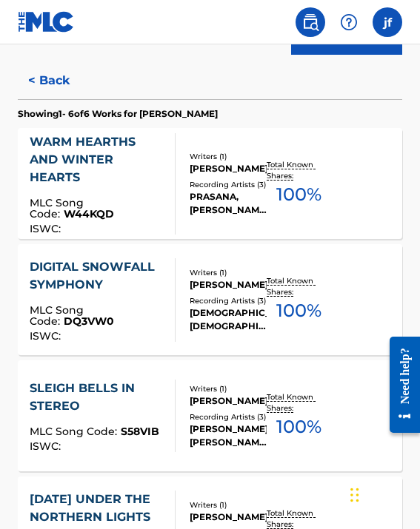
scroll to position [430, 0]
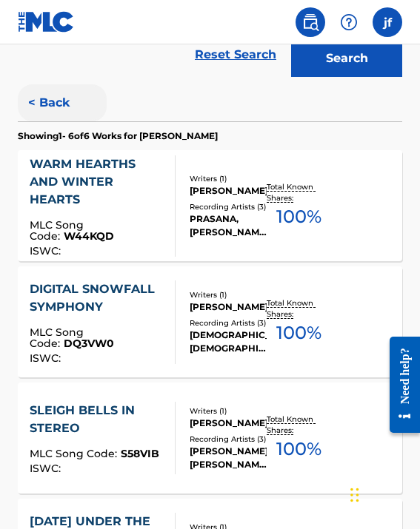
click at [52, 107] on button "< Back" at bounding box center [62, 102] width 89 height 37
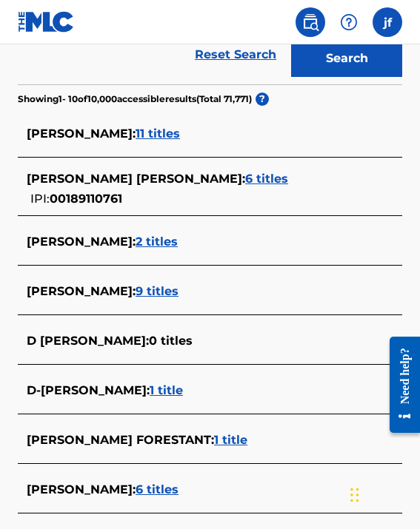
click at [214, 440] on span "1 title" at bounding box center [230, 440] width 33 height 14
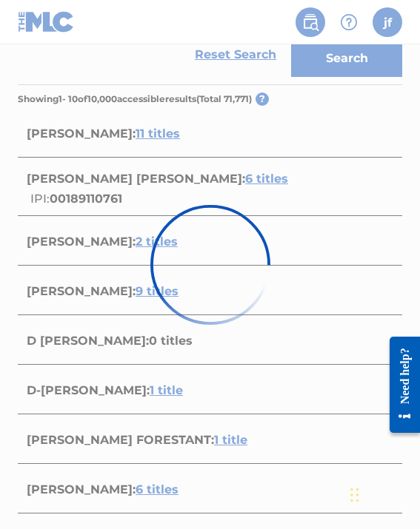
scroll to position [310, 0]
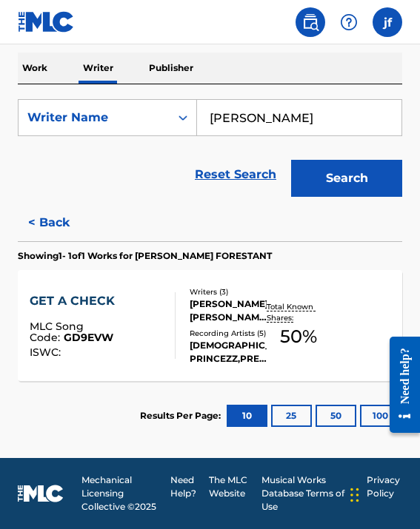
click at [250, 340] on div "[DEMOGRAPHIC_DATA] PRINCEZZ,PRETTYRED TT, [DEMOGRAPHIC_DATA] PRINCEZZ, [DEMOGRA…" at bounding box center [228, 352] width 77 height 27
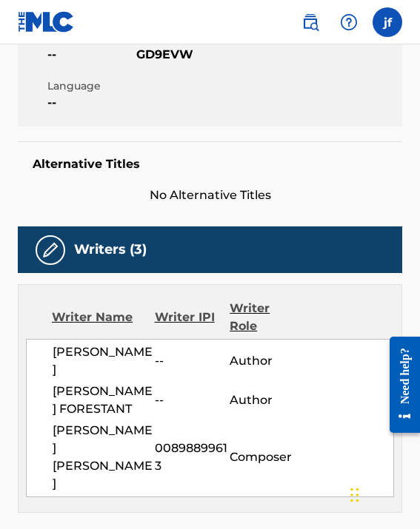
click at [250, 30] on span "ISWC" at bounding box center [267, 23] width 85 height 16
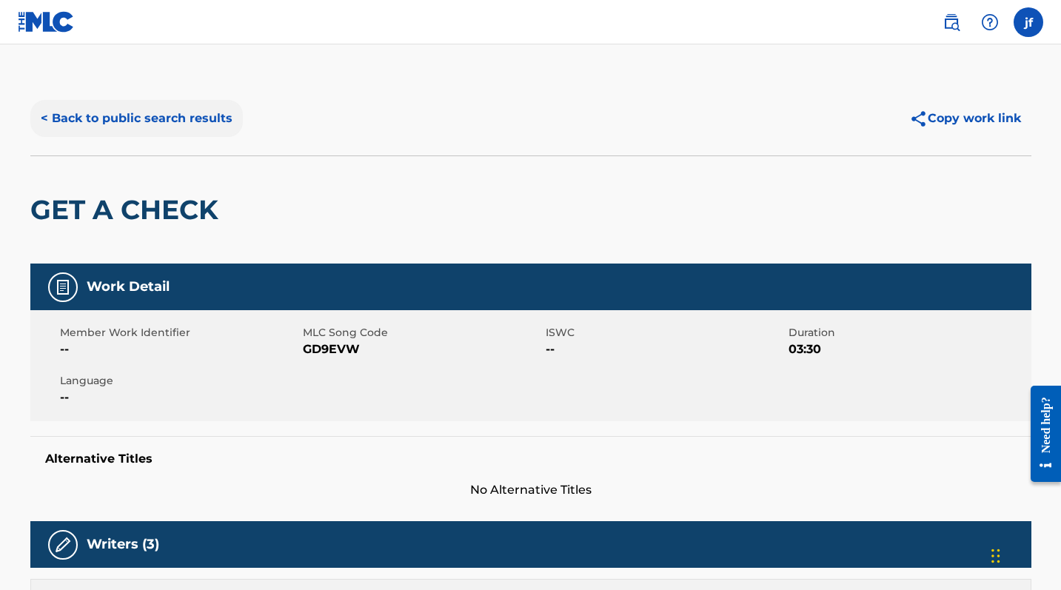
click at [81, 111] on button "< Back to public search results" at bounding box center [136, 118] width 213 height 37
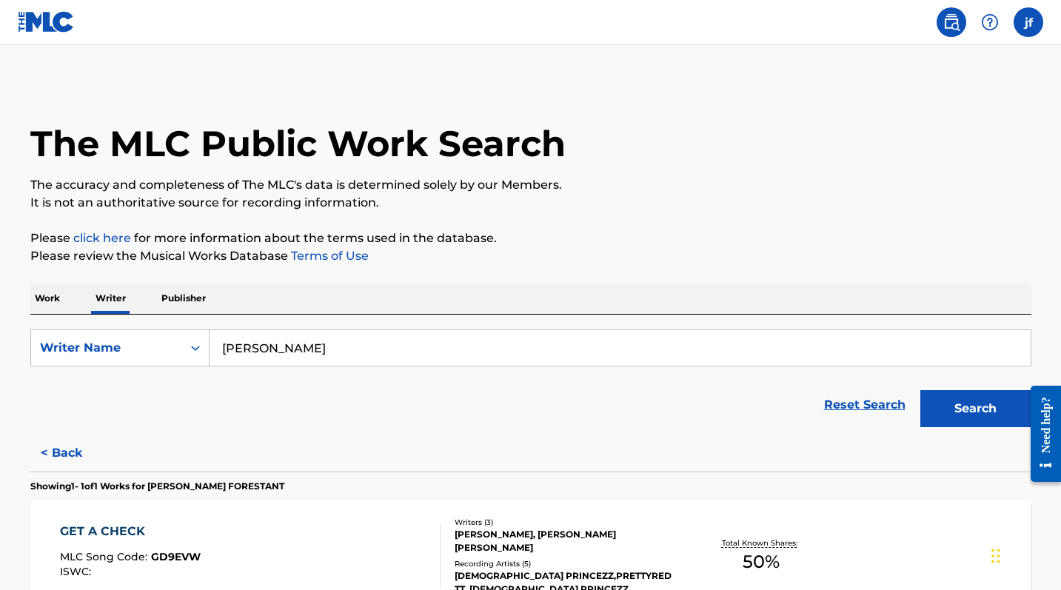
click at [265, 348] on input "[PERSON_NAME]" at bounding box center [620, 348] width 821 height 36
click at [975, 409] on button "Search" at bounding box center [975, 408] width 111 height 37
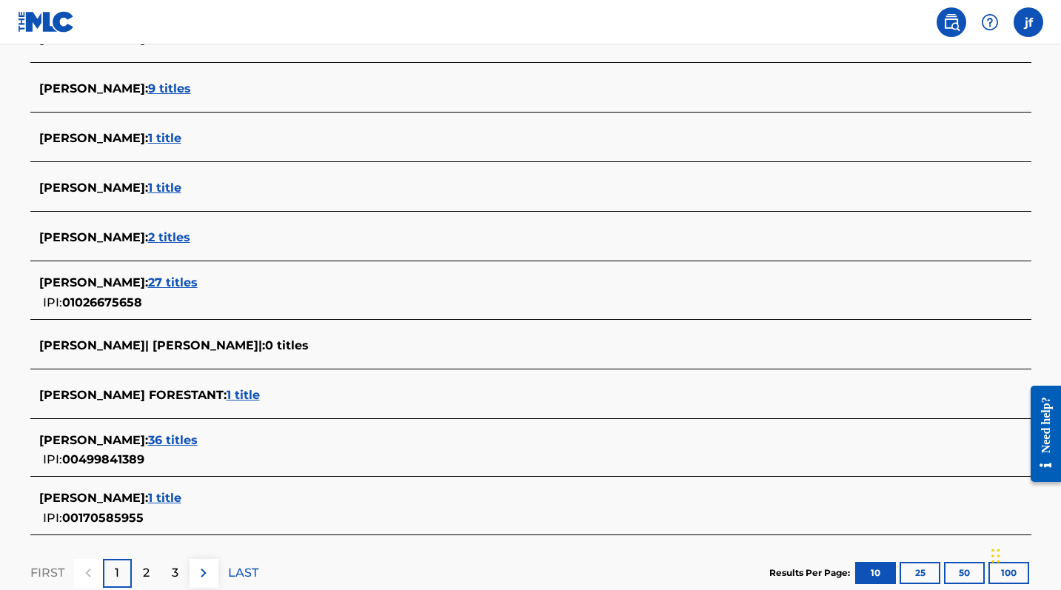
scroll to position [452, 0]
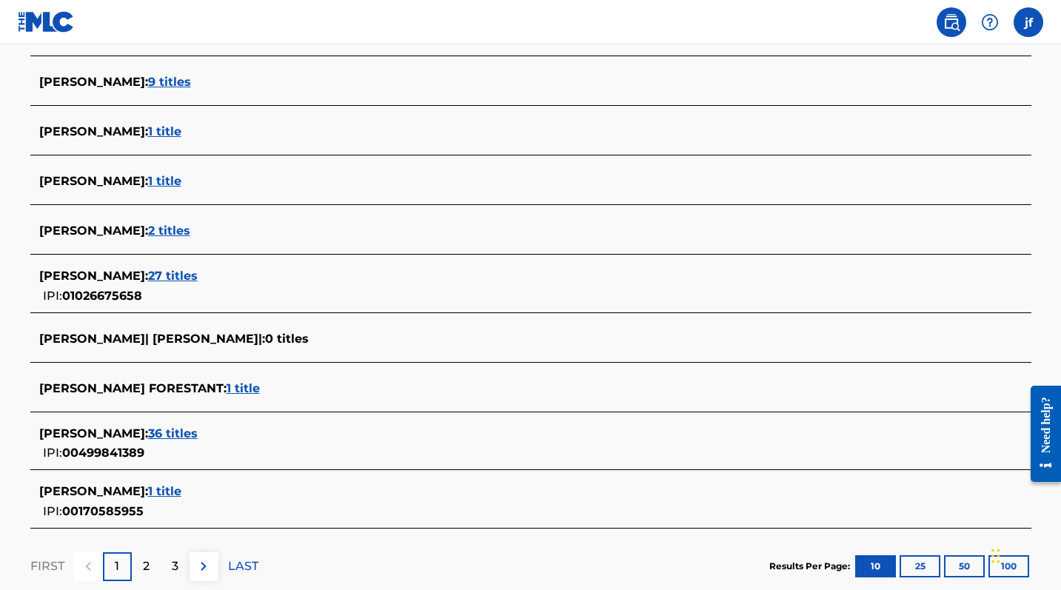
click at [161, 432] on span "36 titles" at bounding box center [173, 434] width 50 height 14
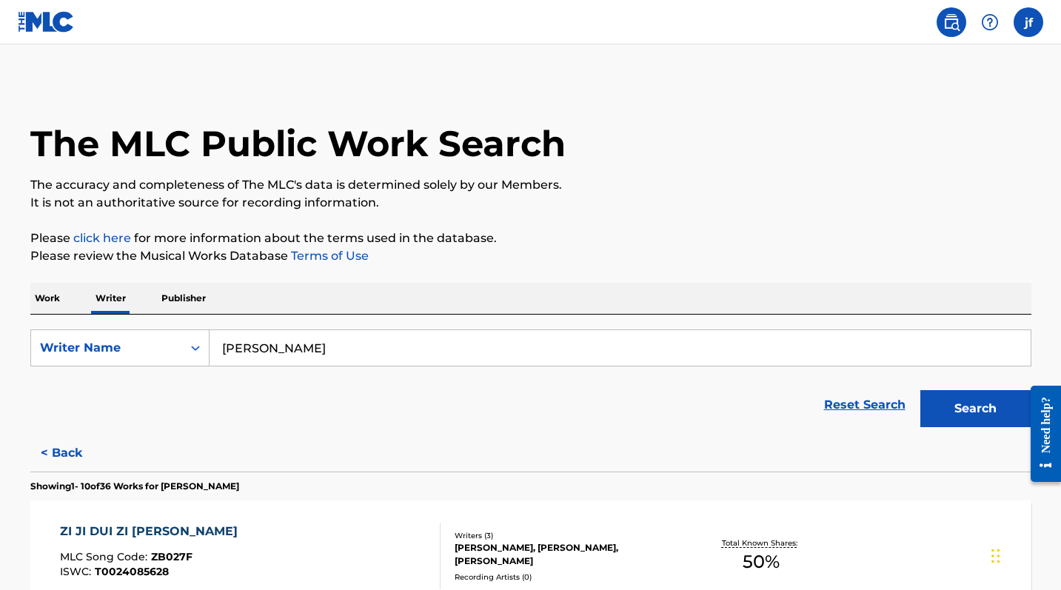
scroll to position [0, 0]
click at [58, 458] on button "< Back" at bounding box center [74, 453] width 89 height 37
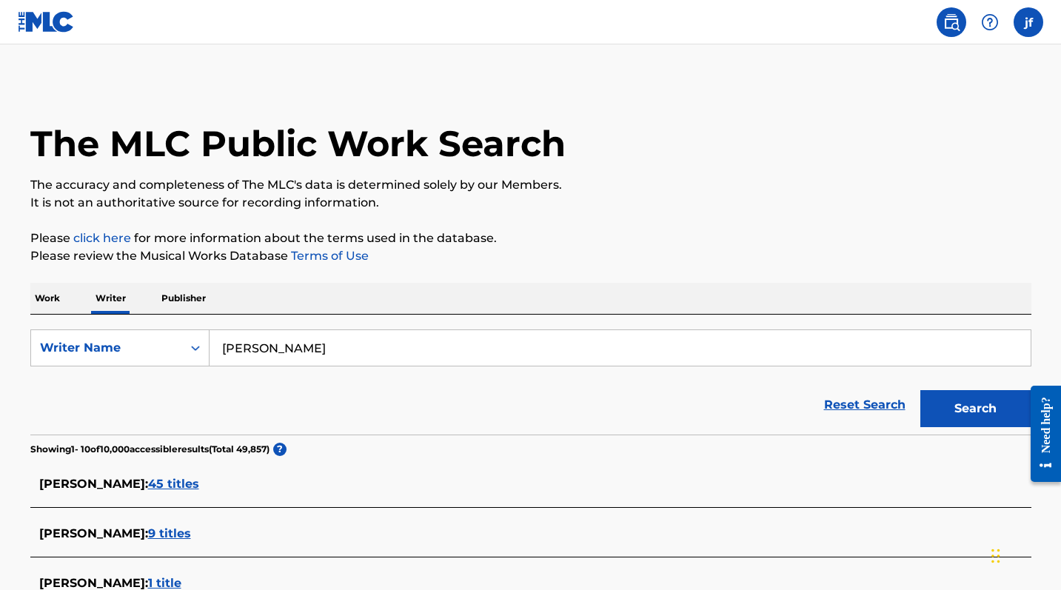
click at [288, 347] on input "[PERSON_NAME]" at bounding box center [620, 348] width 821 height 36
click at [975, 409] on button "Search" at bounding box center [975, 408] width 111 height 37
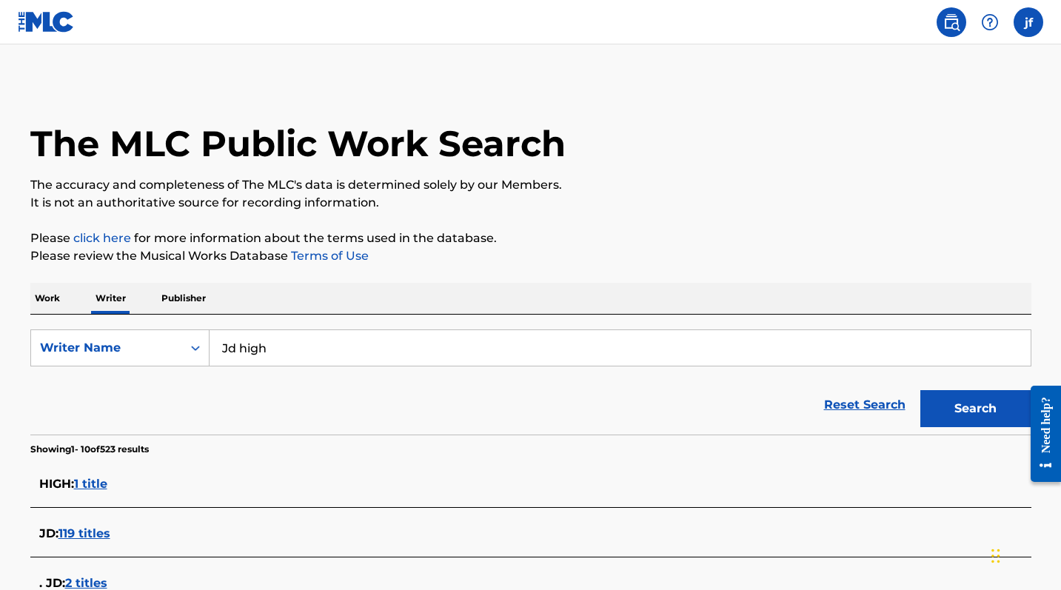
click at [227, 350] on input "Jd high" at bounding box center [620, 348] width 821 height 36
click at [239, 348] on input "[PERSON_NAME] high" at bounding box center [620, 348] width 821 height 36
click at [975, 409] on button "Search" at bounding box center [975, 408] width 111 height 37
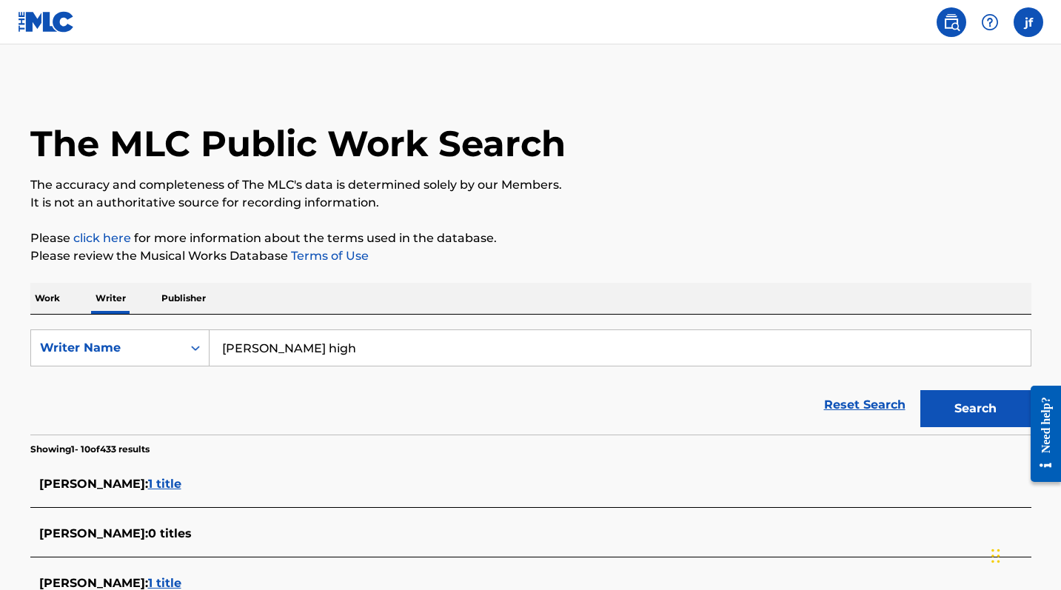
click at [274, 348] on input "[PERSON_NAME] high" at bounding box center [620, 348] width 821 height 36
click at [975, 409] on button "Search" at bounding box center [975, 408] width 111 height 37
click at [289, 347] on input "[PERSON_NAME]" at bounding box center [620, 348] width 821 height 36
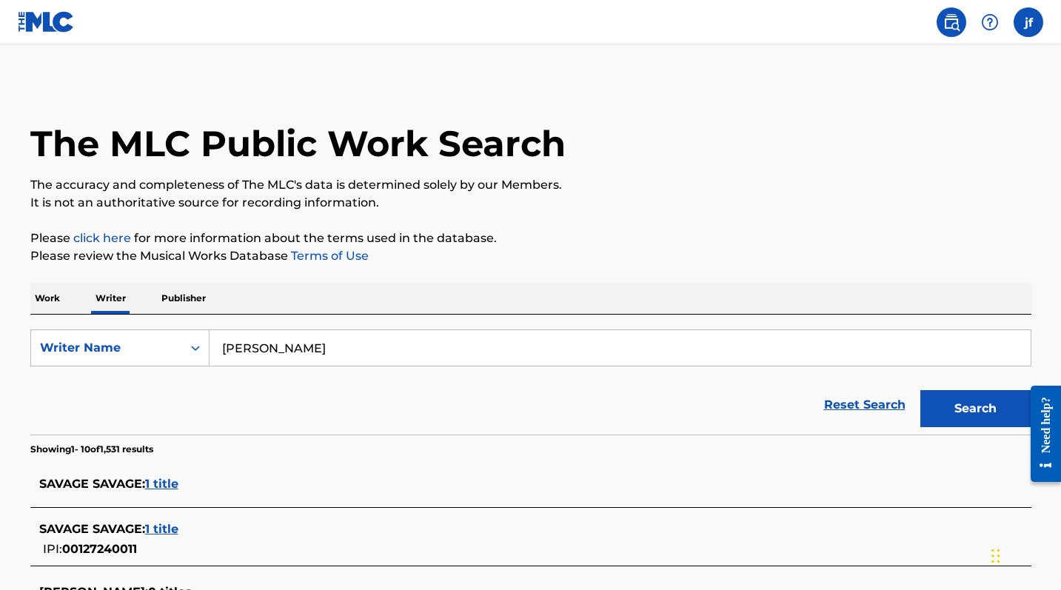
click at [289, 347] on input "[PERSON_NAME]" at bounding box center [620, 348] width 821 height 36
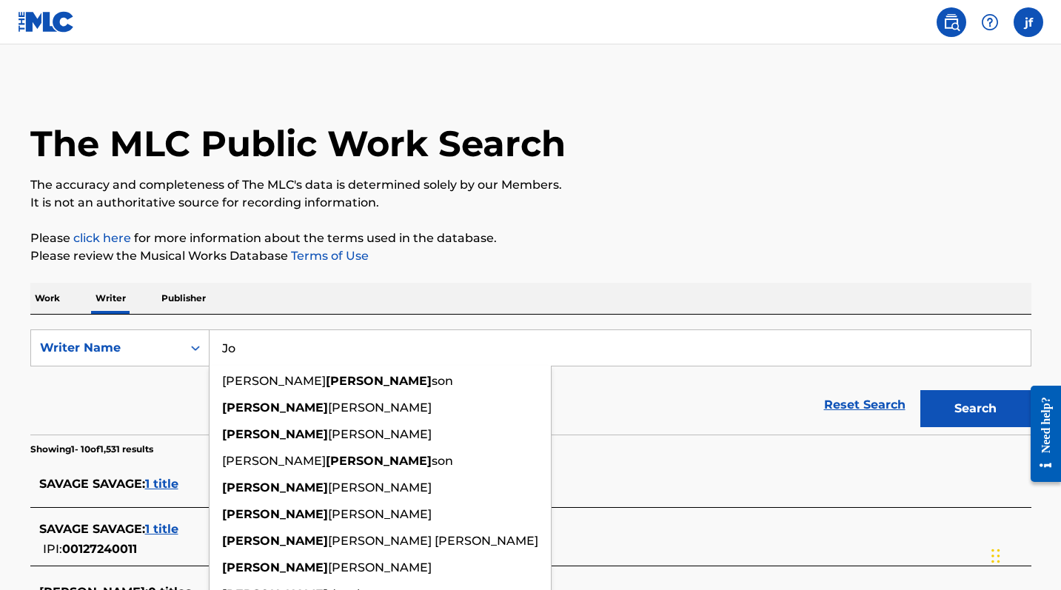
type input "J"
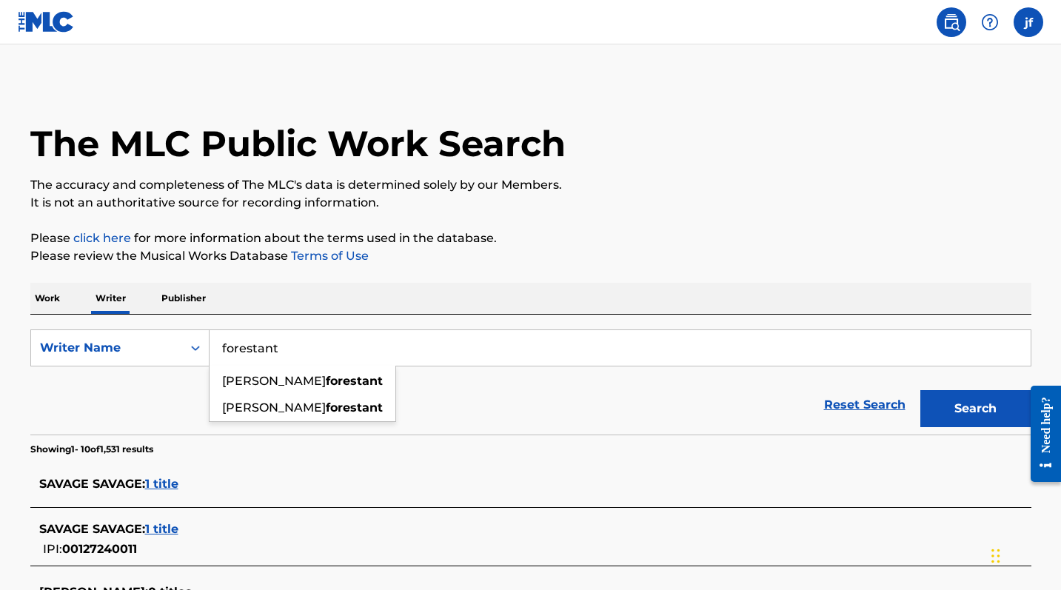
click at [975, 409] on button "Search" at bounding box center [975, 408] width 111 height 37
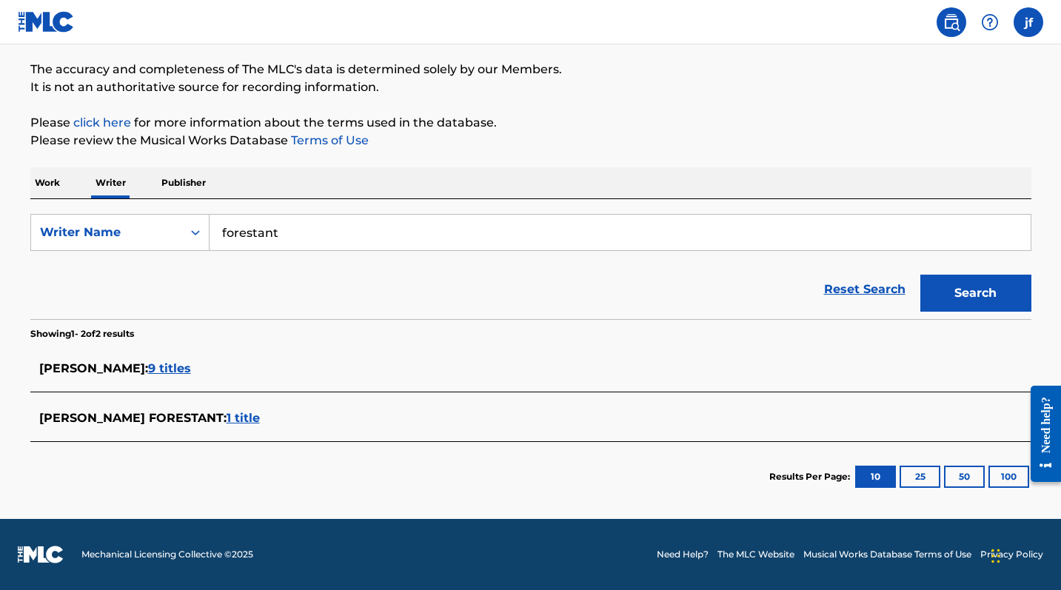
scroll to position [116, 0]
click at [191, 372] on span "9 titles" at bounding box center [169, 368] width 43 height 14
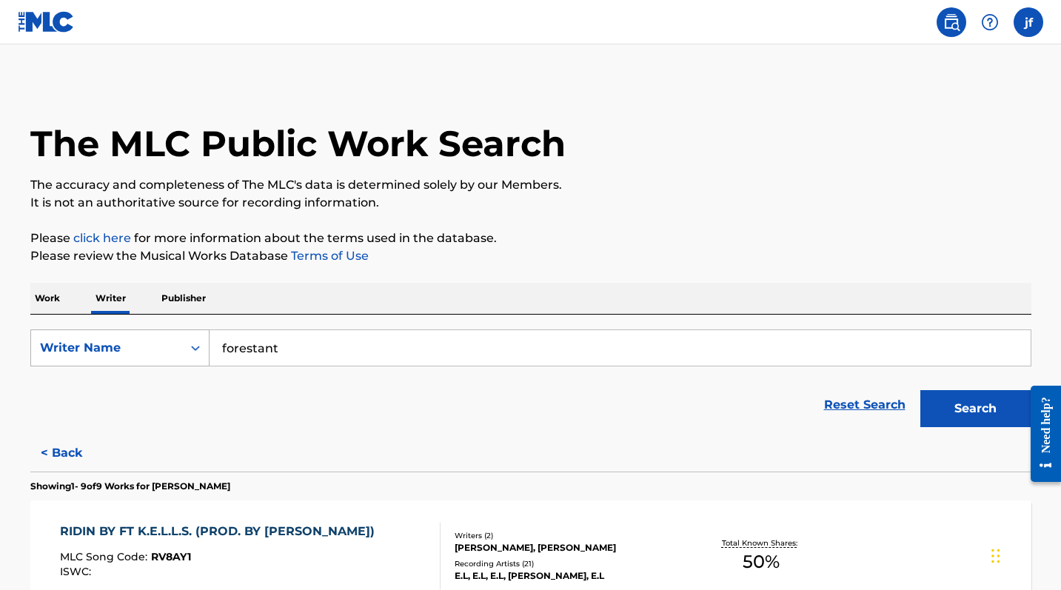
scroll to position [0, 0]
click at [236, 348] on input "forestant" at bounding box center [620, 348] width 821 height 36
click at [71, 449] on button "< Back" at bounding box center [74, 453] width 89 height 37
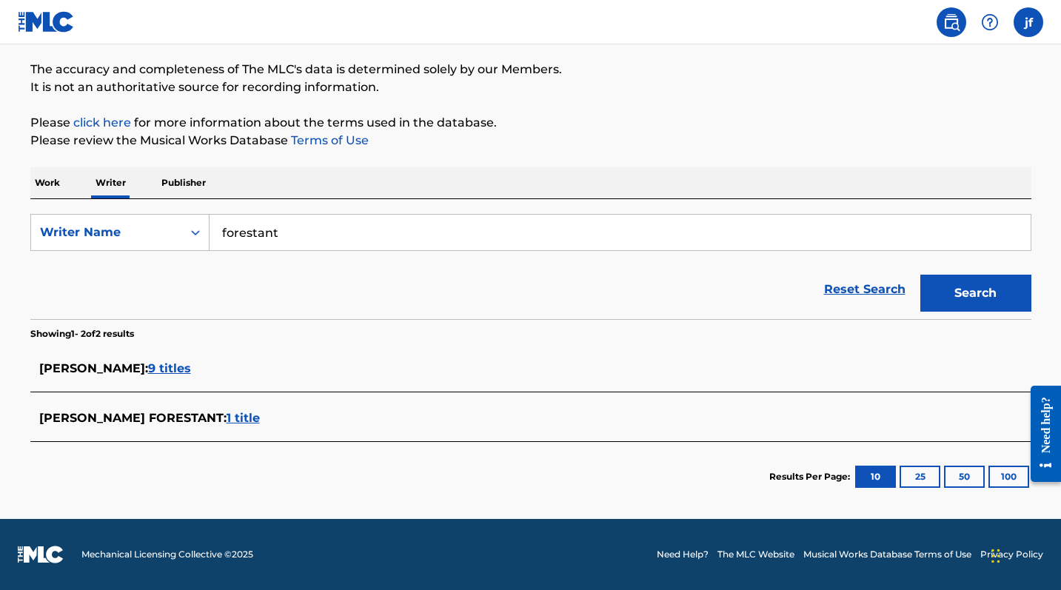
scroll to position [116, 0]
click at [277, 231] on input "forestant" at bounding box center [620, 233] width 821 height 36
click at [975, 293] on button "Search" at bounding box center [975, 293] width 111 height 37
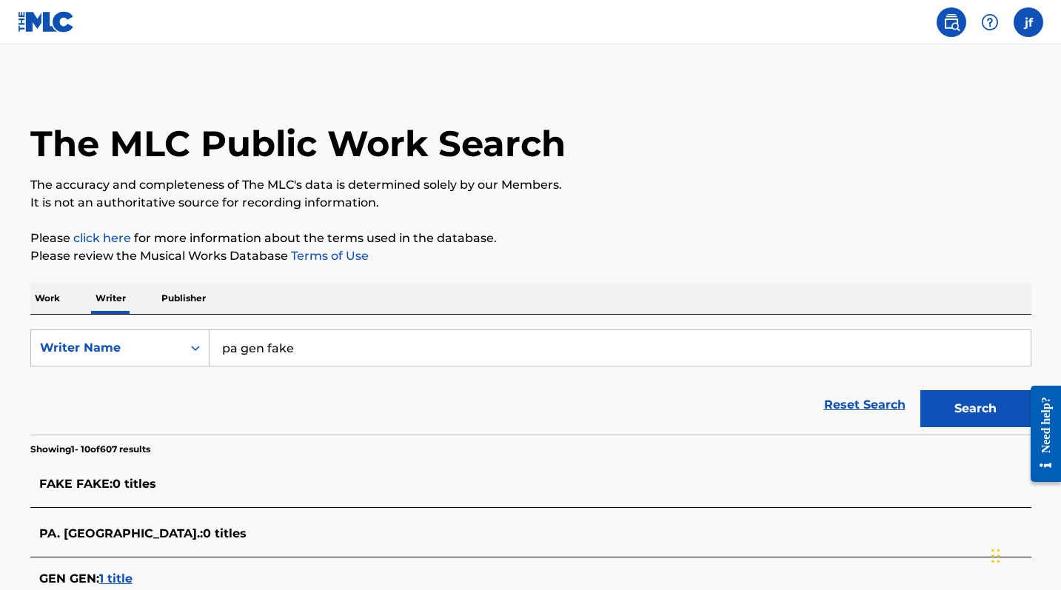
scroll to position [0, 0]
click at [264, 355] on input "pa gen fake" at bounding box center [620, 348] width 821 height 36
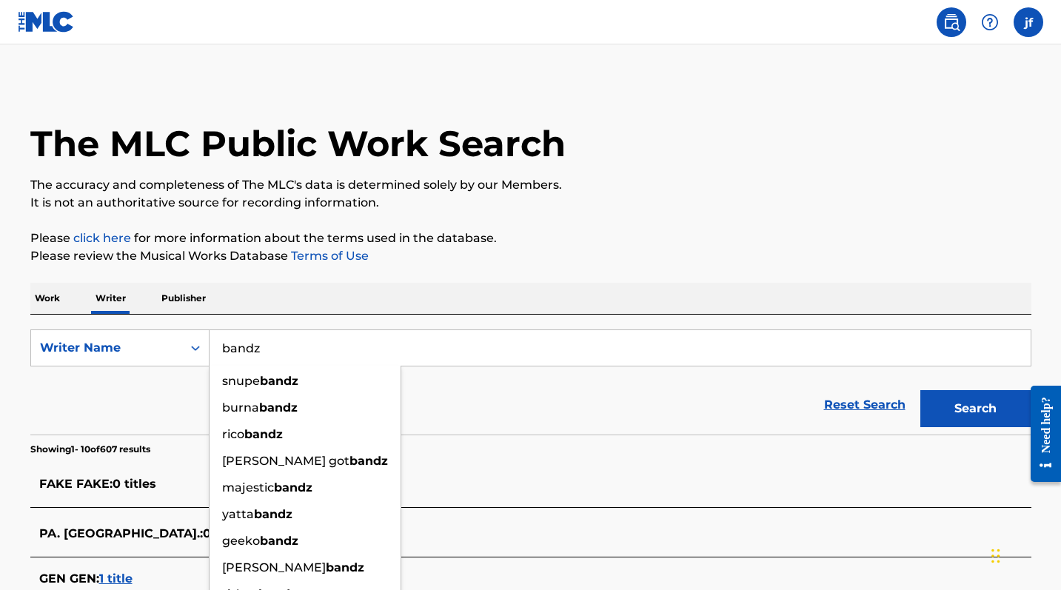
type input "bandz"
click at [50, 299] on p "Work" at bounding box center [47, 298] width 34 height 31
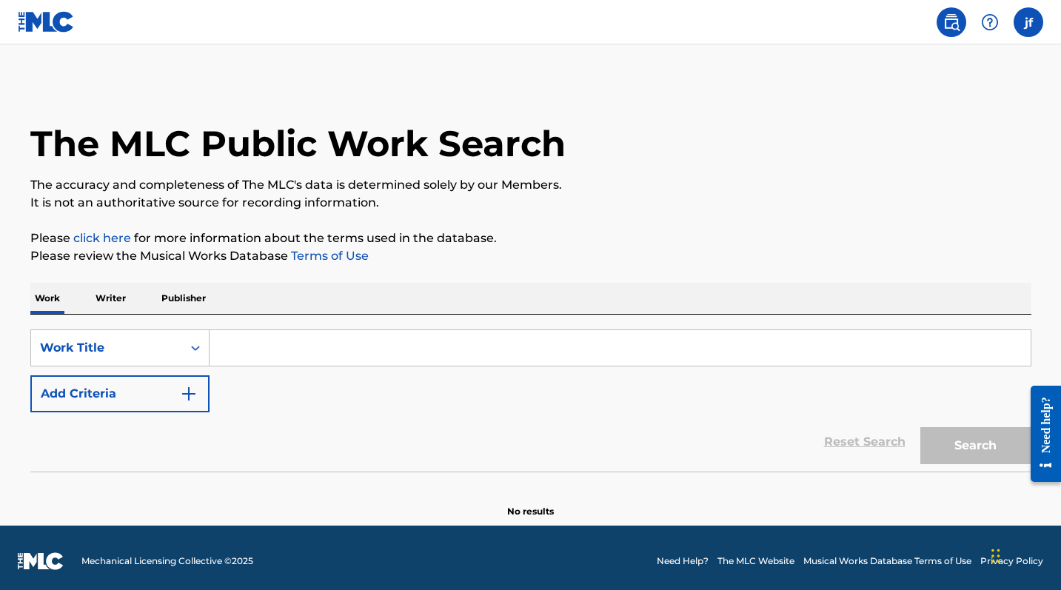
click at [244, 341] on input "Search Form" at bounding box center [620, 348] width 821 height 36
click at [975, 446] on button "Search" at bounding box center [975, 445] width 111 height 37
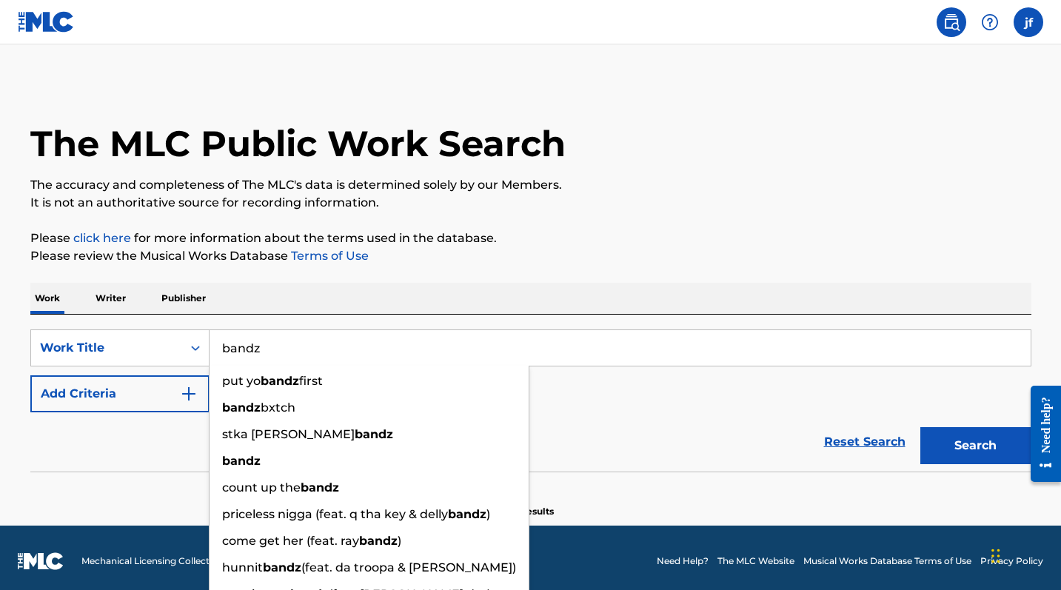
type input "bandz"
click at [975, 446] on button "Search" at bounding box center [975, 445] width 111 height 37
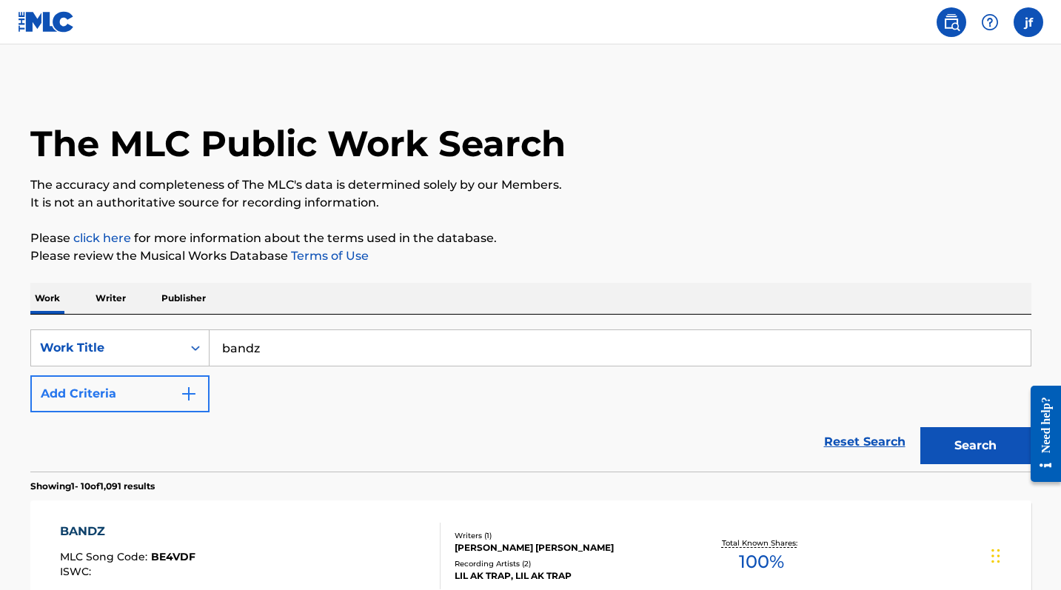
click at [192, 395] on img "Search Form" at bounding box center [189, 394] width 18 height 18
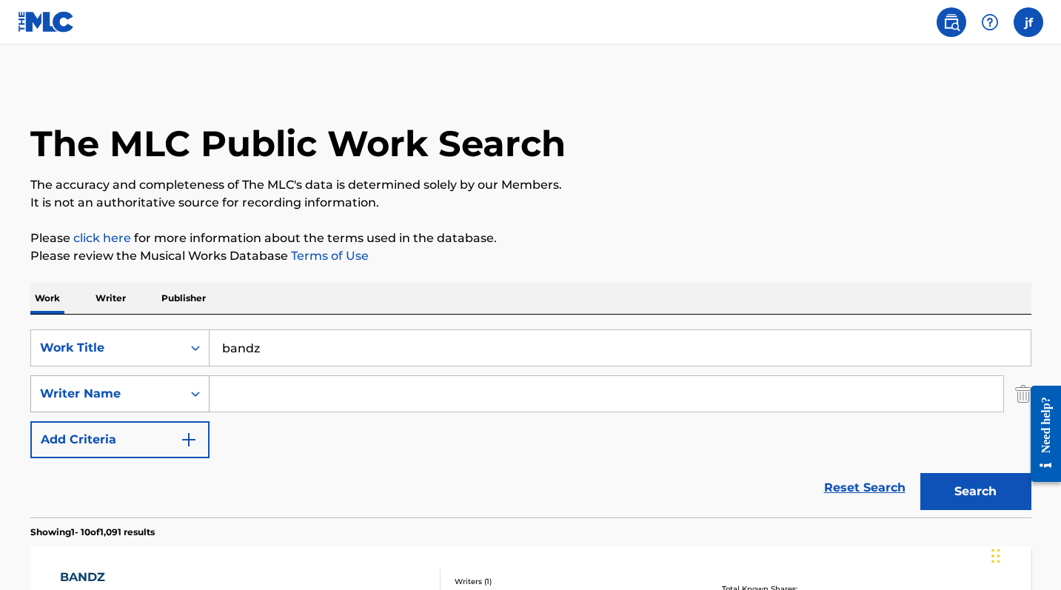
click at [192, 397] on icon "Search Form" at bounding box center [195, 394] width 15 height 15
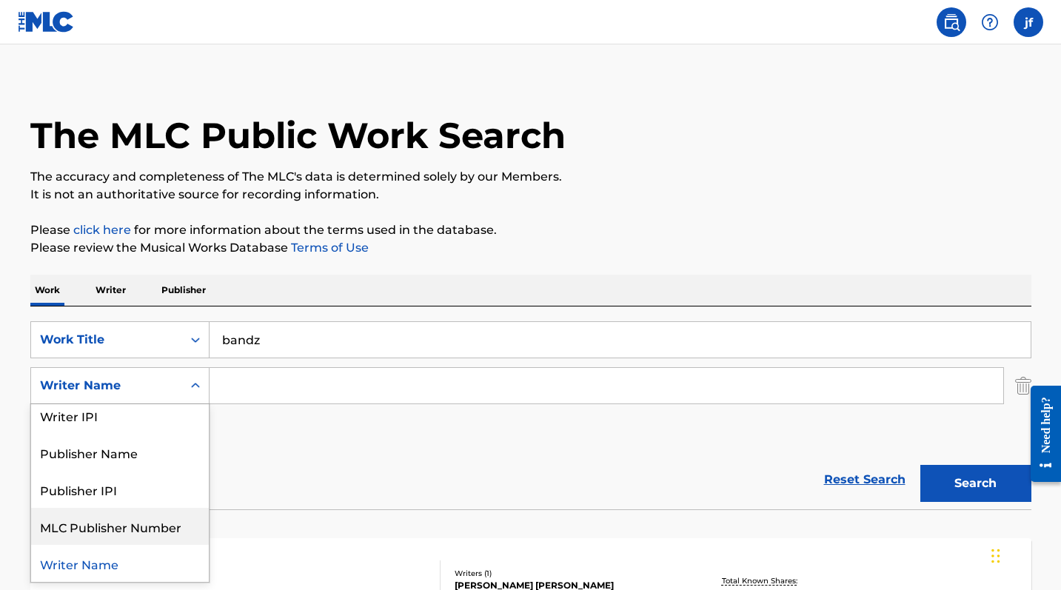
scroll to position [7, 0]
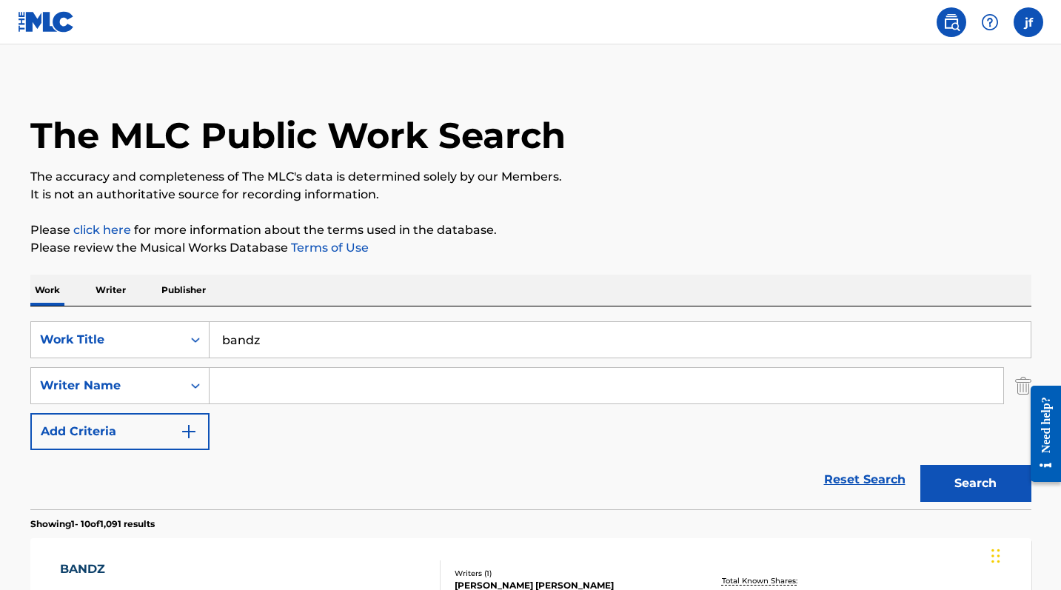
click at [299, 448] on div "SearchWithCriteria4230c426-7705-49c1-825a-76d8d8e1093c Work Title bandz SearchW…" at bounding box center [530, 385] width 1001 height 129
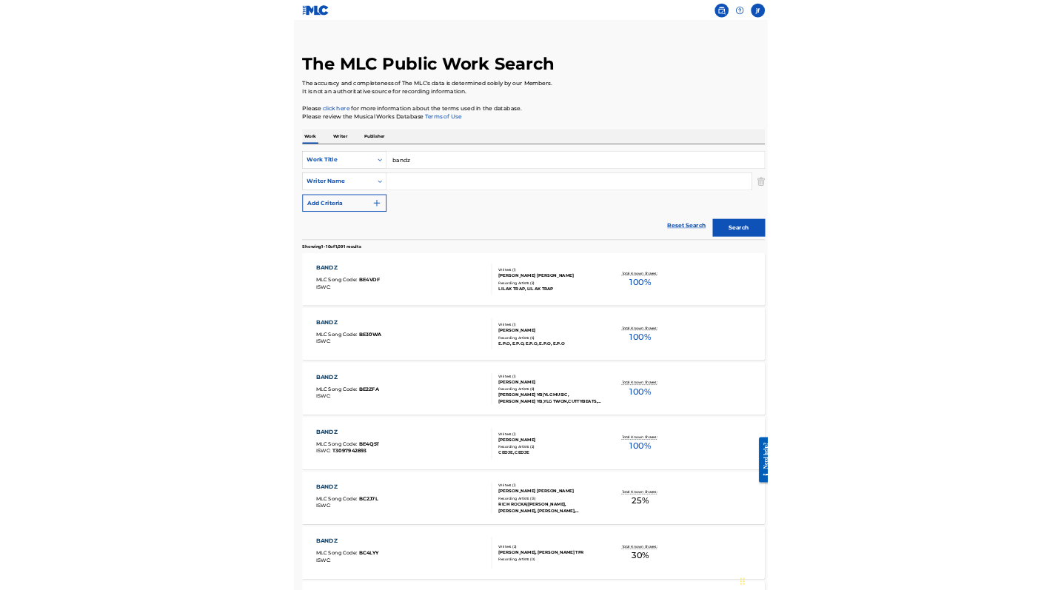
scroll to position [9, 0]
